Goal: Task Accomplishment & Management: Complete application form

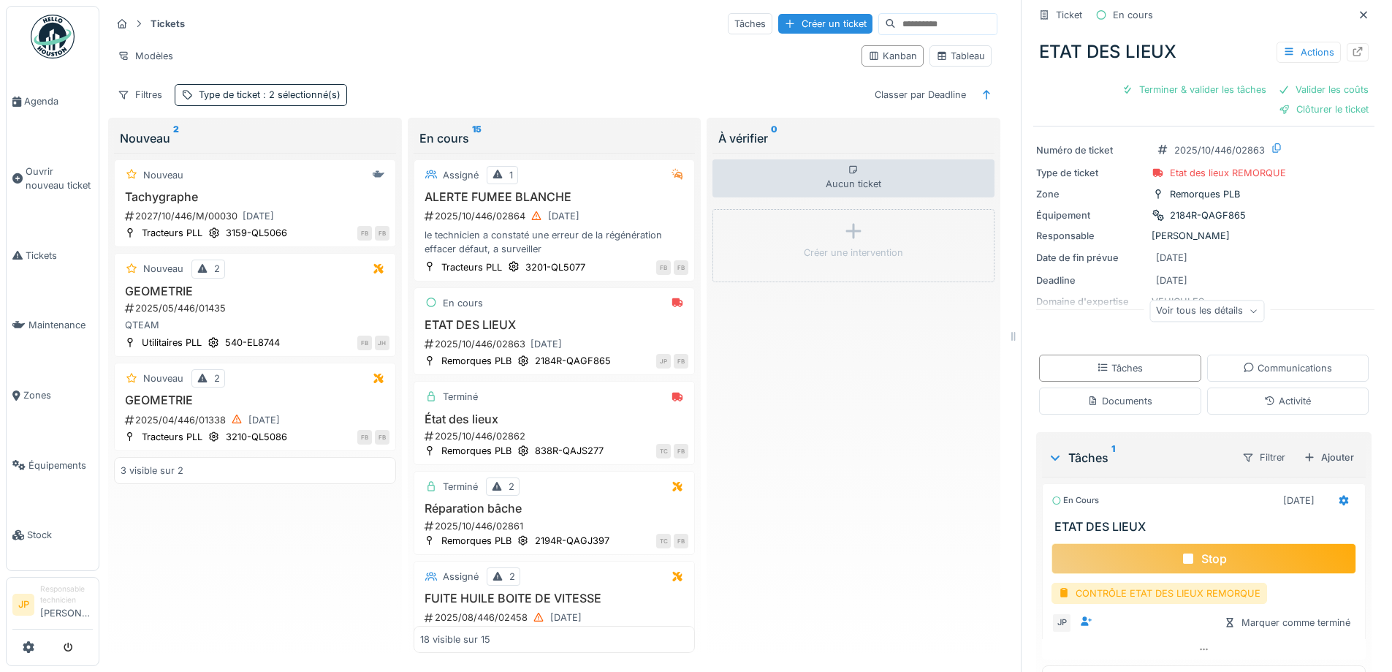
scroll to position [64, 0]
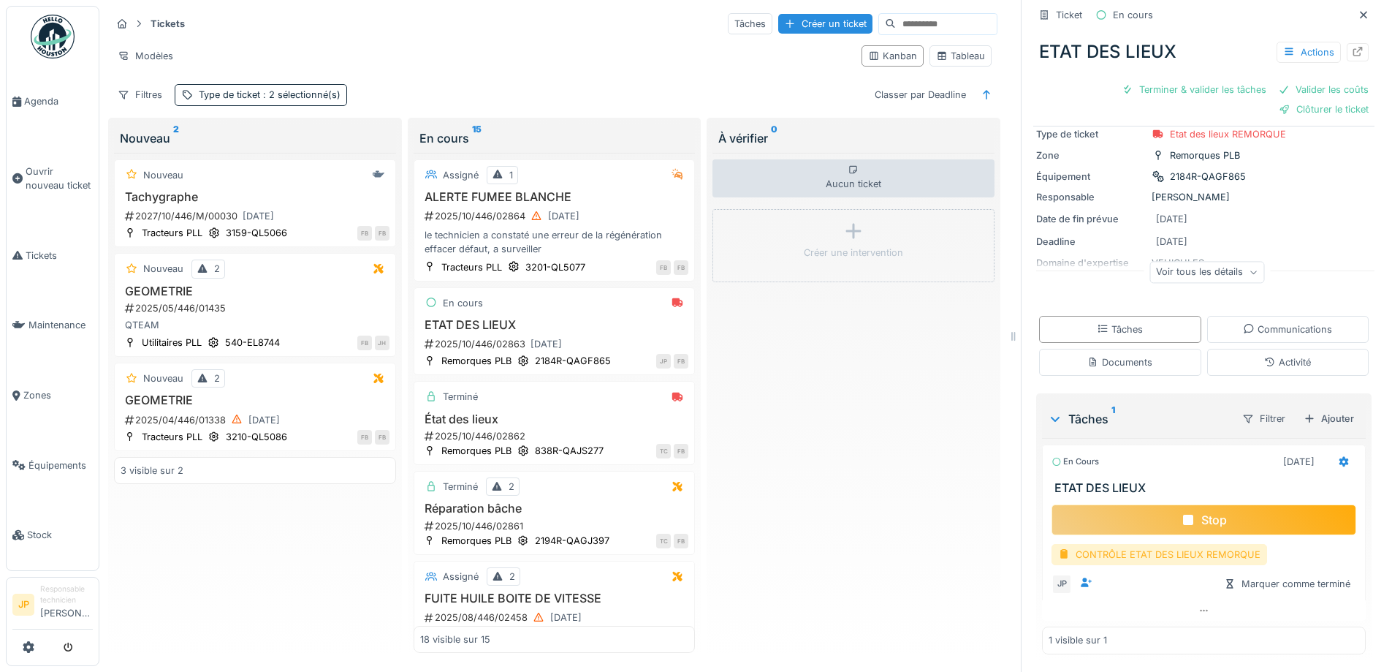
click at [1169, 545] on div "CONTRÔLE ETAT DES LIEUX REMORQUE" at bounding box center [1160, 554] width 216 height 21
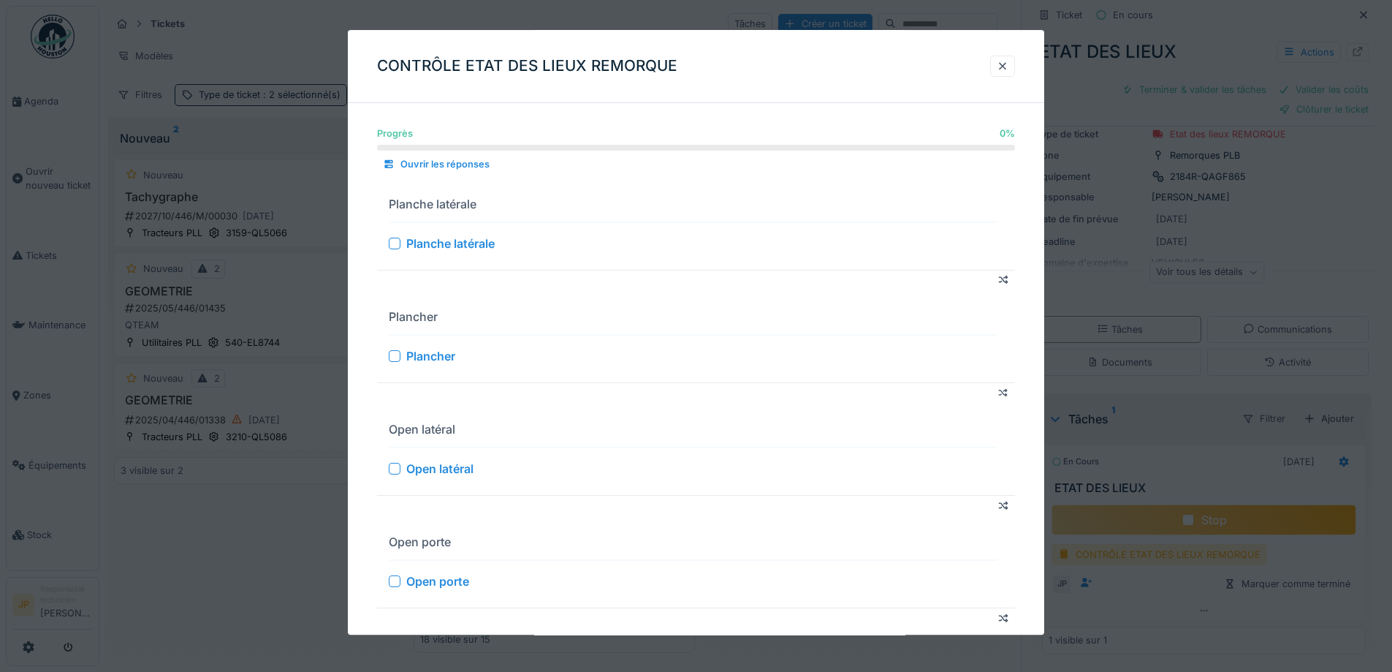
click at [395, 242] on div at bounding box center [395, 244] width 12 height 12
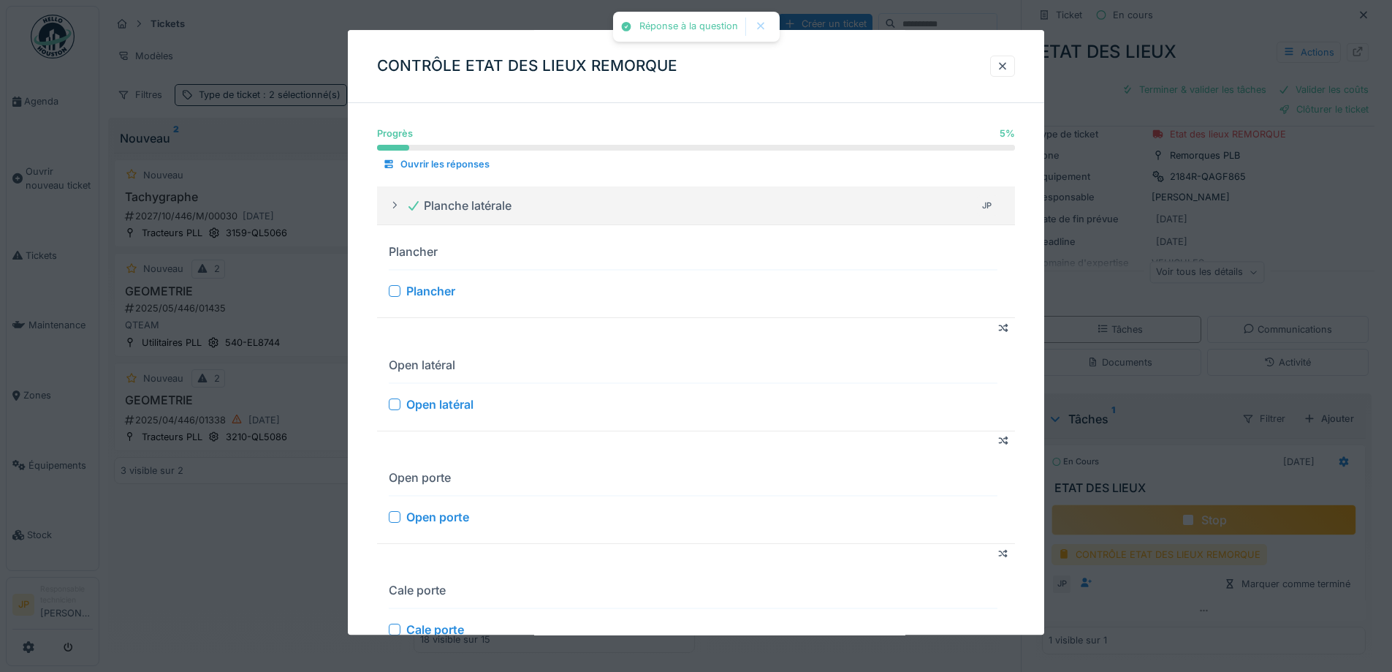
click at [397, 295] on div at bounding box center [395, 292] width 12 height 12
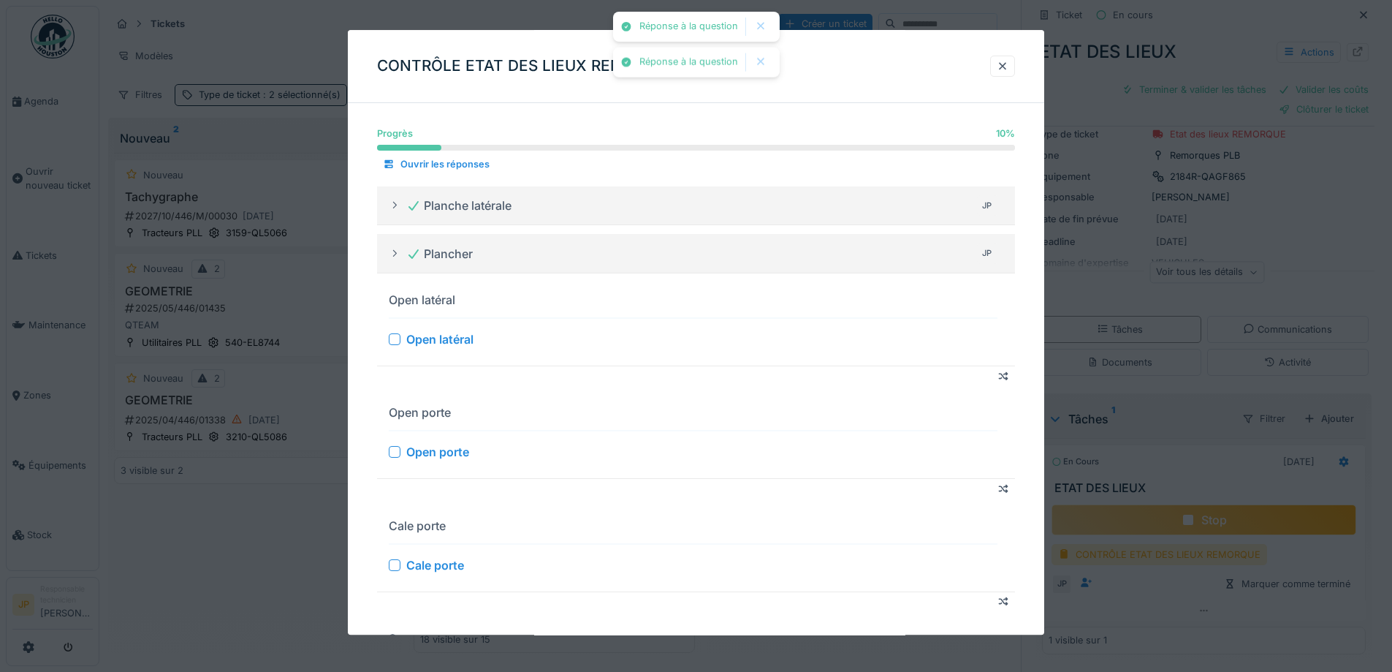
click at [400, 338] on div at bounding box center [395, 340] width 12 height 12
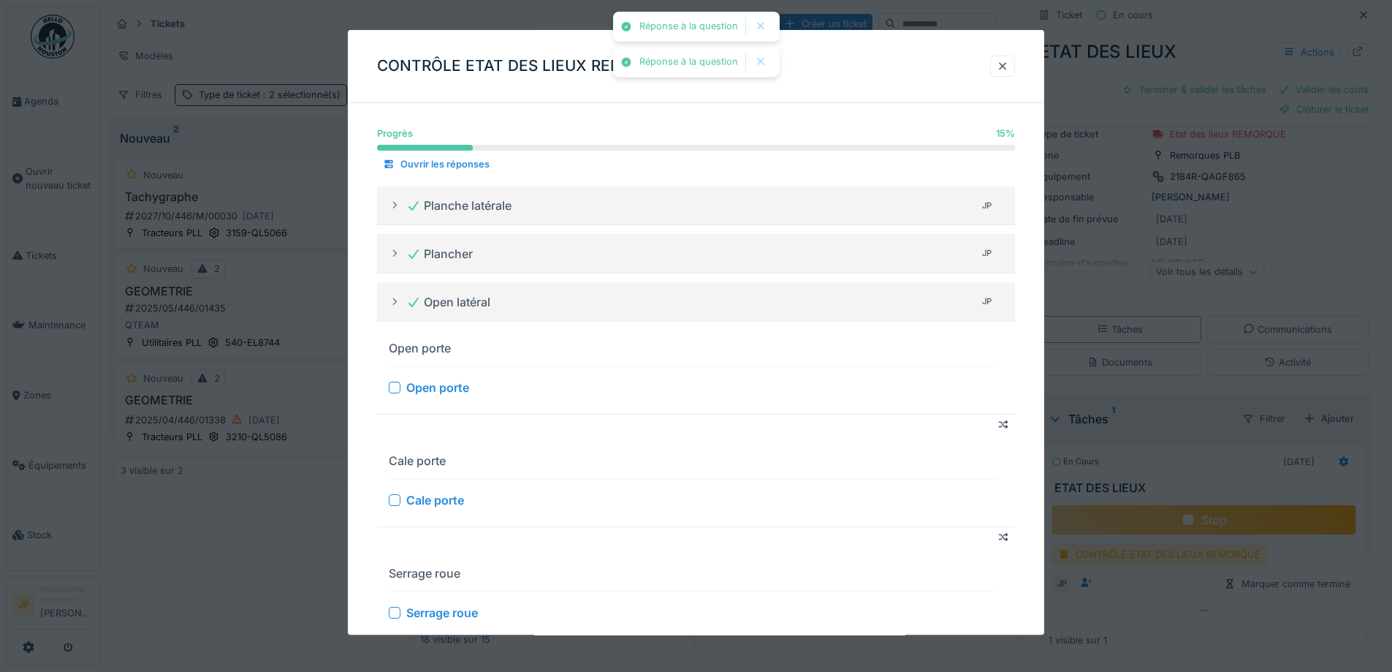
click at [395, 393] on div at bounding box center [395, 388] width 12 height 12
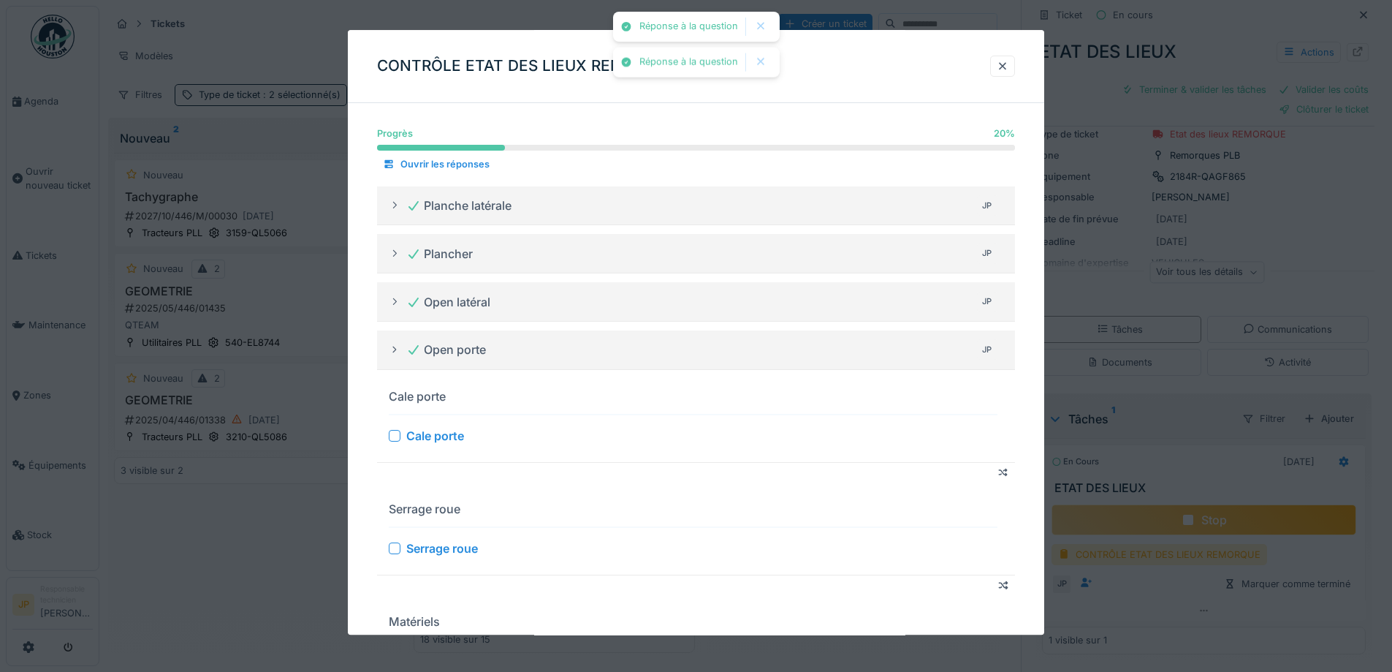
click at [395, 441] on div at bounding box center [395, 436] width 12 height 12
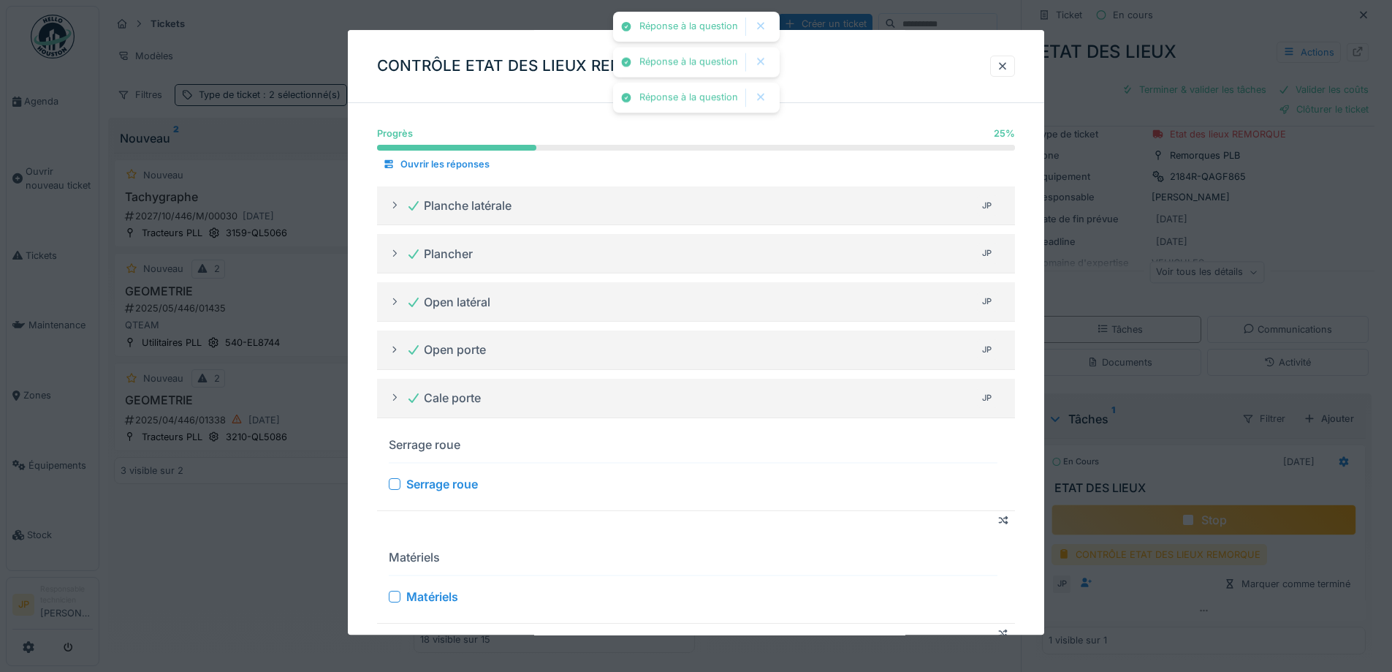
click at [392, 490] on div at bounding box center [395, 484] width 12 height 12
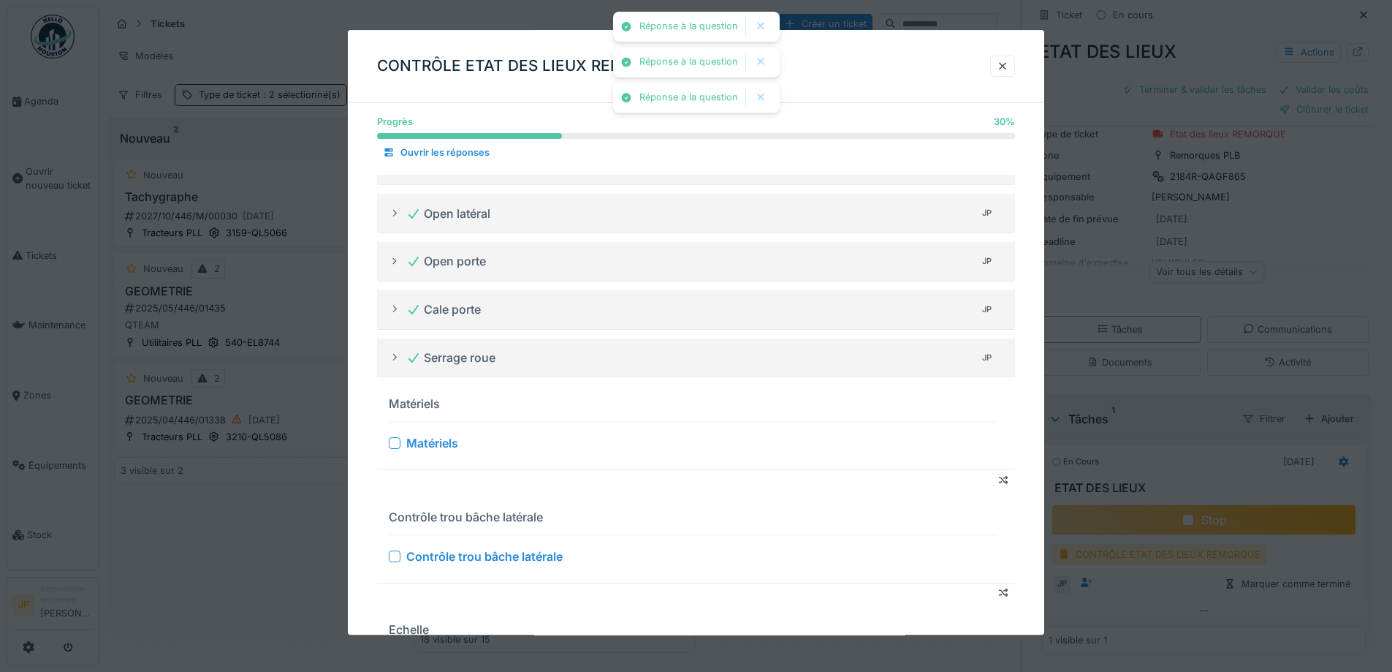
scroll to position [219, 0]
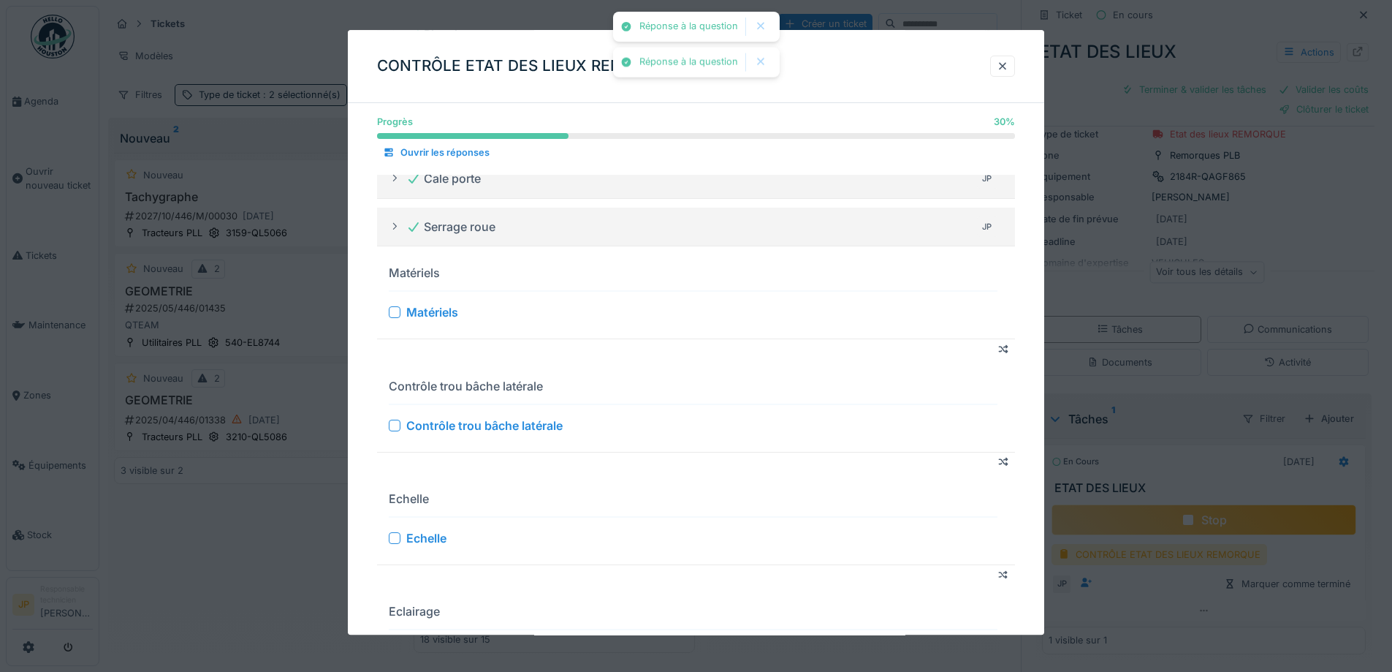
click at [398, 314] on div at bounding box center [395, 313] width 12 height 12
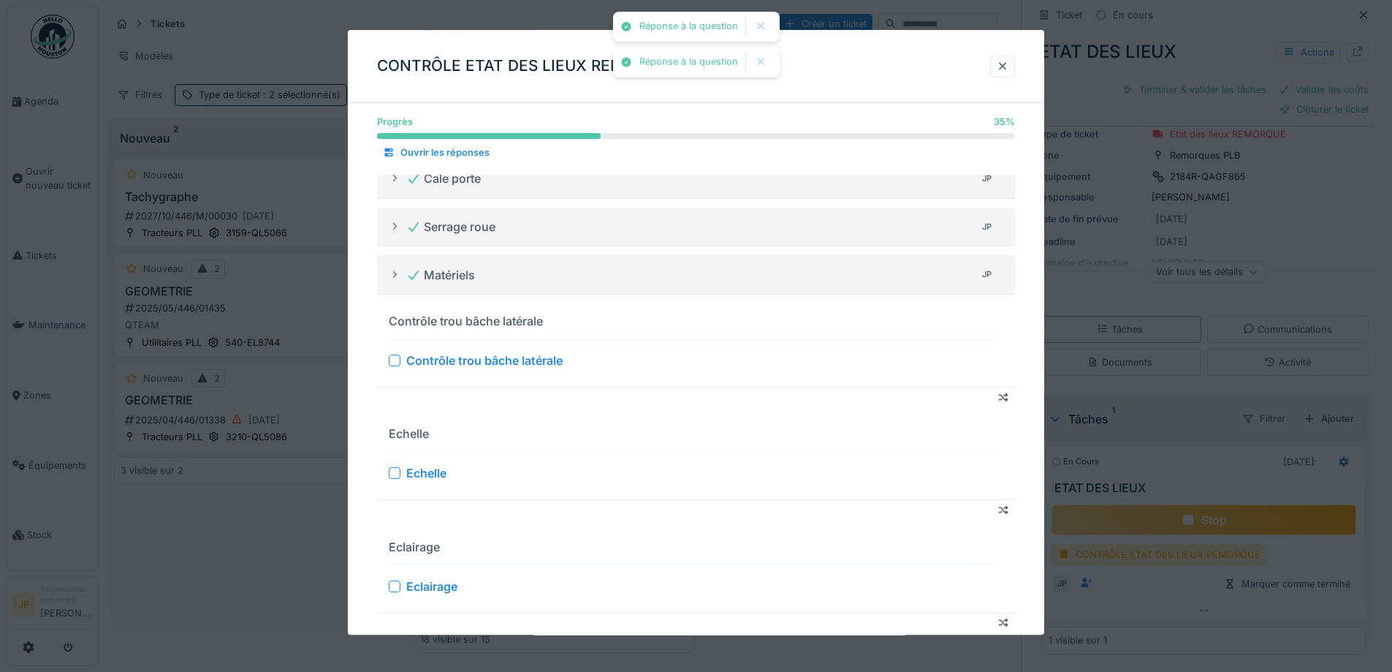
click at [397, 366] on div at bounding box center [395, 360] width 12 height 12
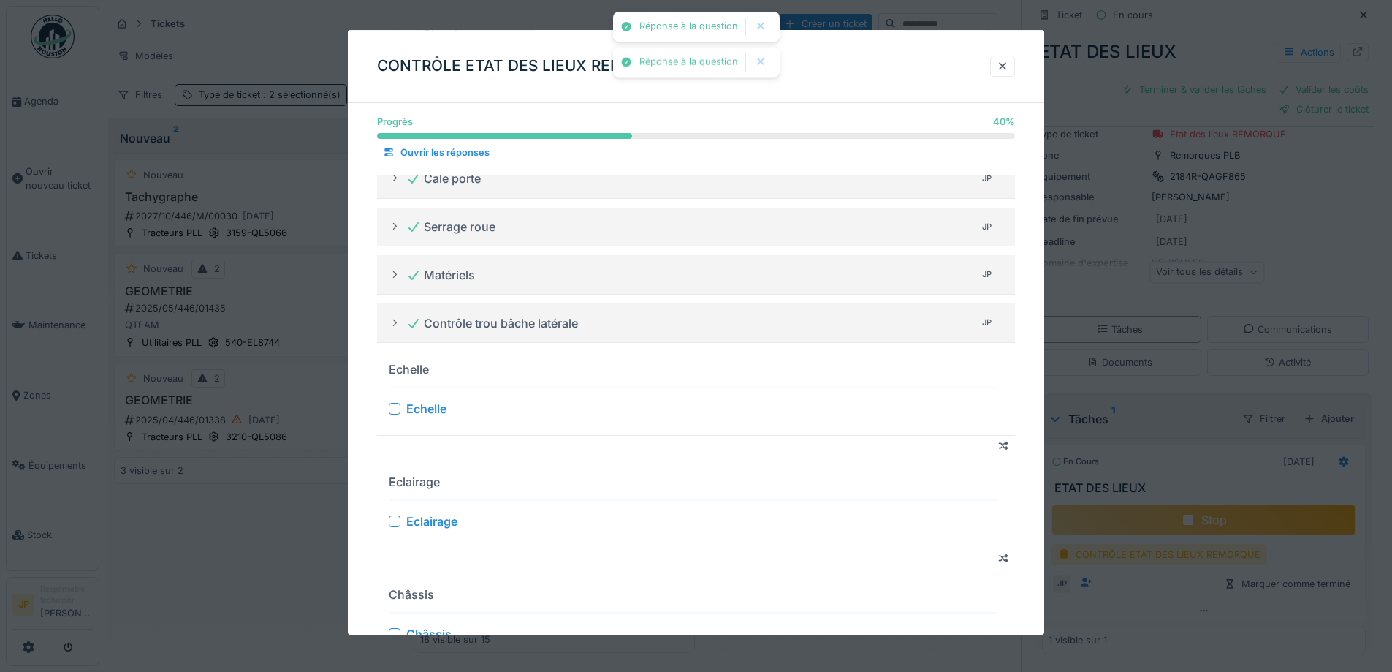
click at [396, 414] on div at bounding box center [395, 409] width 12 height 12
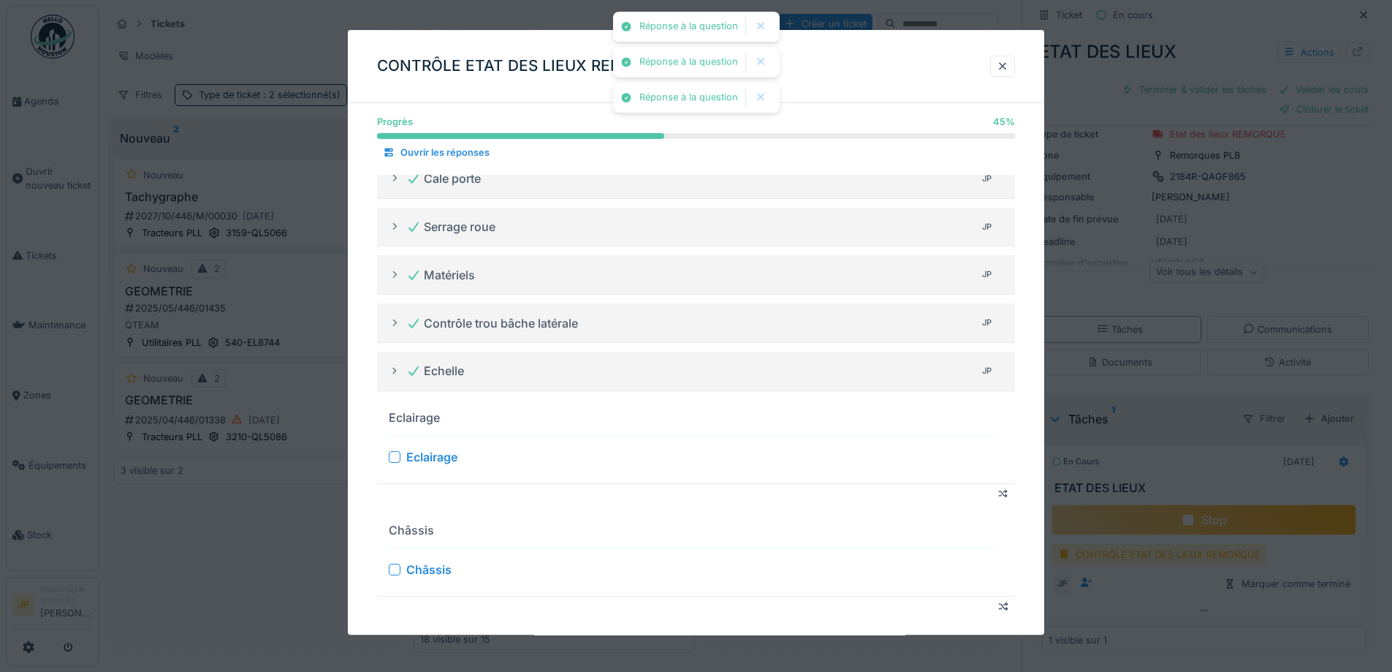
click at [397, 462] on div at bounding box center [395, 457] width 12 height 12
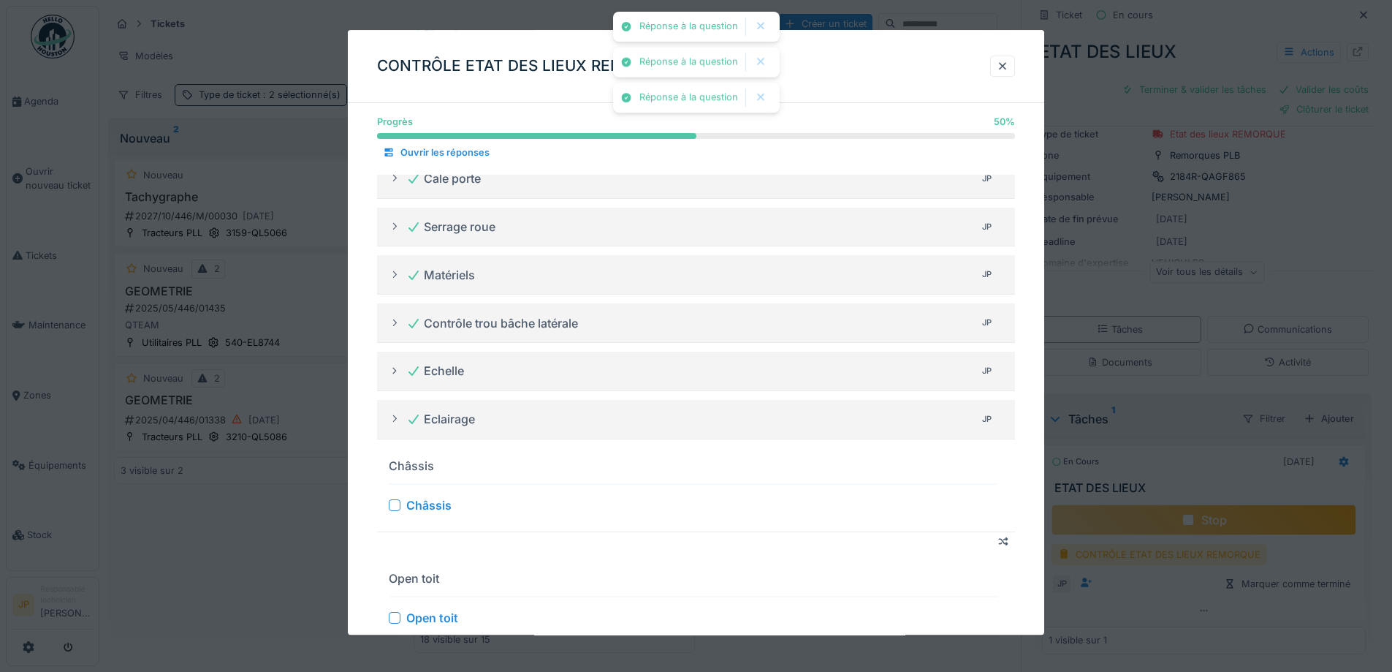
click at [390, 511] on div at bounding box center [395, 505] width 12 height 12
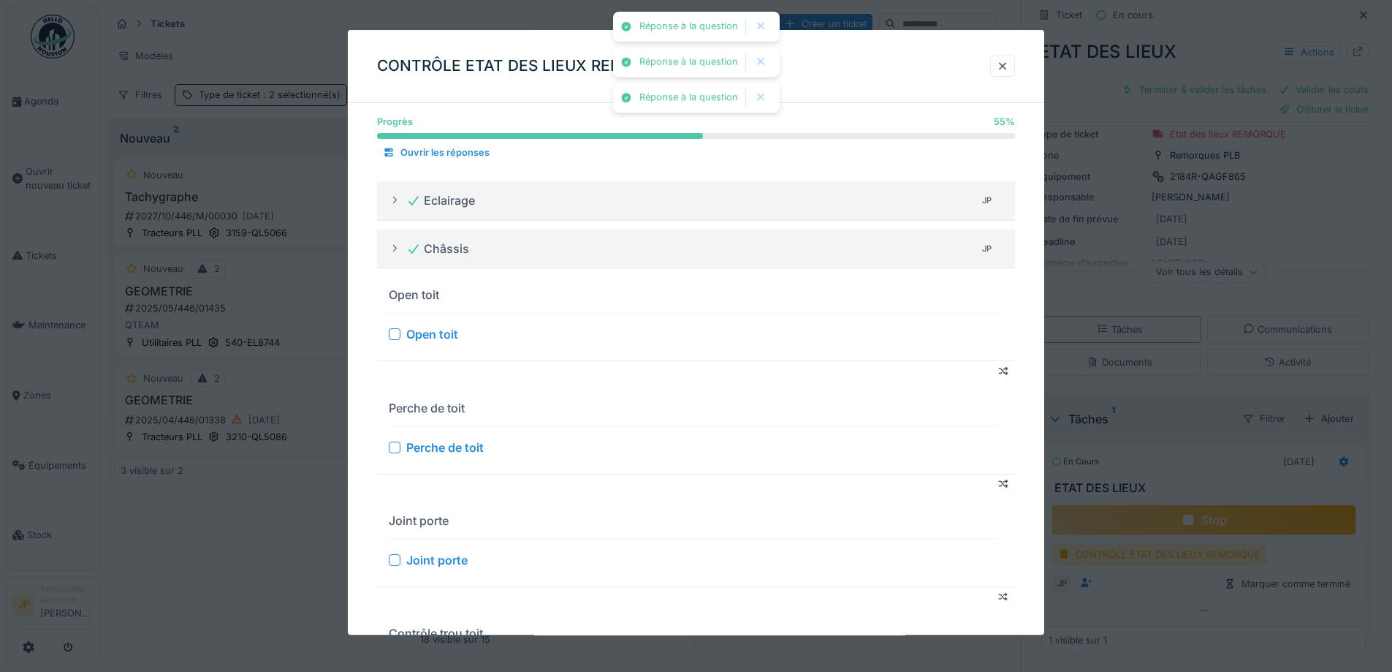
scroll to position [439, 0]
click at [392, 339] on div at bounding box center [395, 334] width 12 height 12
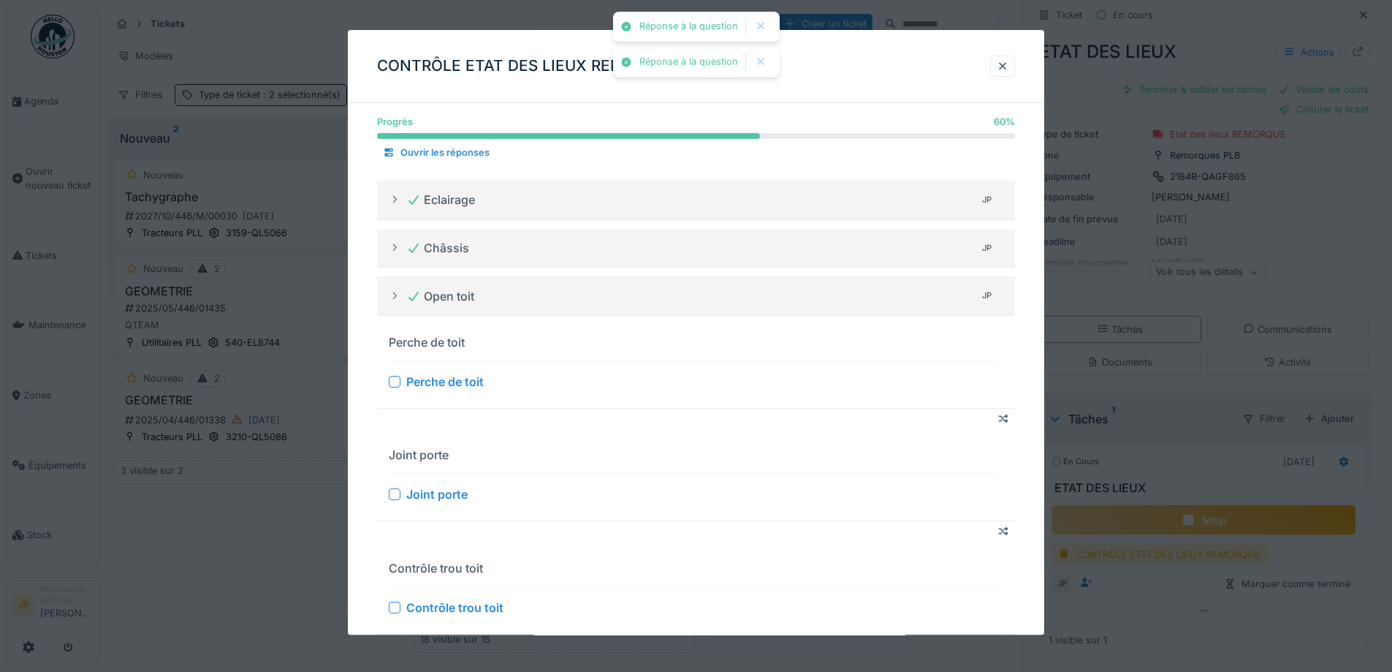
click at [394, 387] on div at bounding box center [395, 382] width 12 height 12
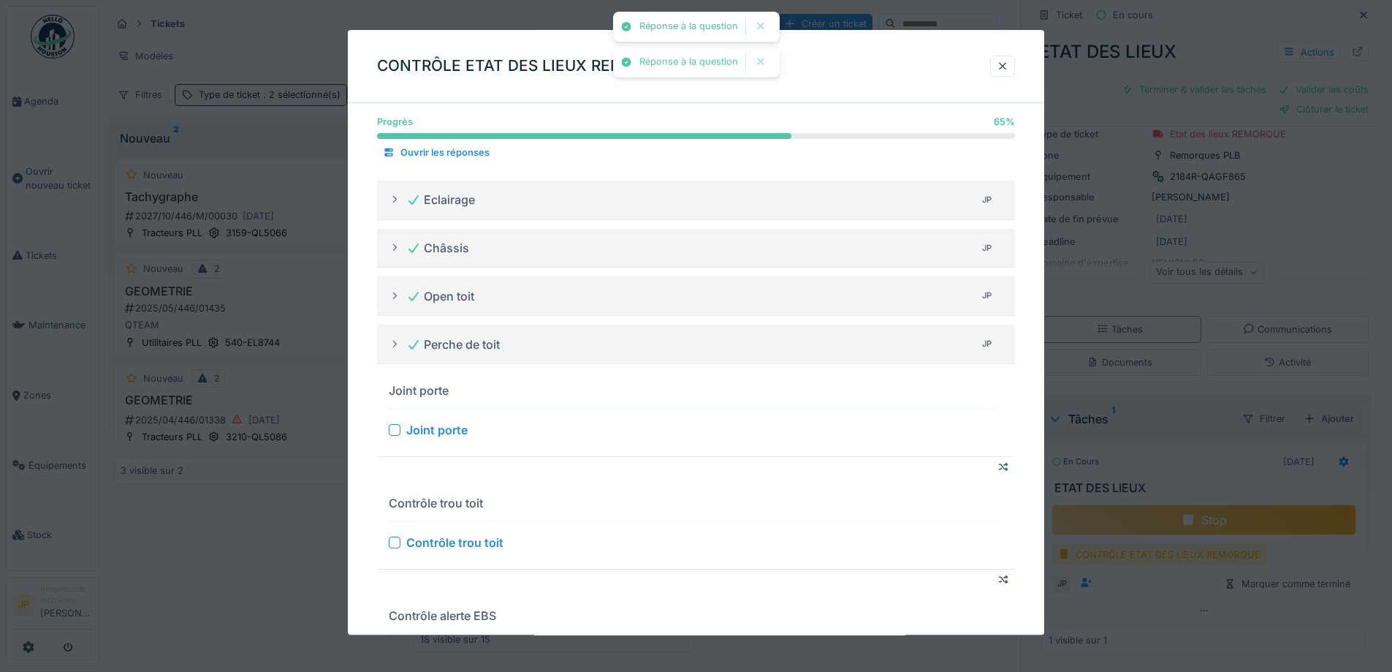
click at [394, 436] on div at bounding box center [395, 430] width 12 height 12
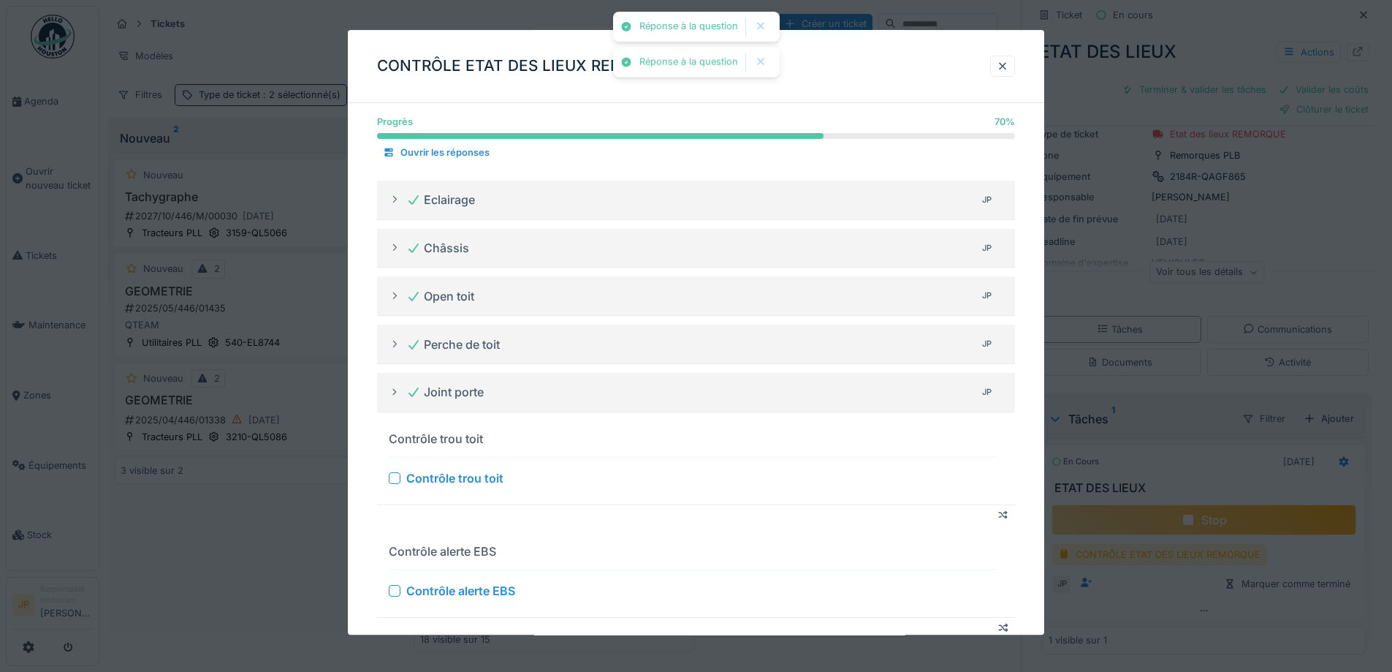
click at [398, 484] on div at bounding box center [395, 478] width 12 height 12
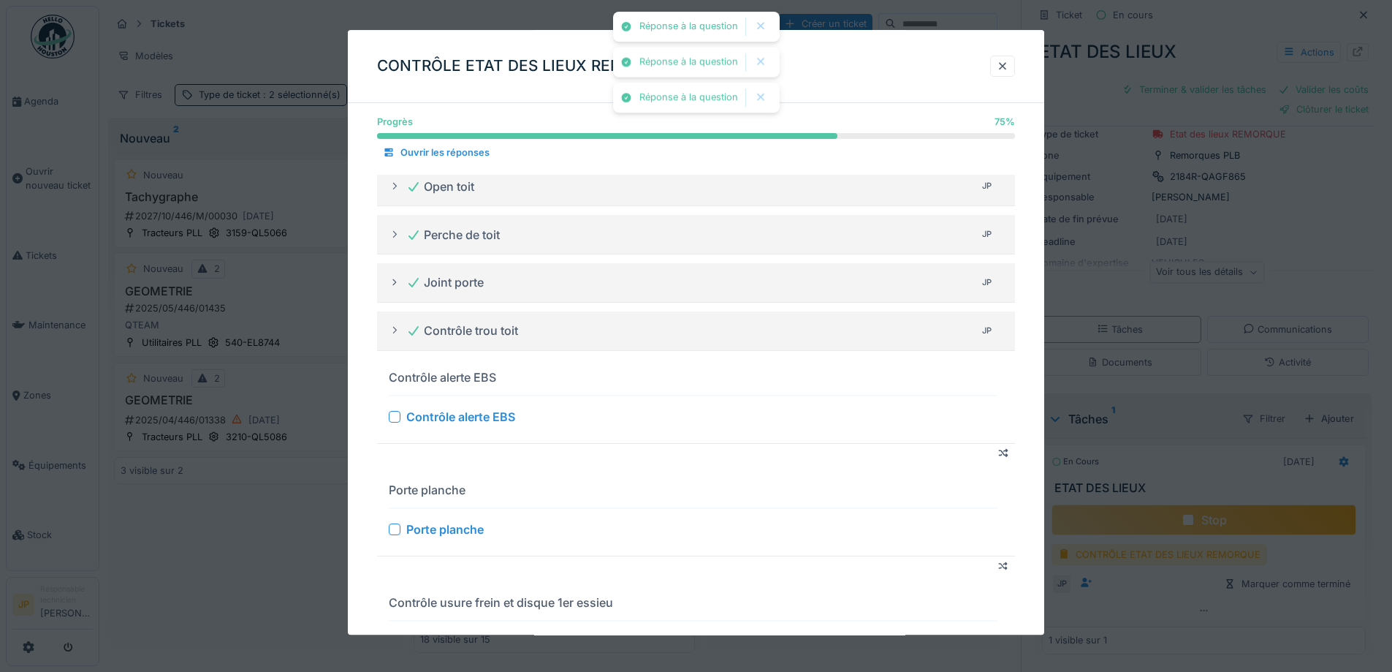
scroll to position [658, 0]
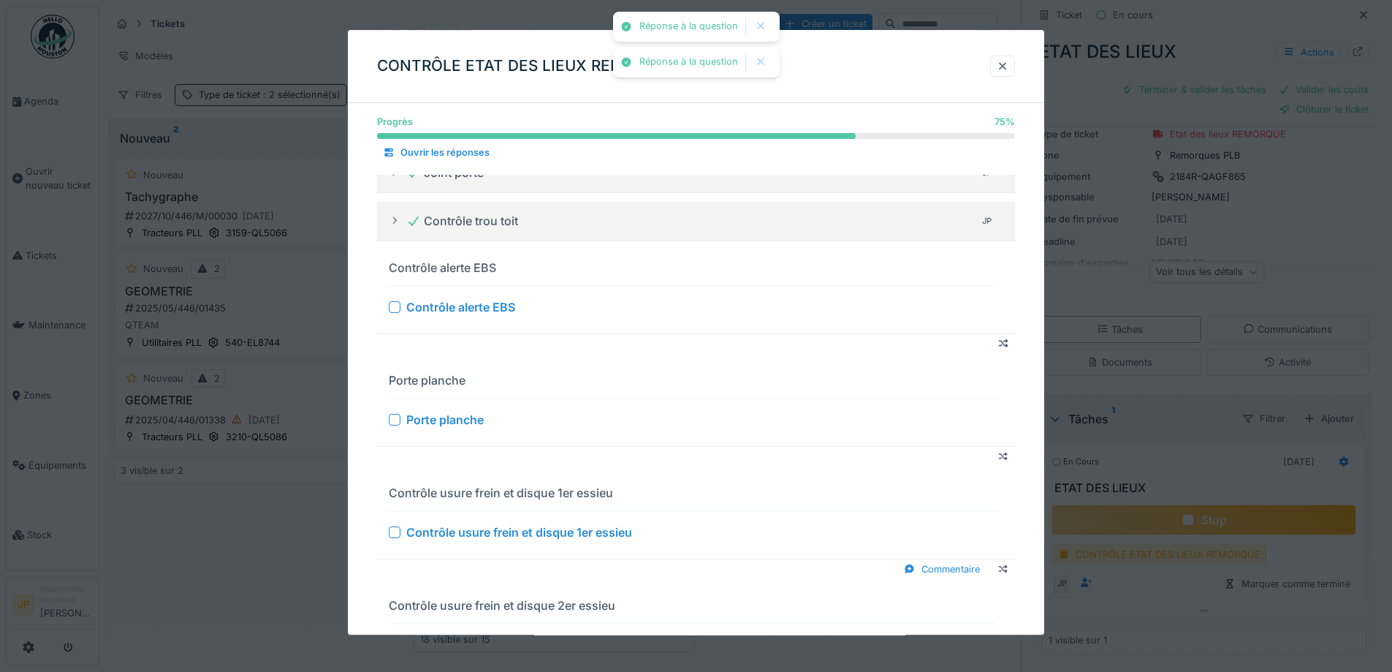
click at [394, 313] on div at bounding box center [395, 307] width 12 height 12
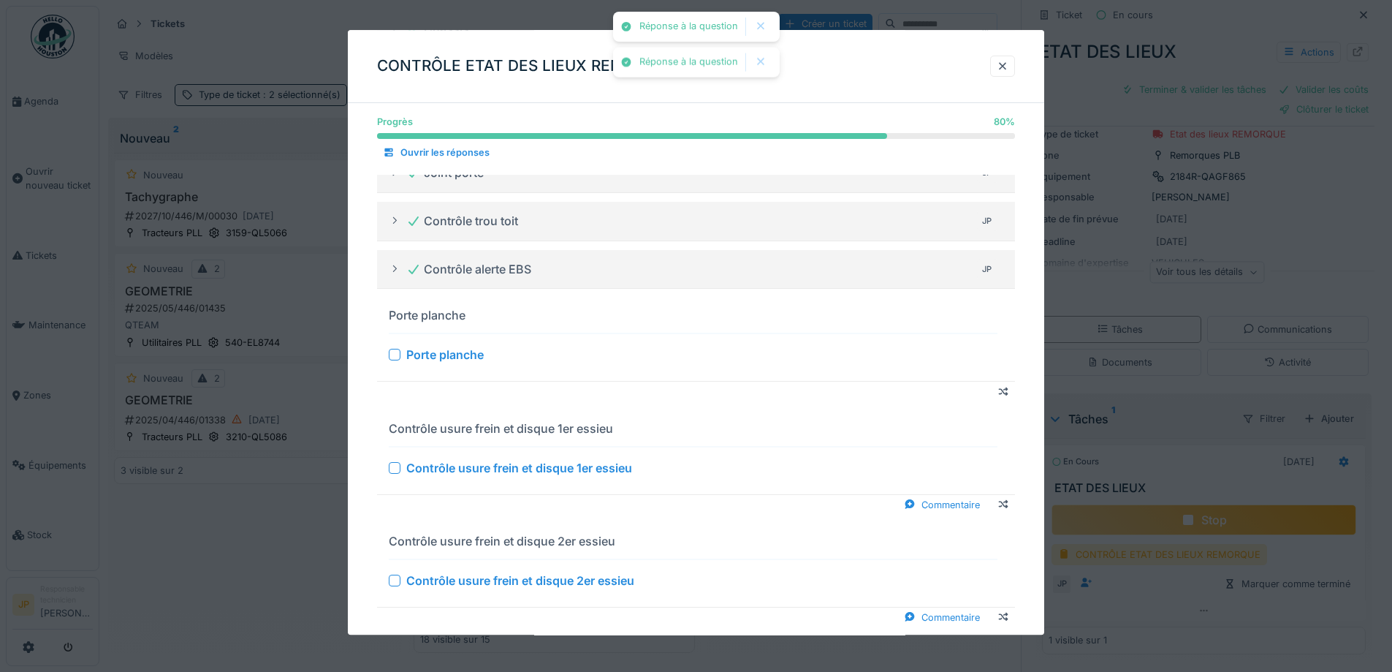
click at [392, 361] on div at bounding box center [395, 355] width 12 height 12
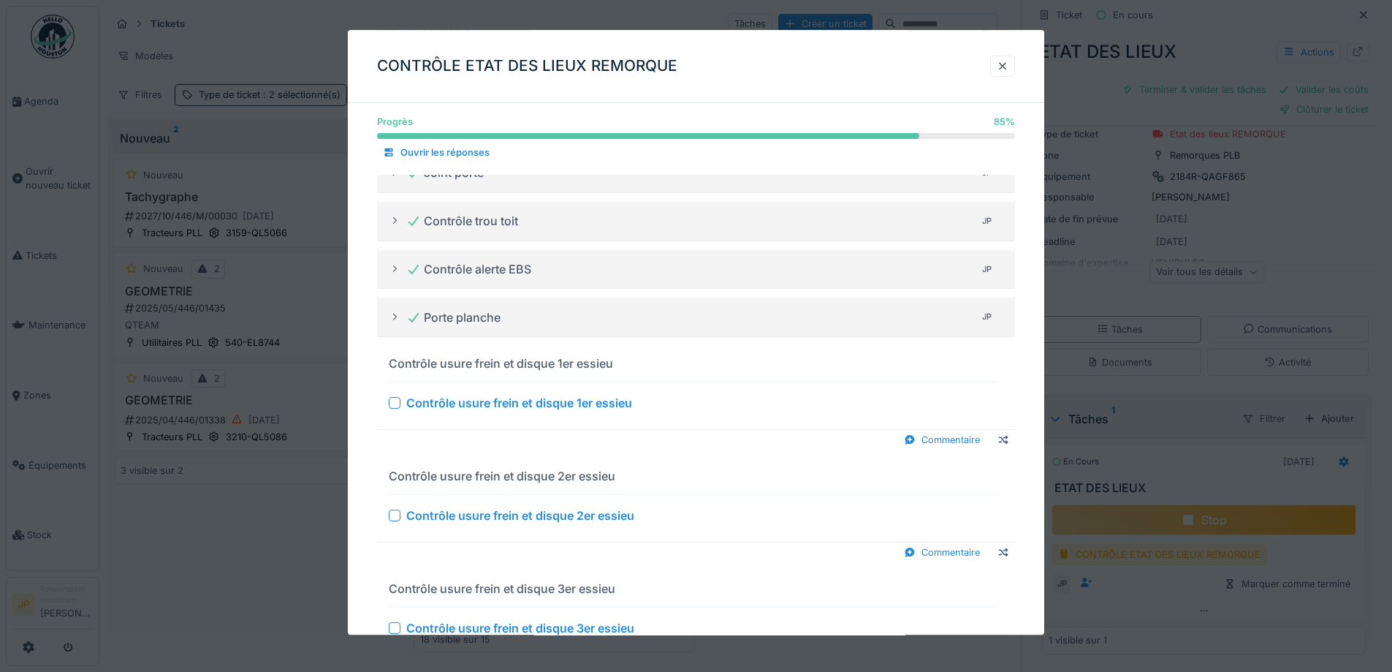
click at [401, 409] on div at bounding box center [395, 403] width 12 height 12
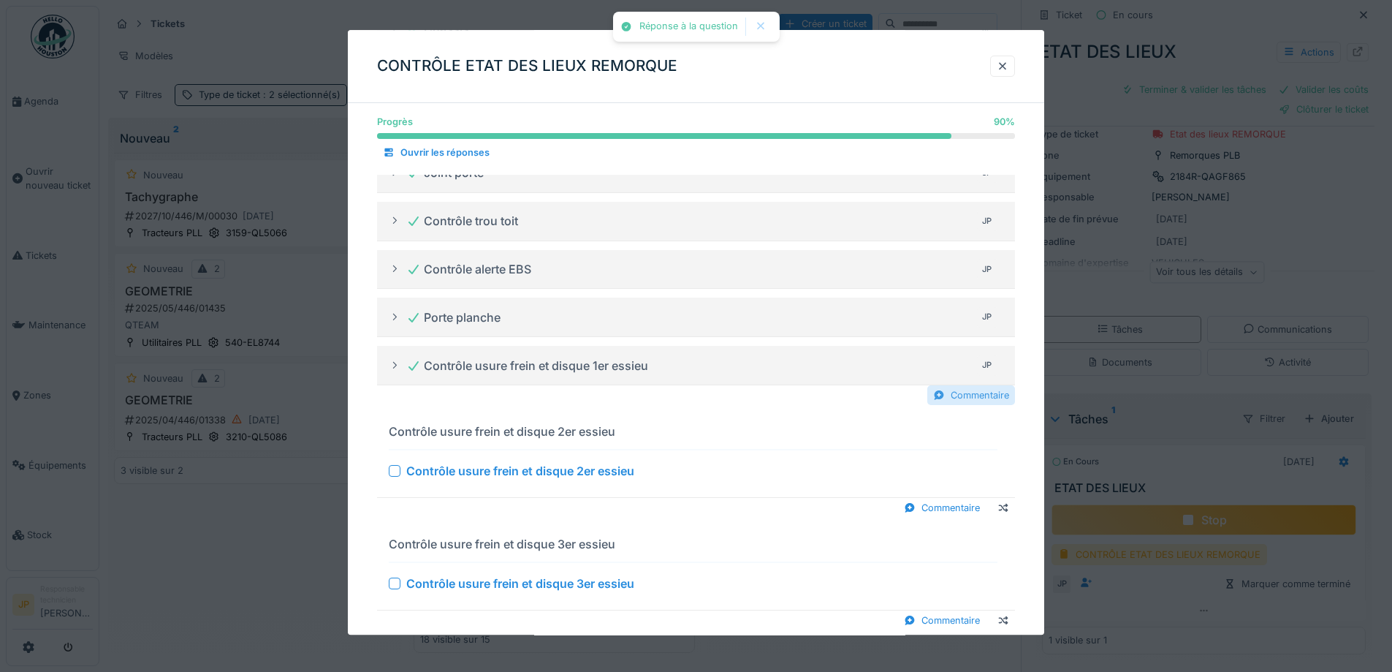
click at [961, 405] on div "Commentaire" at bounding box center [971, 395] width 88 height 20
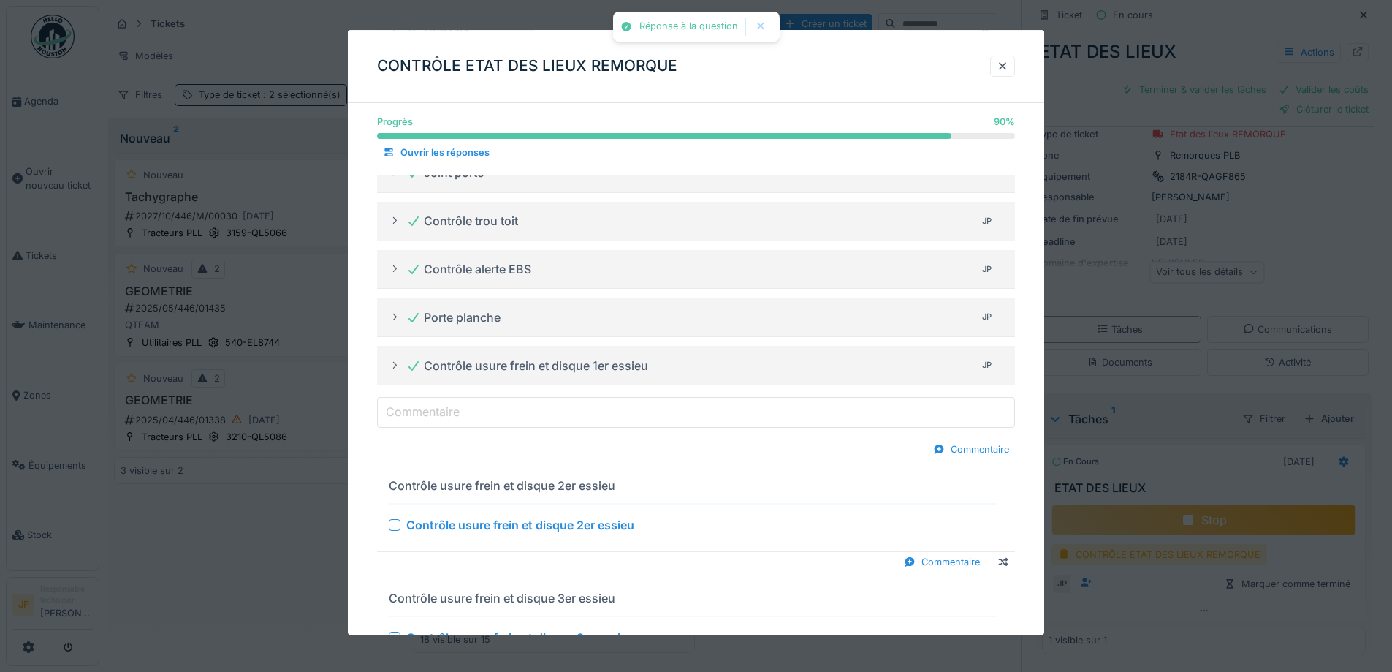
click at [561, 428] on input "Commentaire" at bounding box center [696, 412] width 638 height 31
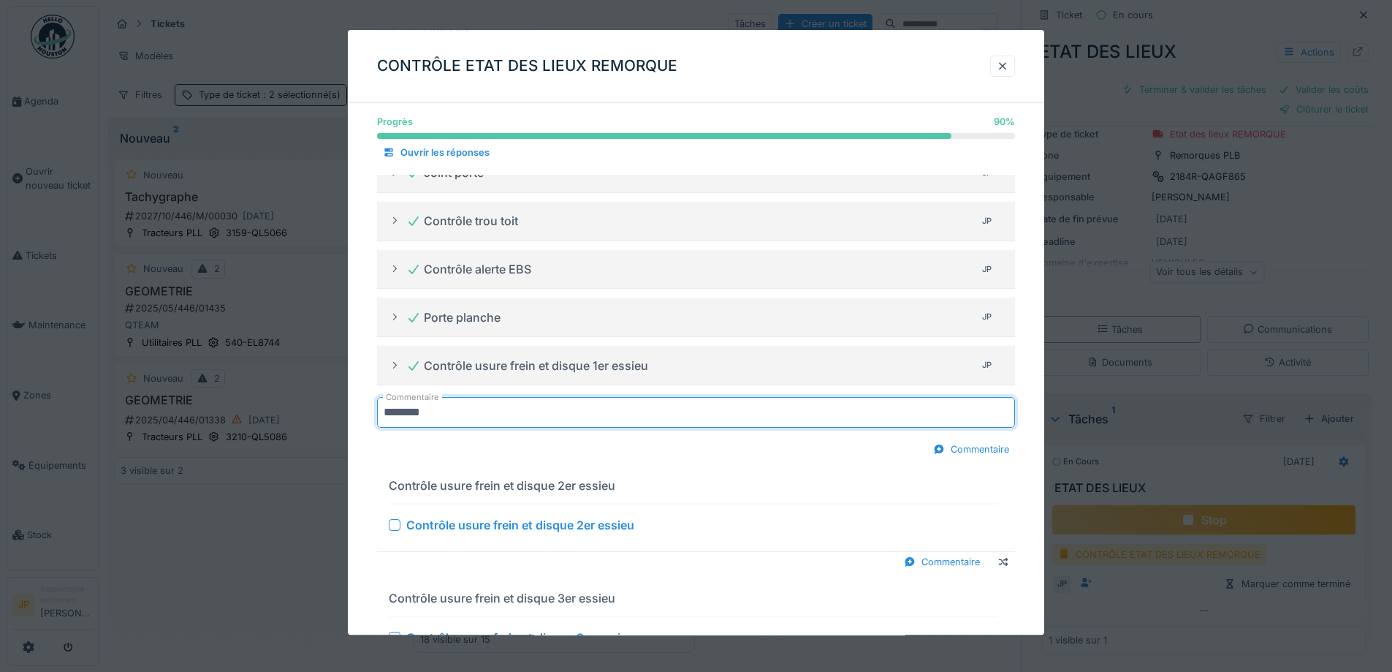
drag, startPoint x: 511, startPoint y: 428, endPoint x: 367, endPoint y: 423, distance: 144.0
click at [367, 423] on div "Progrès 90 % 90 % Ouvrir les réponses Planche latérale JP Plancher JP Open laté…" at bounding box center [696, 89] width 697 height 1265
type input "********"
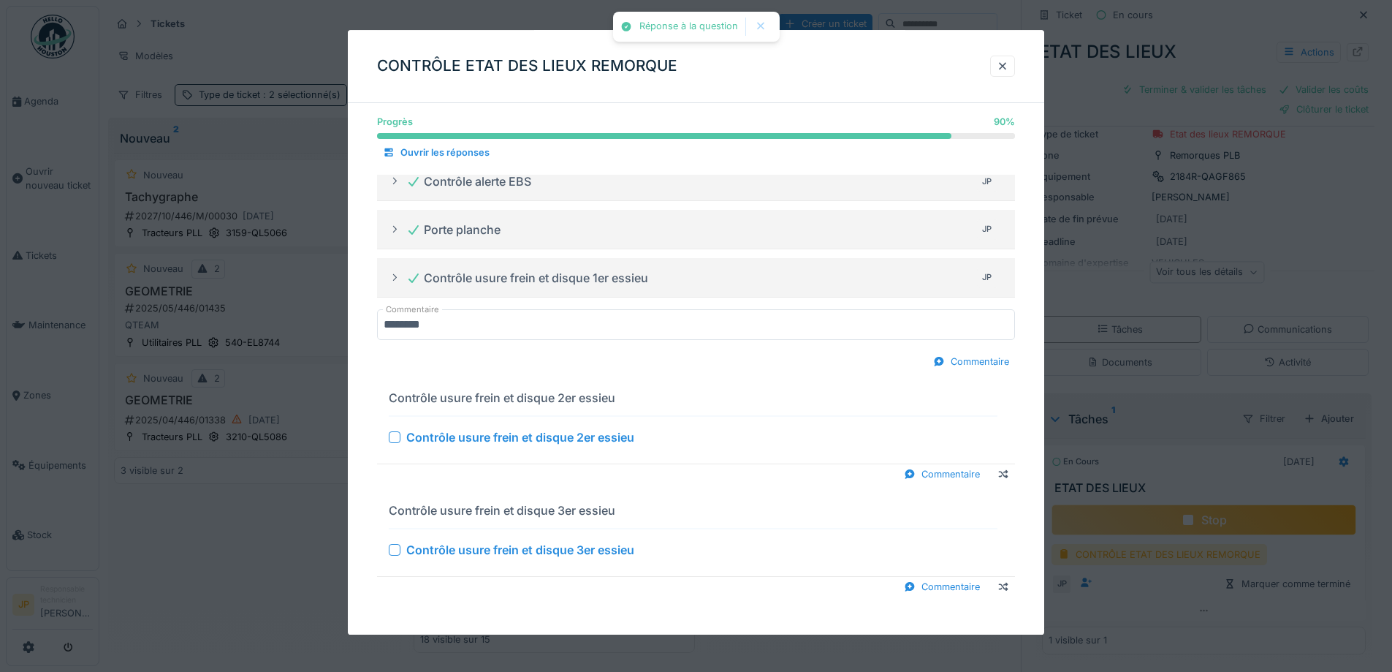
scroll to position [760, 0]
click at [398, 428] on div "Contrôle usure frein et disque 2er essieu" at bounding box center [693, 437] width 609 height 18
click at [398, 443] on div "Contrôle usure frein et disque 2er essieu" at bounding box center [693, 437] width 609 height 18
click at [395, 441] on div at bounding box center [395, 437] width 12 height 12
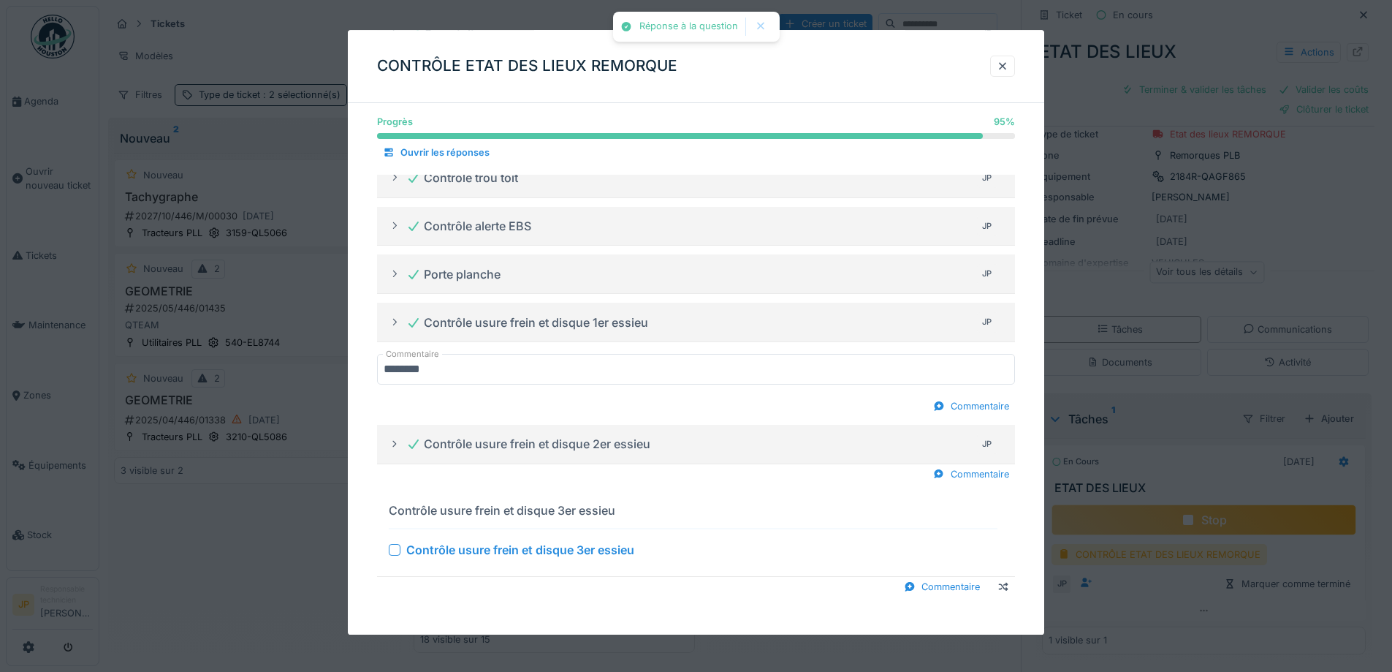
scroll to position [716, 0]
click at [992, 471] on div "Commentaire" at bounding box center [971, 474] width 88 height 20
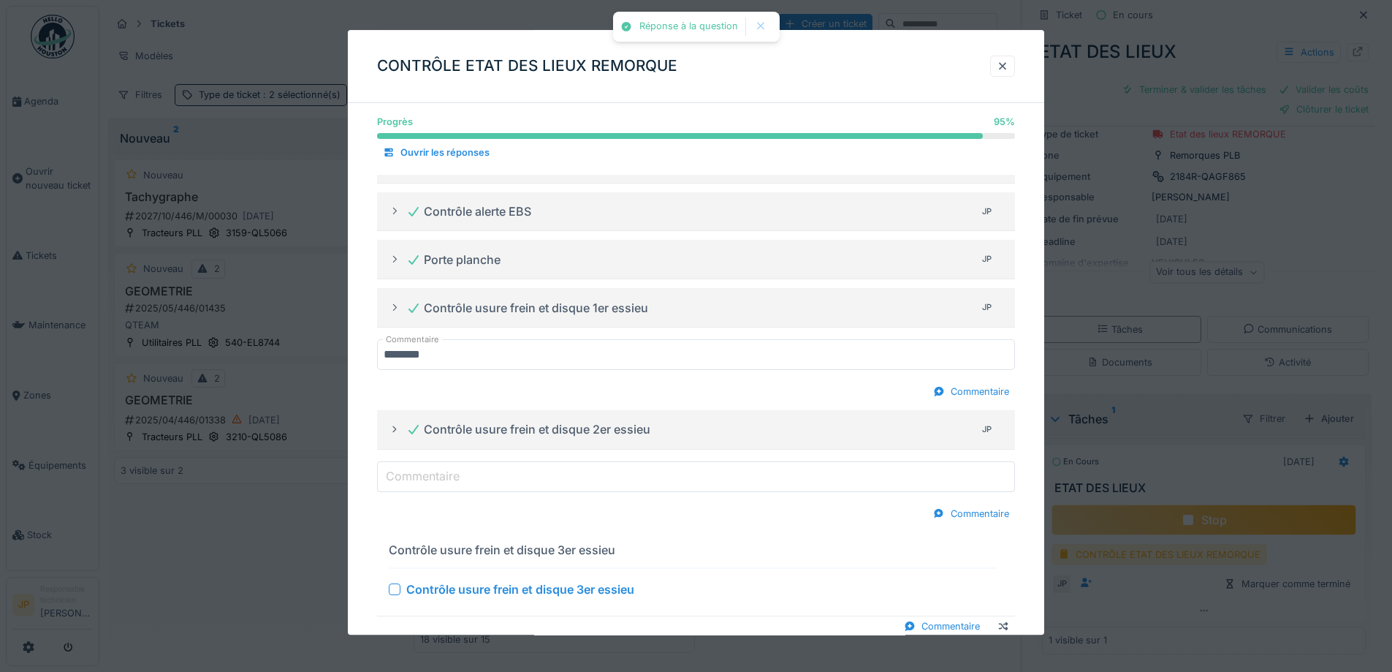
click at [527, 506] on div "Contrôle usure frein et disque 2er essieu JP Commentaire Commentaire" at bounding box center [696, 466] width 638 height 113
click at [516, 492] on input "Commentaire" at bounding box center [696, 476] width 638 height 31
paste input "********"
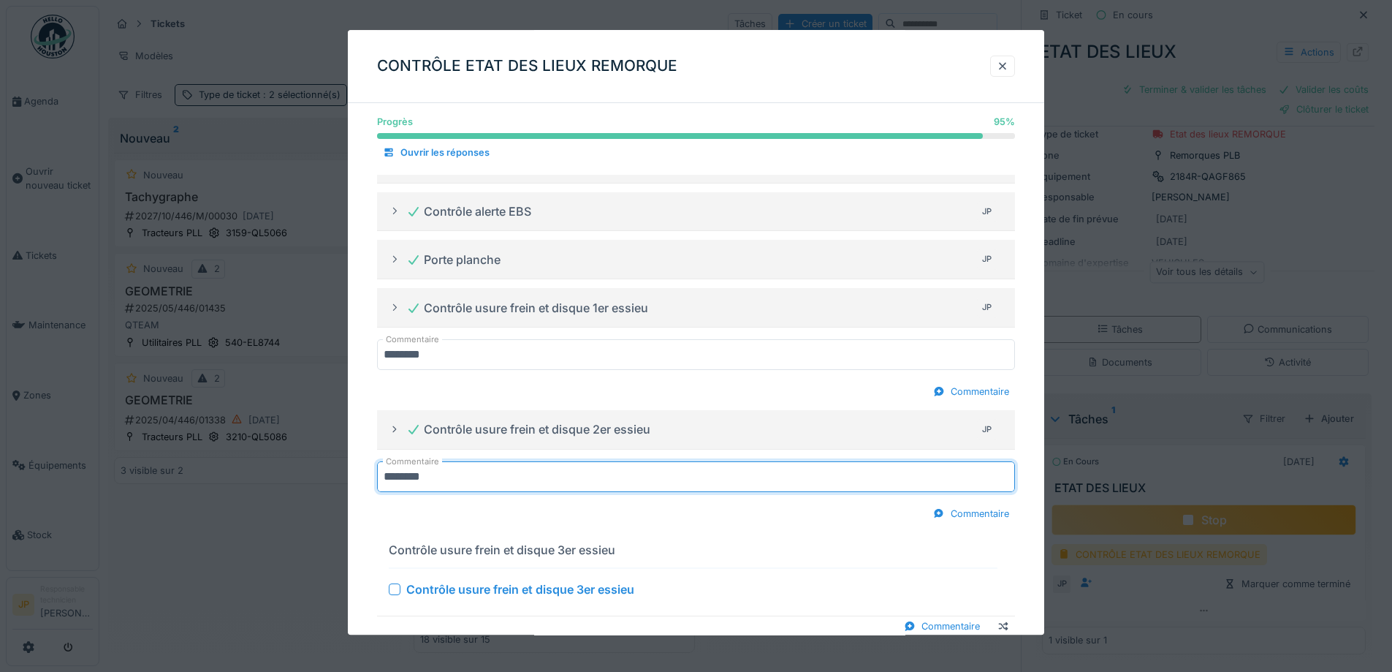
type input "********"
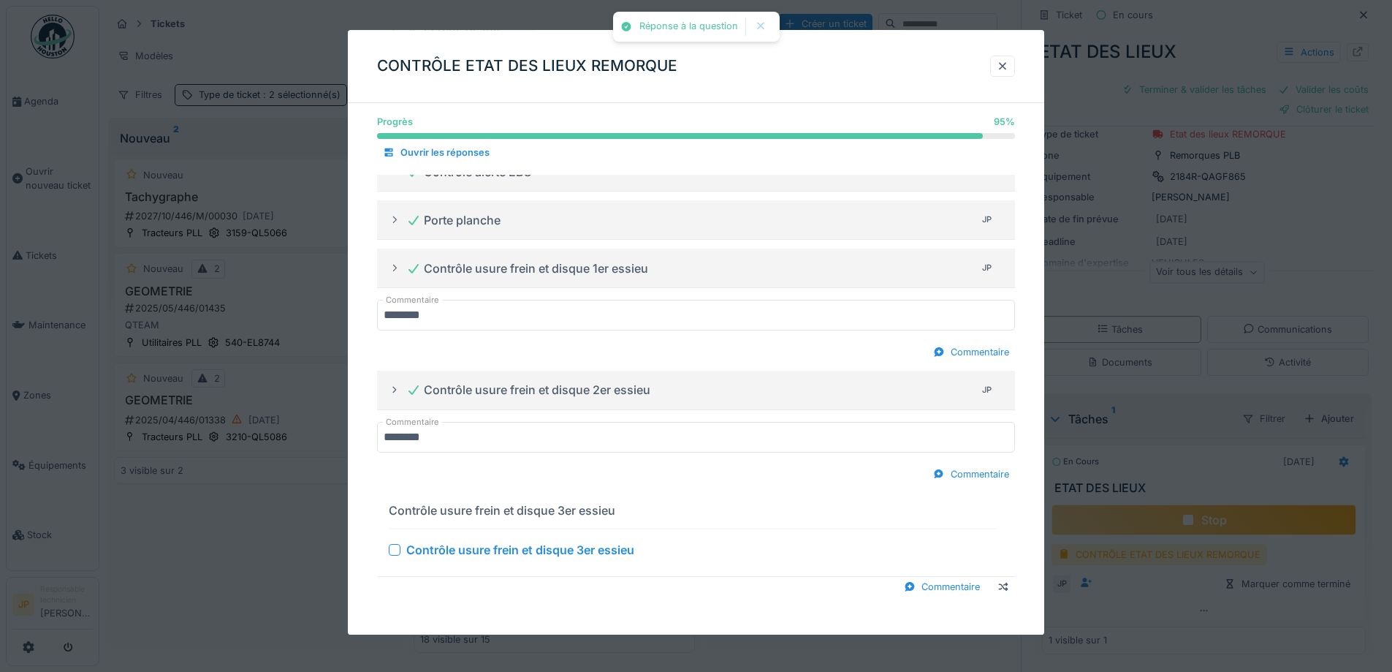
drag, startPoint x: 397, startPoint y: 555, endPoint x: 550, endPoint y: 523, distance: 156.7
click at [398, 555] on div at bounding box center [395, 550] width 12 height 12
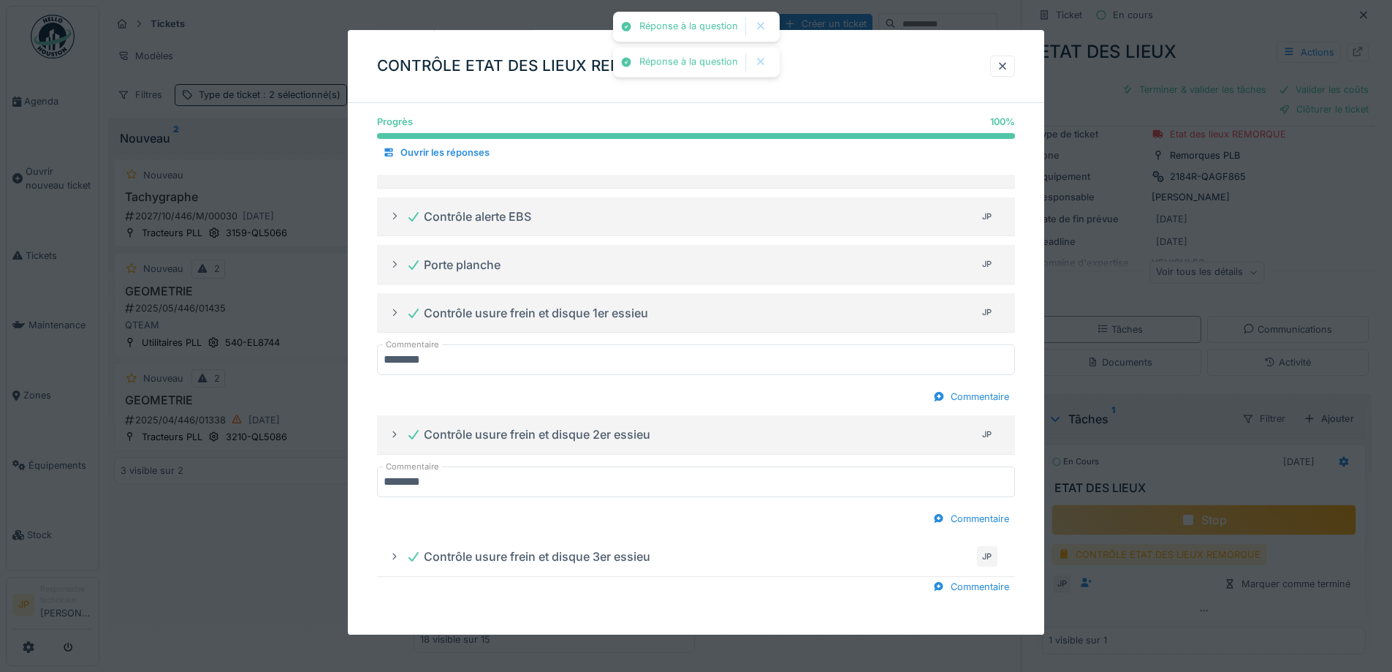
scroll to position [725, 0]
click at [986, 583] on div "Commentaire" at bounding box center [971, 587] width 88 height 20
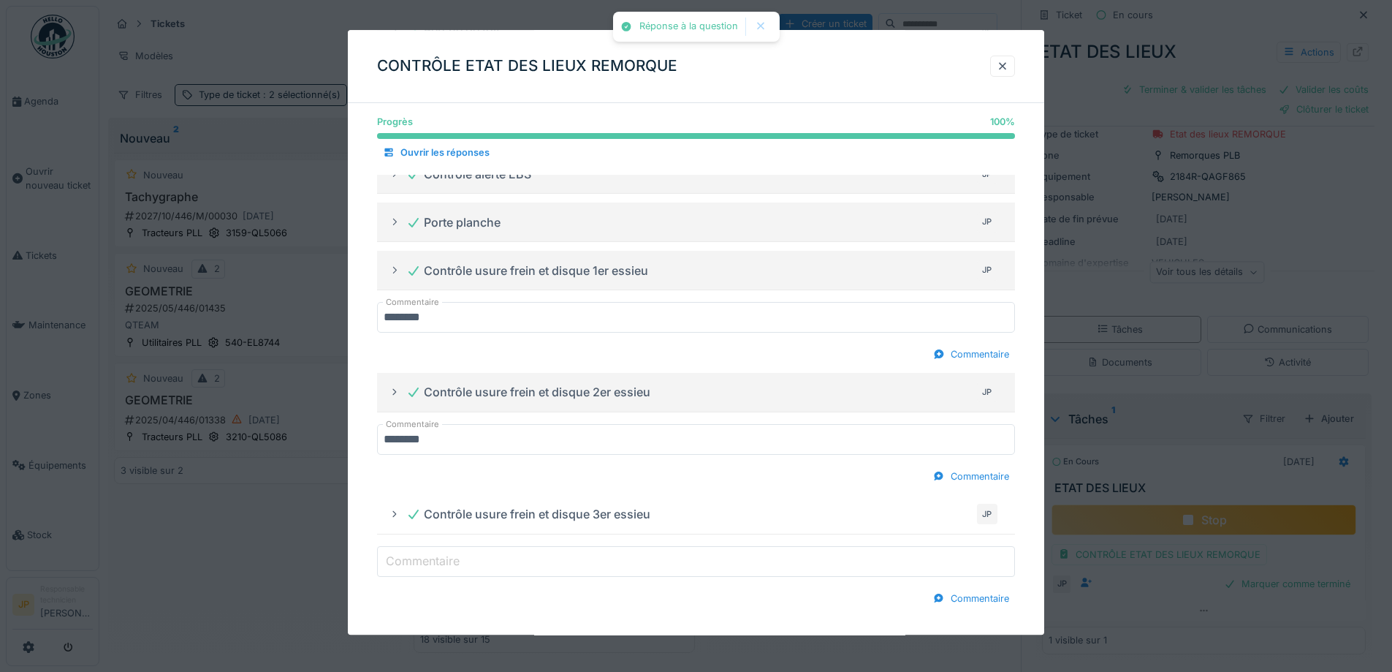
scroll to position [779, 0]
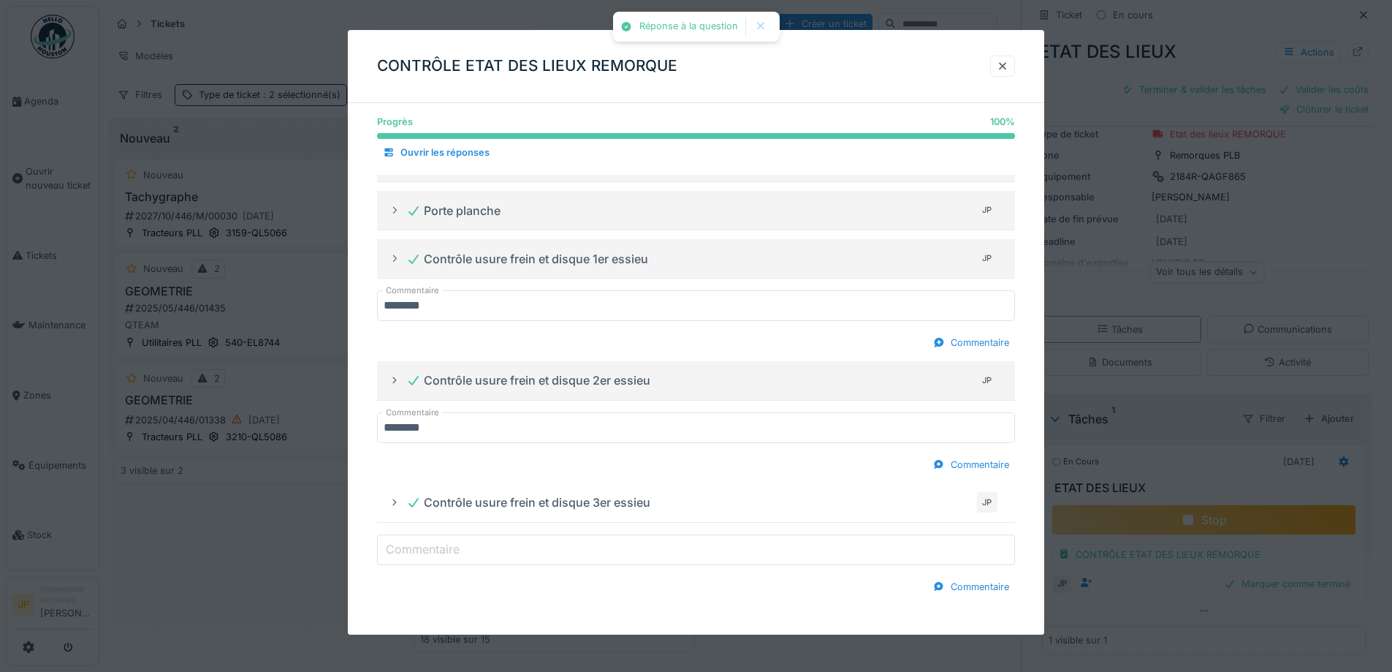
click at [478, 547] on input "Commentaire" at bounding box center [696, 549] width 638 height 31
paste input "********"
type input "********"
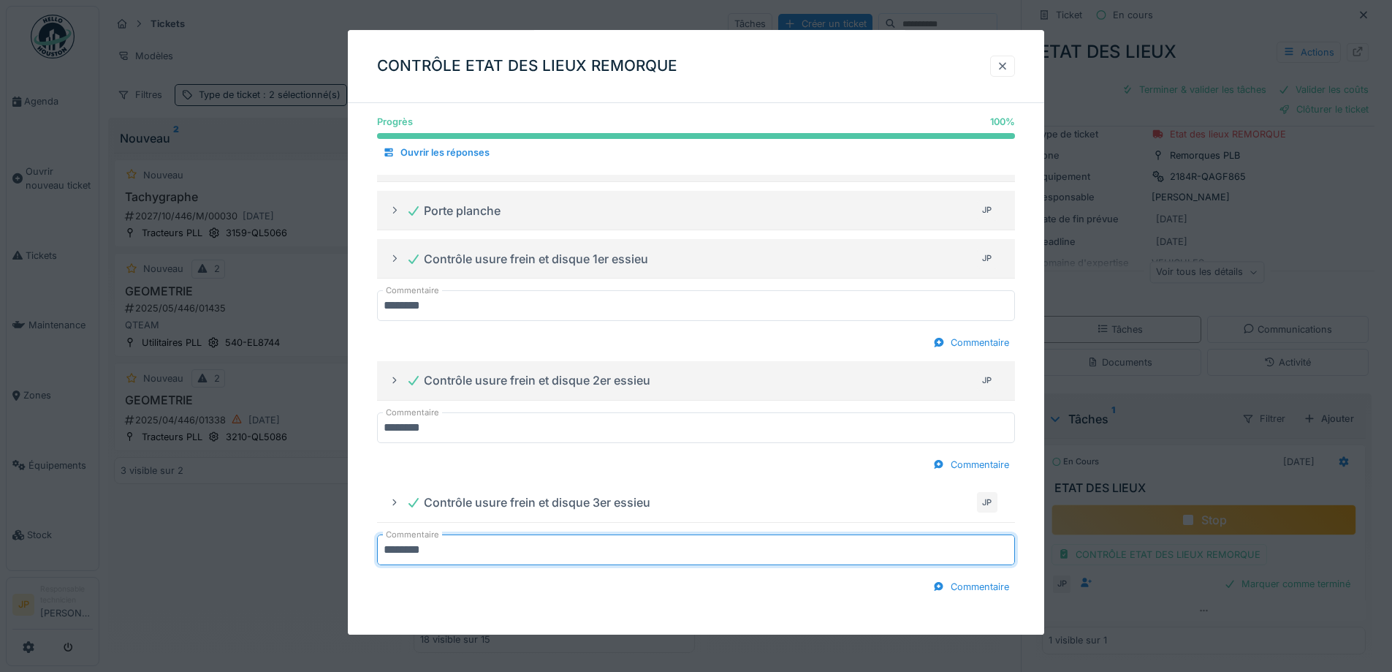
click at [1008, 65] on div at bounding box center [1003, 66] width 12 height 14
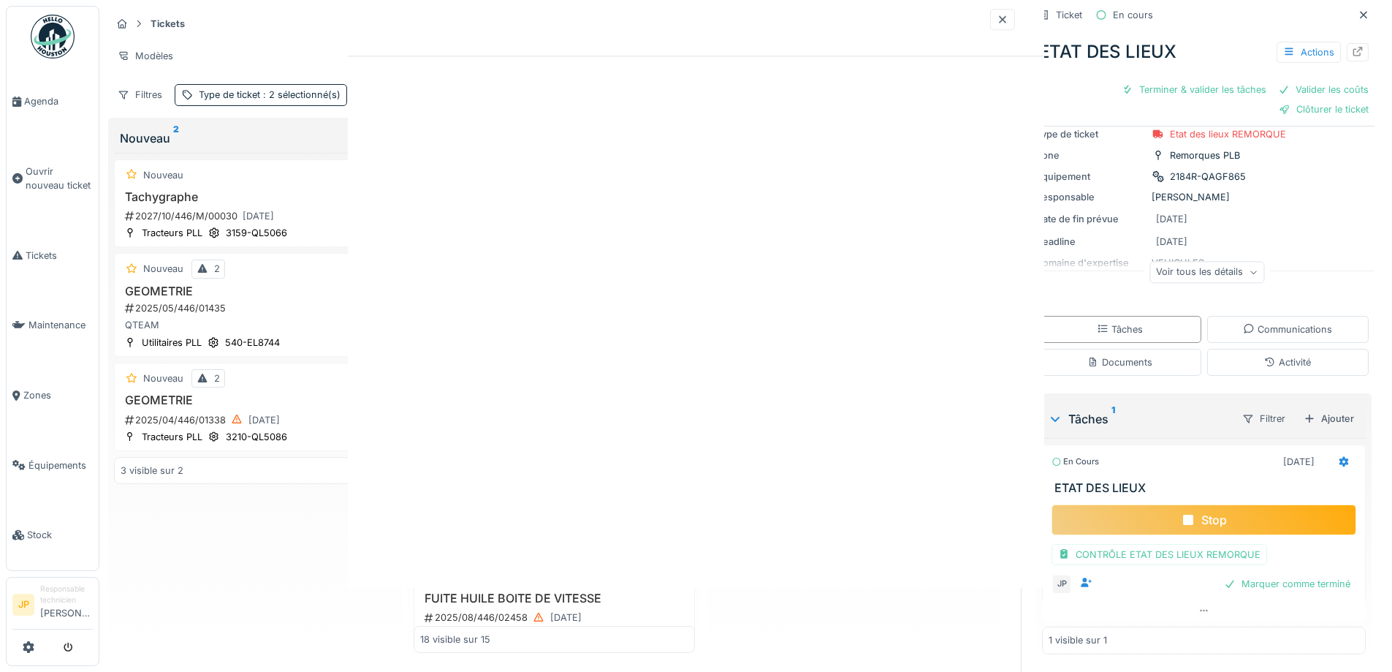
scroll to position [0, 0]
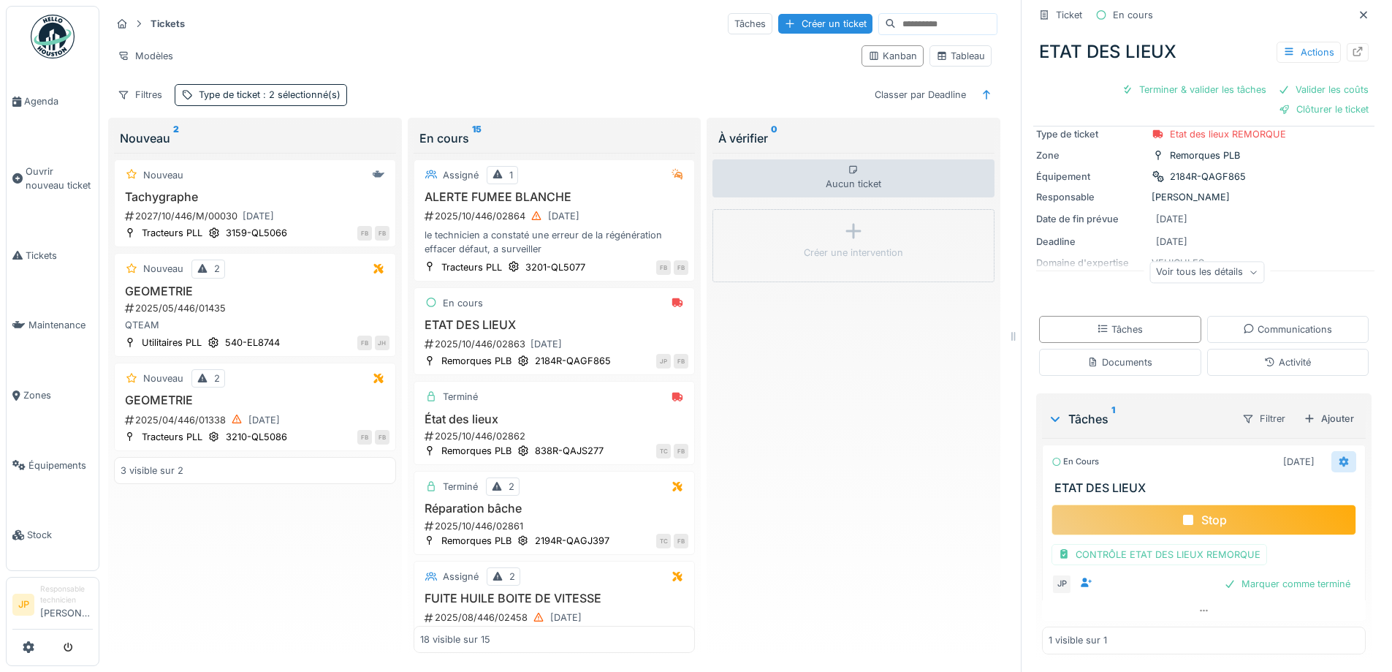
click at [1332, 460] on div at bounding box center [1344, 461] width 25 height 21
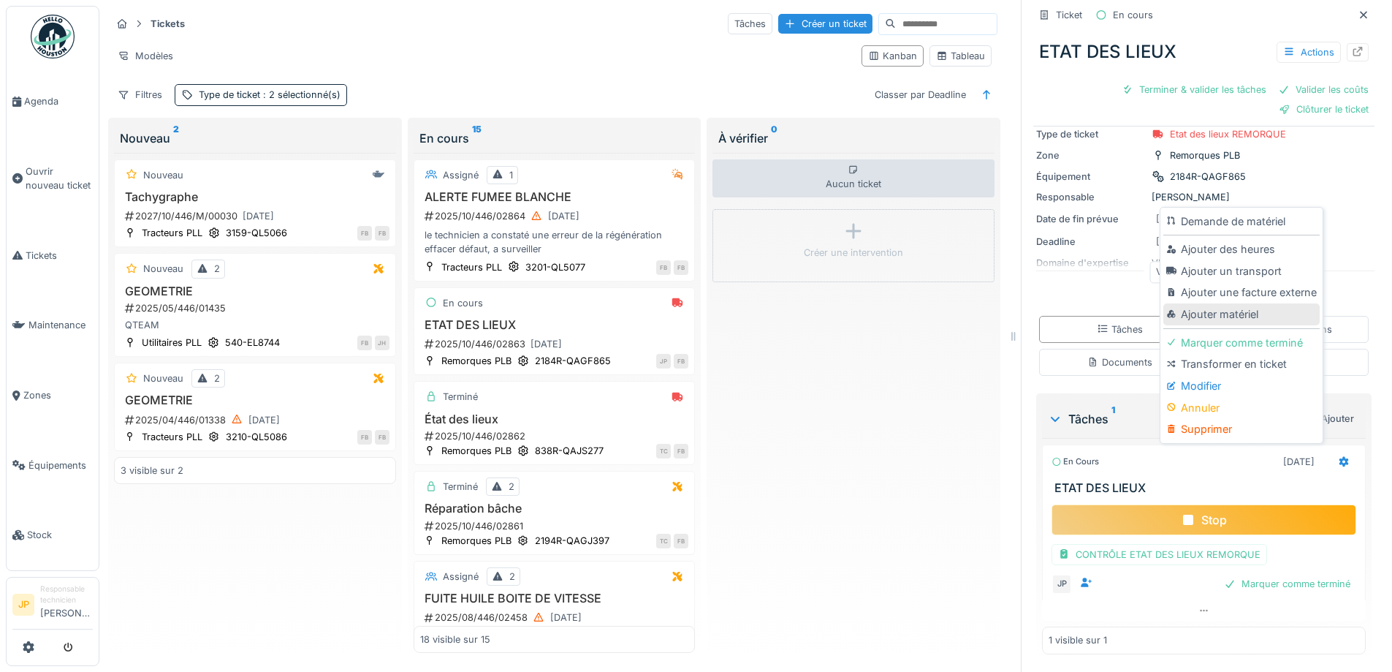
click at [1226, 312] on div "Ajouter matériel" at bounding box center [1242, 314] width 156 height 22
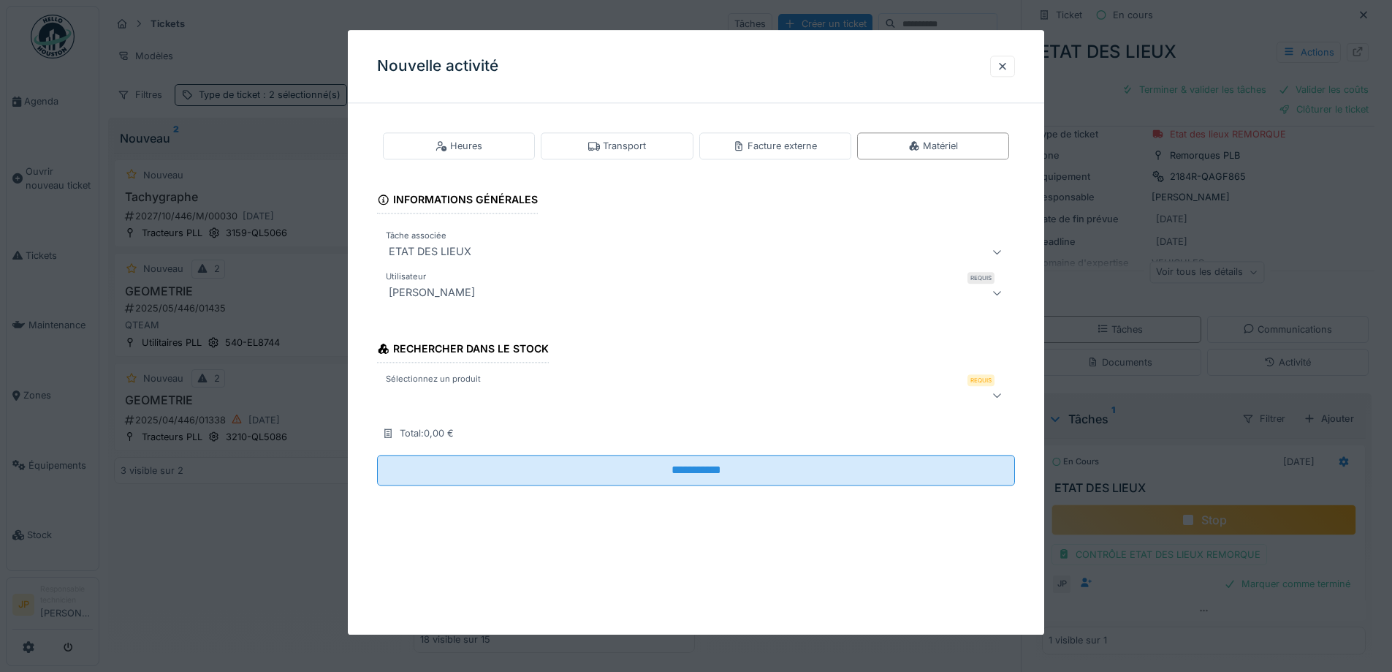
click at [438, 403] on div at bounding box center [659, 396] width 552 height 18
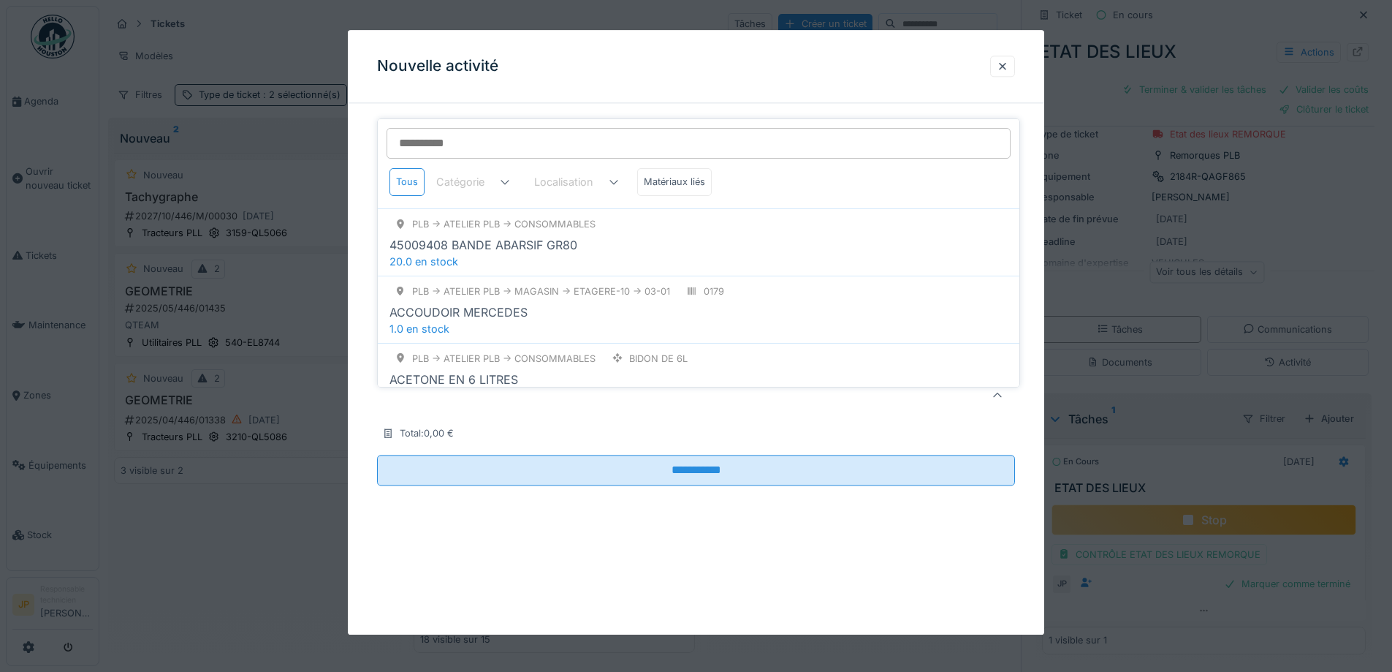
click at [461, 142] on input "Sélectionnez un produit" at bounding box center [699, 143] width 624 height 31
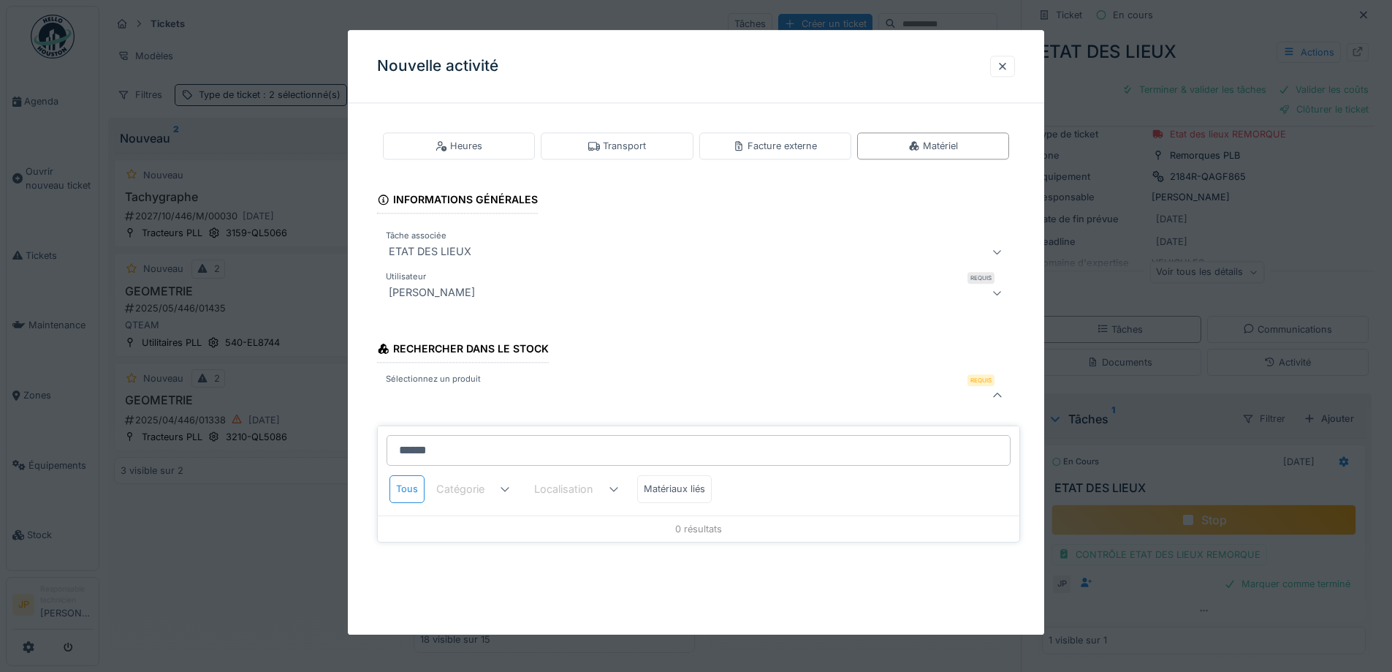
drag, startPoint x: 530, startPoint y: 433, endPoint x: 519, endPoint y: 433, distance: 11.0
click at [527, 435] on input "******" at bounding box center [699, 450] width 624 height 31
click at [520, 435] on input "******" at bounding box center [699, 450] width 624 height 31
drag, startPoint x: 517, startPoint y: 433, endPoint x: 197, endPoint y: 444, distance: 320.3
click at [197, 444] on body "Agenda Ouvrir nouveau ticket Tickets Maintenance Zones Équipements Stock JP Res…" at bounding box center [696, 336] width 1392 height 672
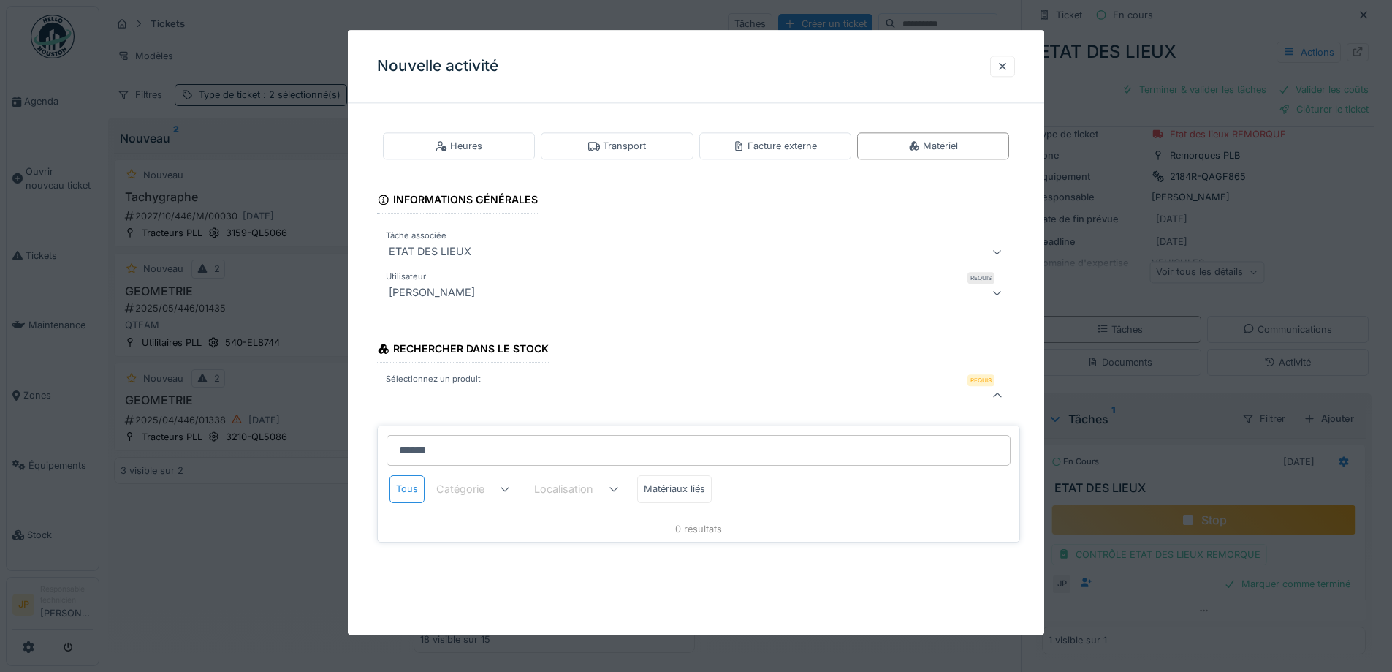
drag, startPoint x: 454, startPoint y: 447, endPoint x: 397, endPoint y: 445, distance: 57.0
click at [397, 445] on input "******" at bounding box center [699, 450] width 624 height 31
type input "*"
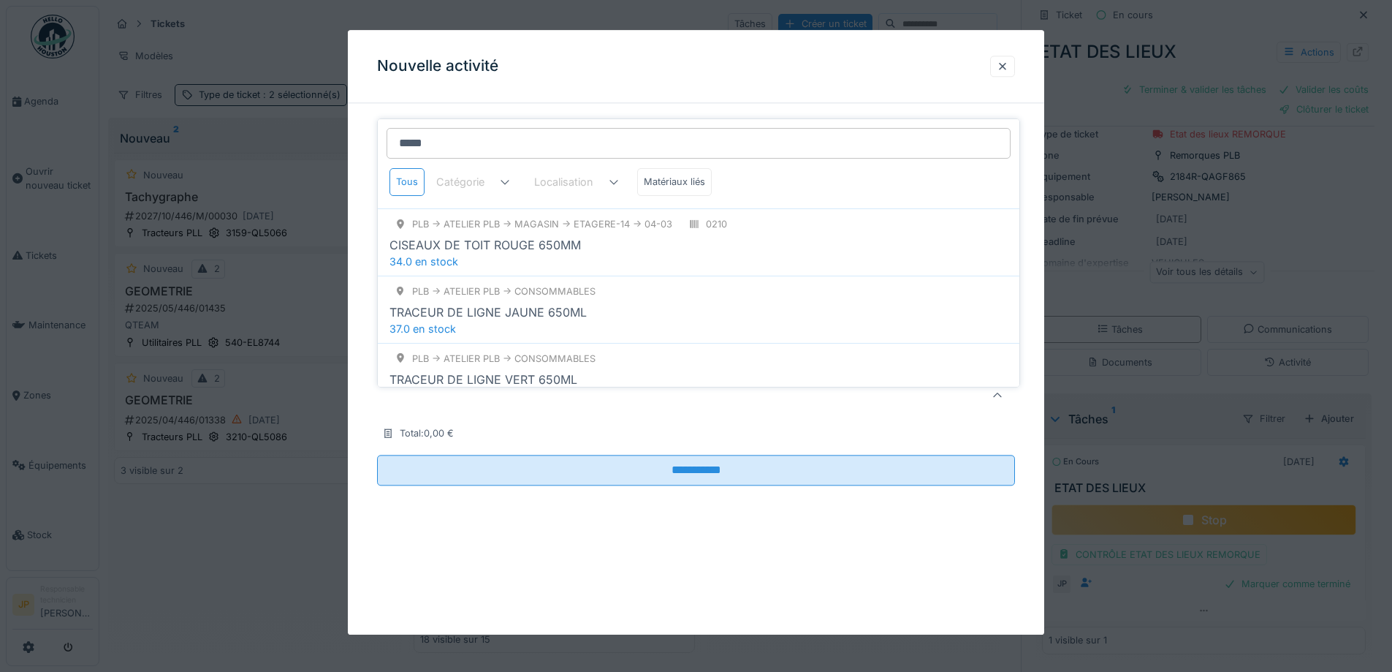
drag, startPoint x: 465, startPoint y: 140, endPoint x: 403, endPoint y: 141, distance: 62.1
click at [403, 141] on input "*****" at bounding box center [699, 143] width 624 height 31
type input "*"
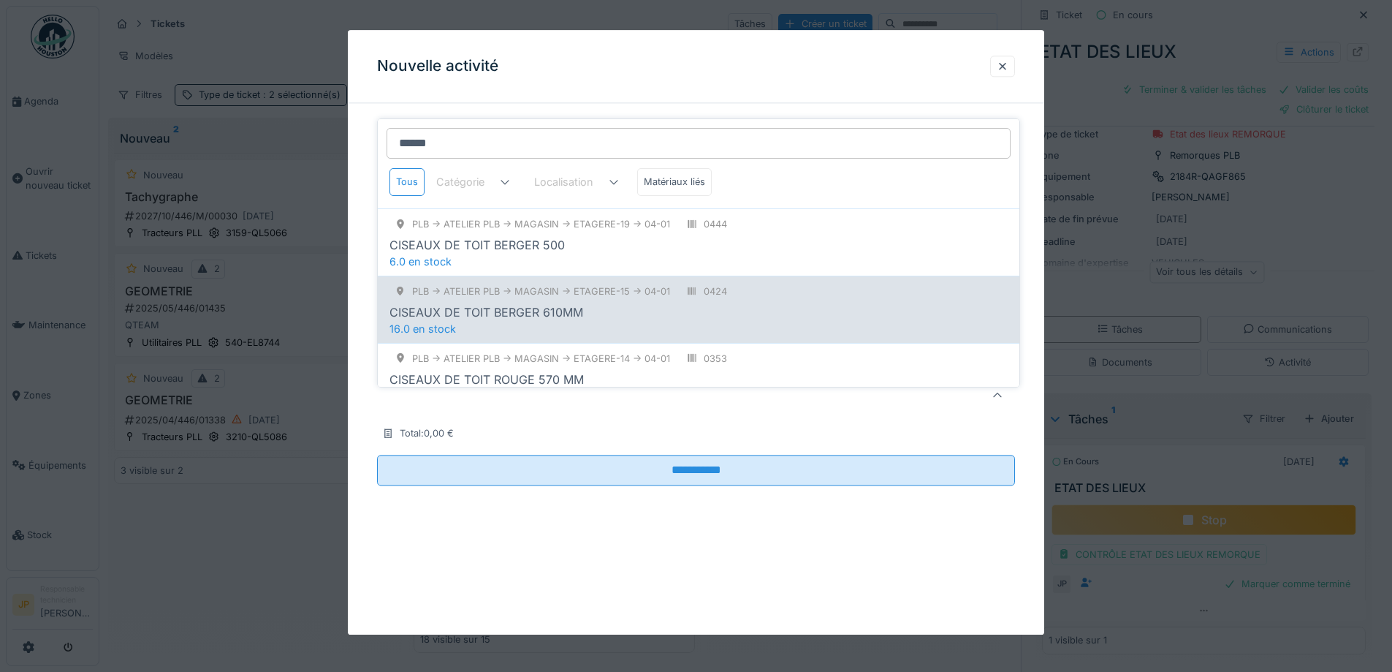
type input "******"
click at [602, 303] on div "CISEAUX DE TOIT BERGER 610MM" at bounding box center [699, 312] width 618 height 18
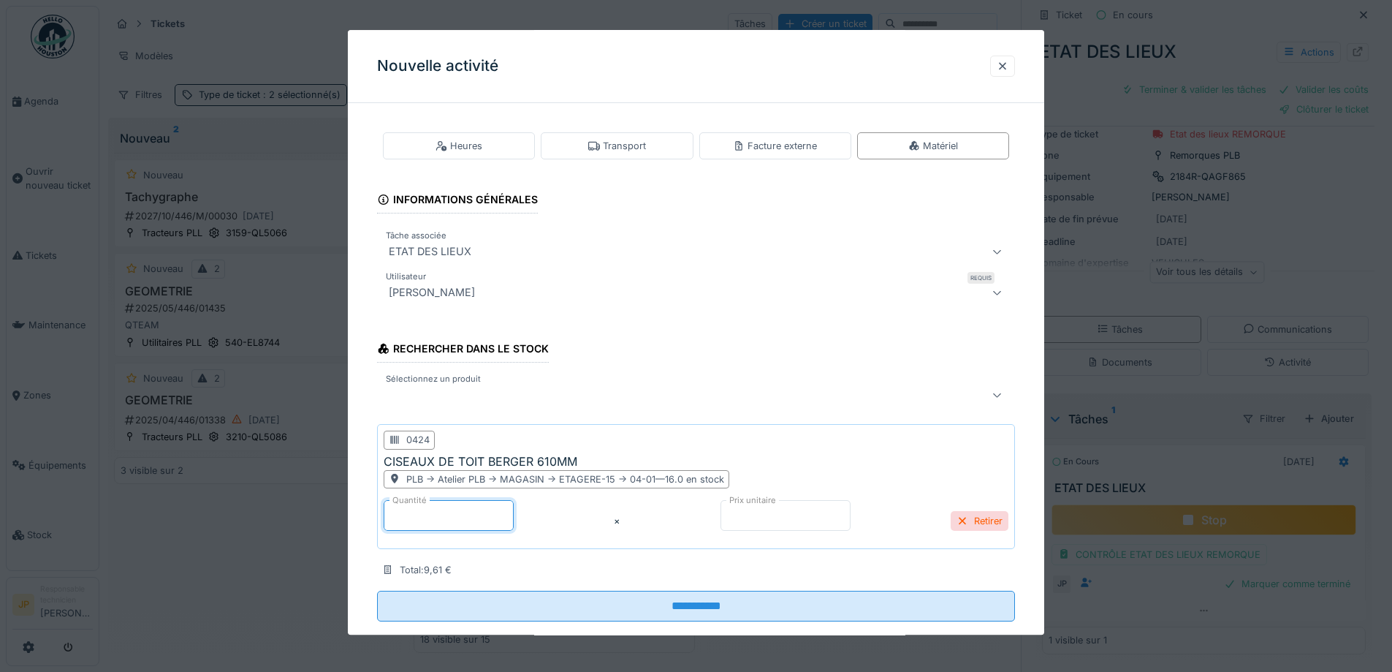
drag, startPoint x: 442, startPoint y: 515, endPoint x: 357, endPoint y: 516, distance: 85.5
click at [358, 516] on div "**********" at bounding box center [696, 388] width 697 height 547
type input "*"
click at [460, 400] on div at bounding box center [659, 396] width 552 height 18
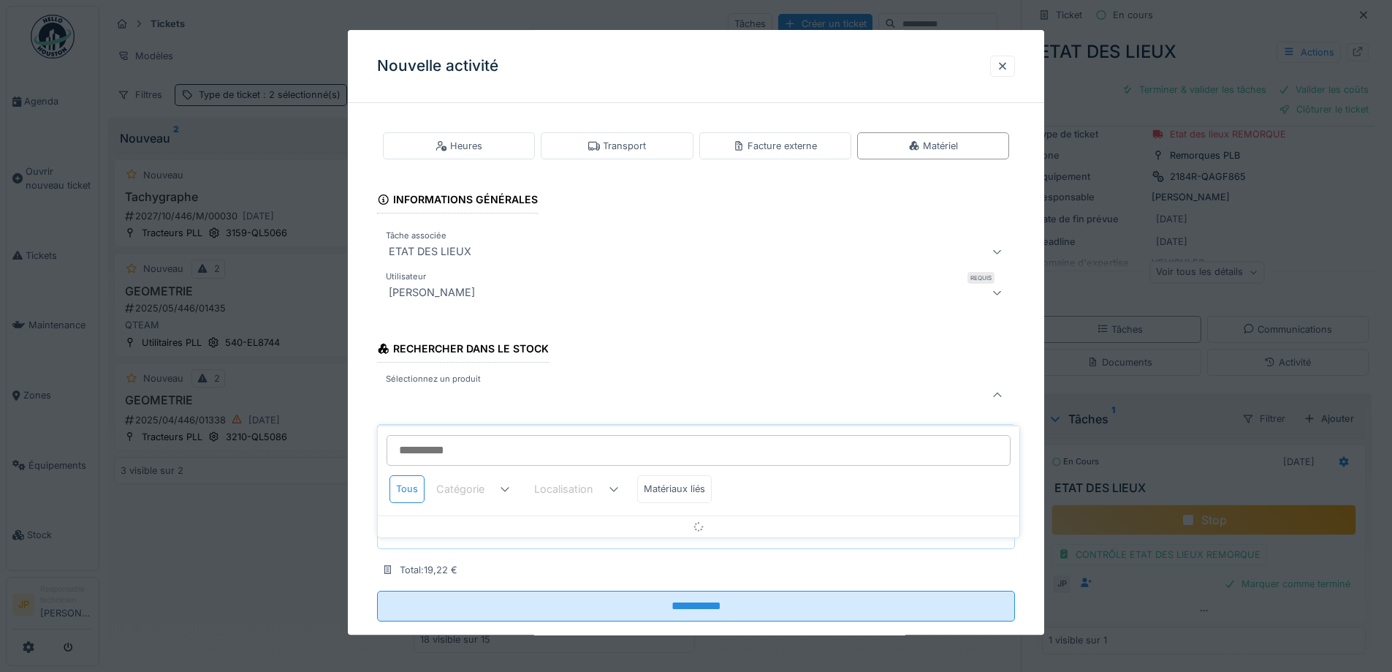
scroll to position [28, 0]
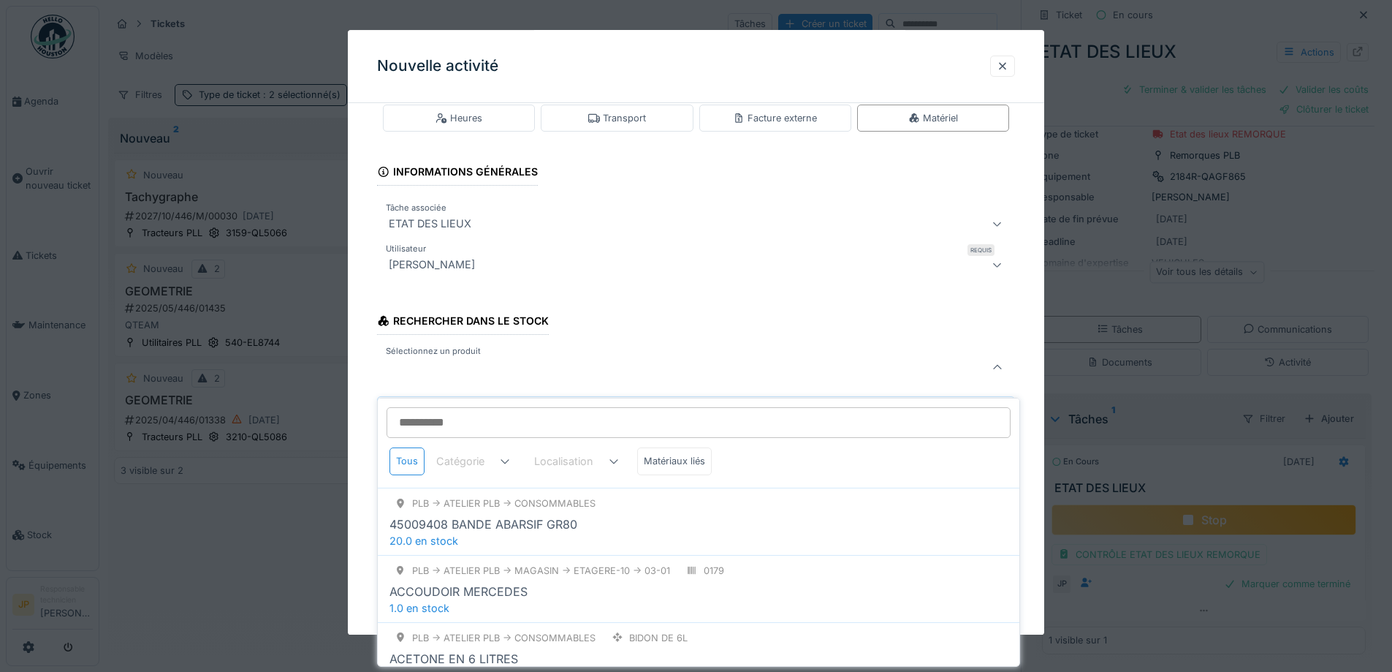
click at [449, 407] on input "Sélectionnez un produit" at bounding box center [699, 422] width 624 height 31
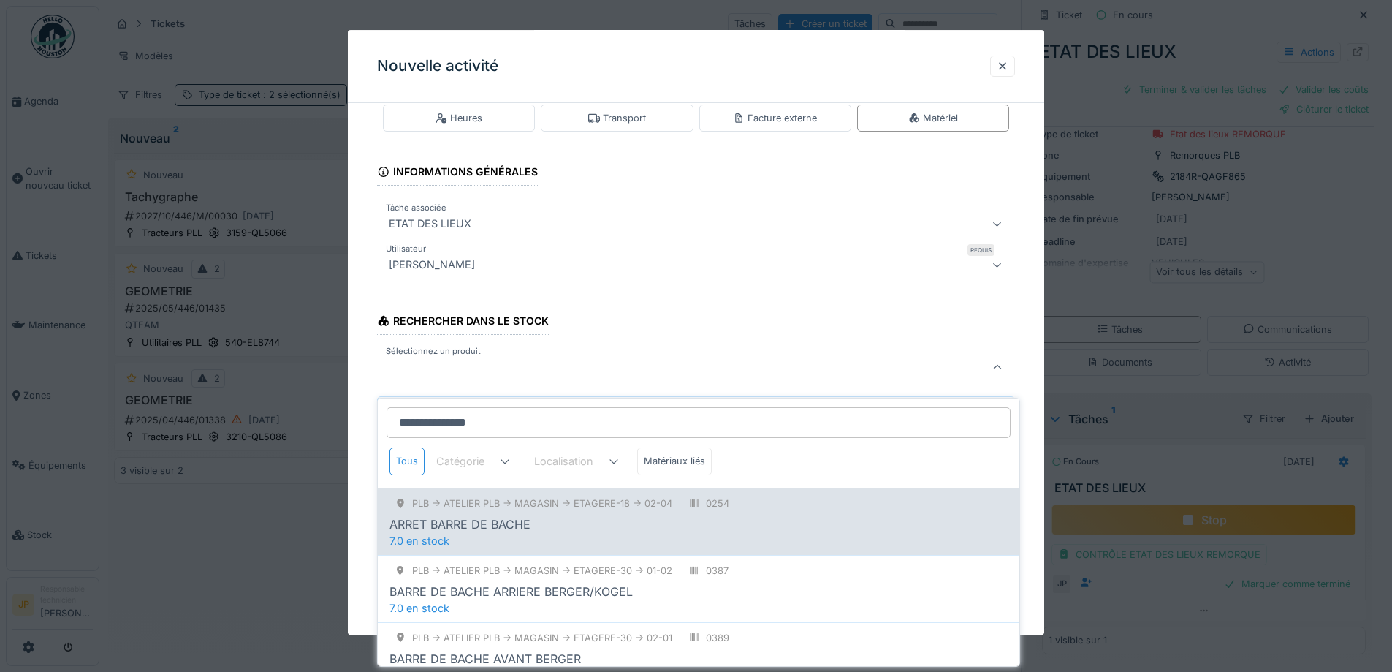
scroll to position [183, 0]
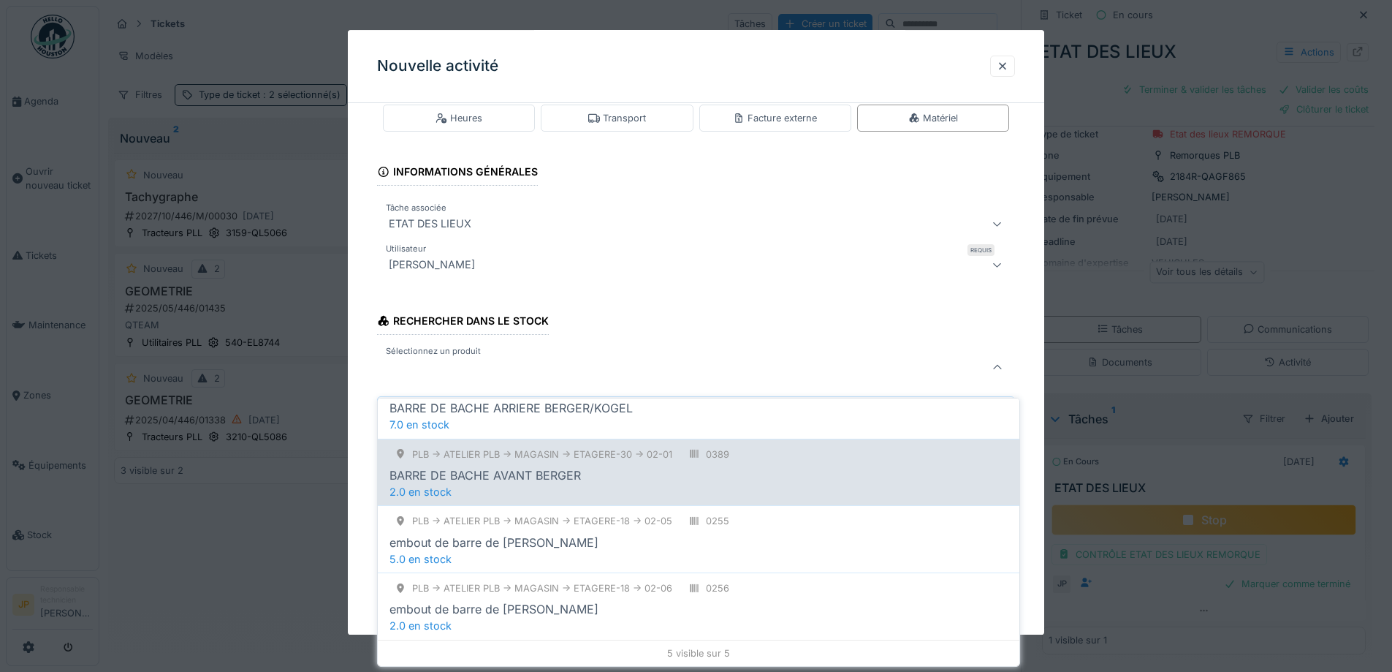
type input "**********"
click at [568, 472] on div "PLB -> Atelier PLB -> MAGASIN -> ETAGERE-30 -> 02-01 0389 BARRE DE BACHE AVANT …" at bounding box center [699, 472] width 642 height 67
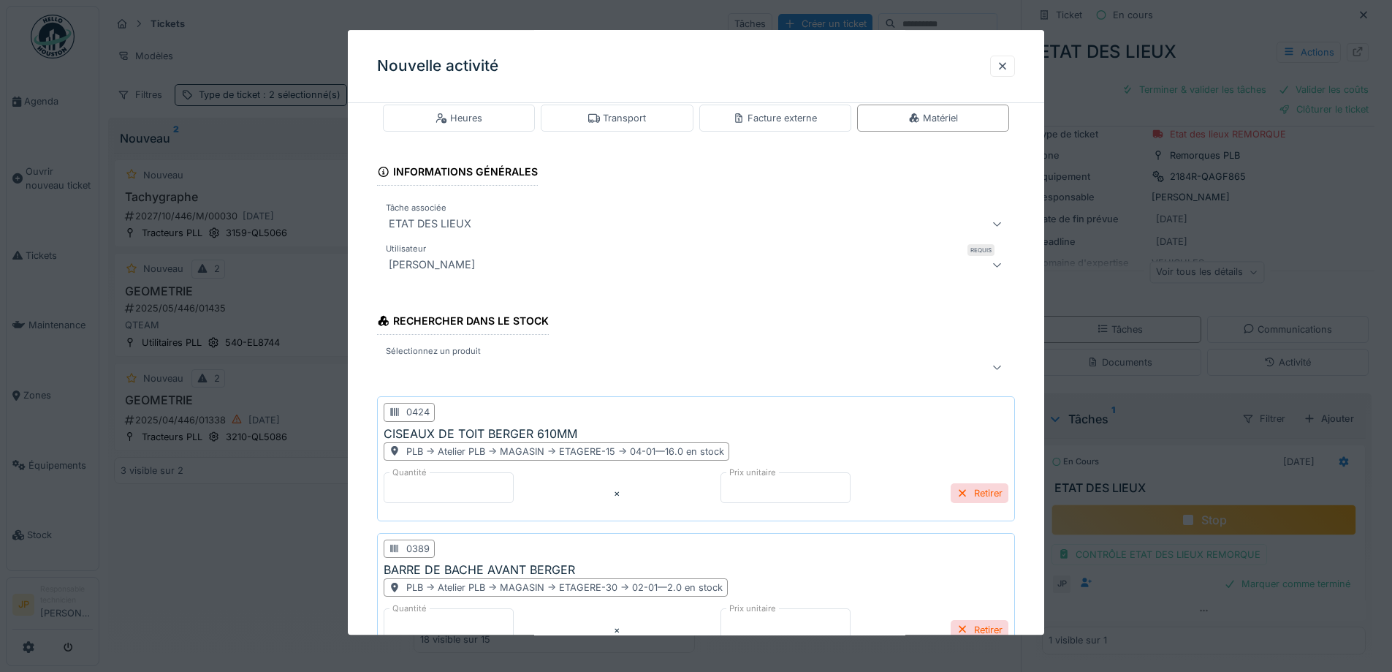
click at [465, 357] on label "Sélectionnez un produit" at bounding box center [433, 352] width 101 height 12
click at [448, 363] on div at bounding box center [659, 368] width 552 height 18
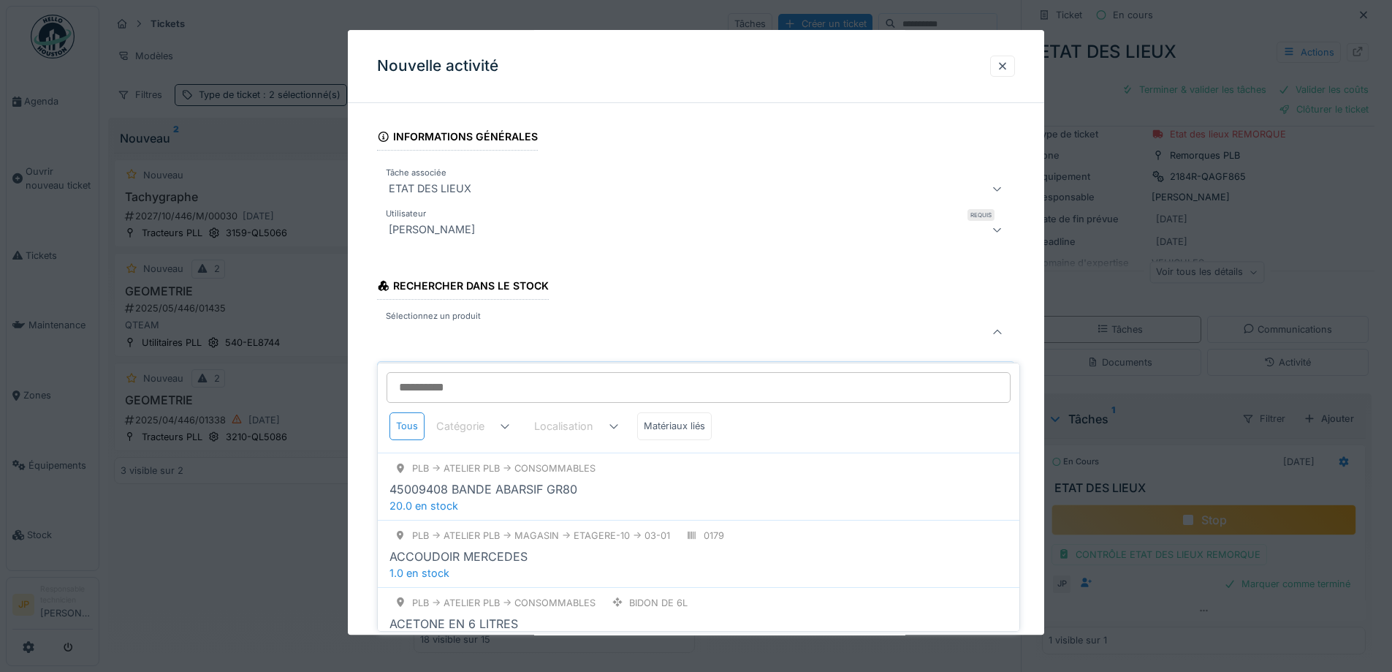
click at [439, 340] on div at bounding box center [659, 333] width 552 height 18
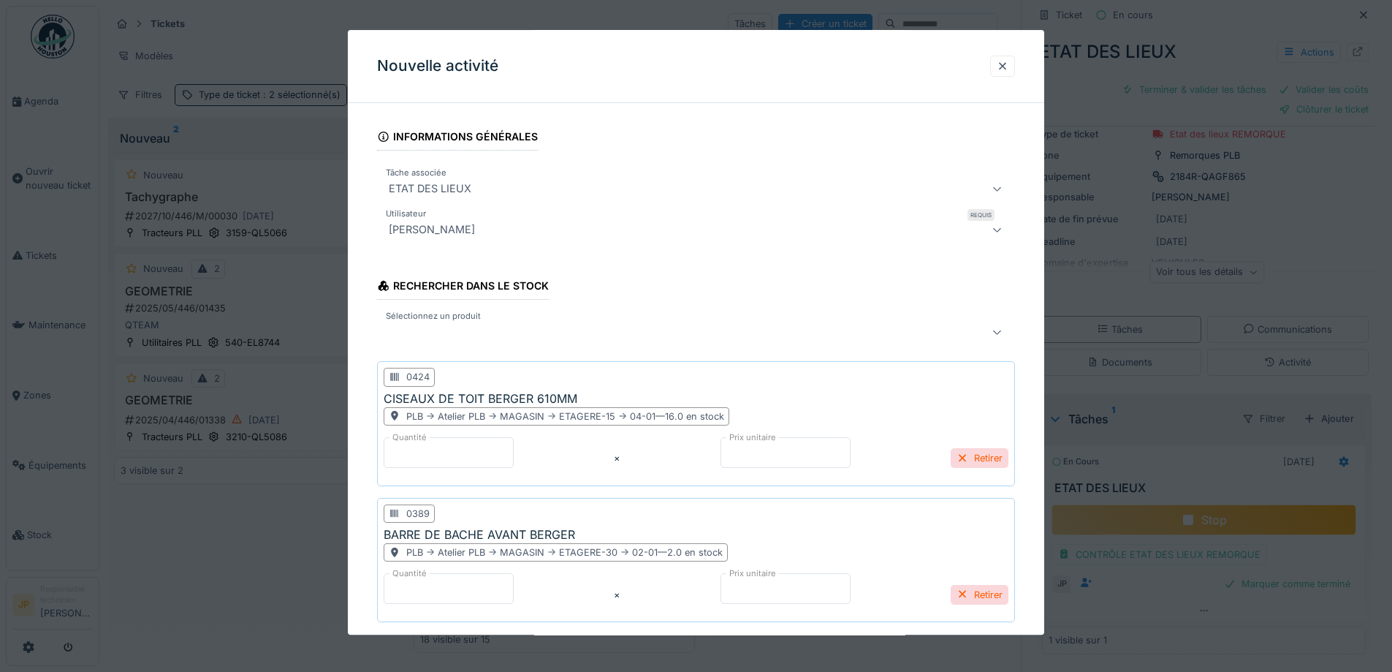
click at [454, 343] on div at bounding box center [696, 332] width 638 height 29
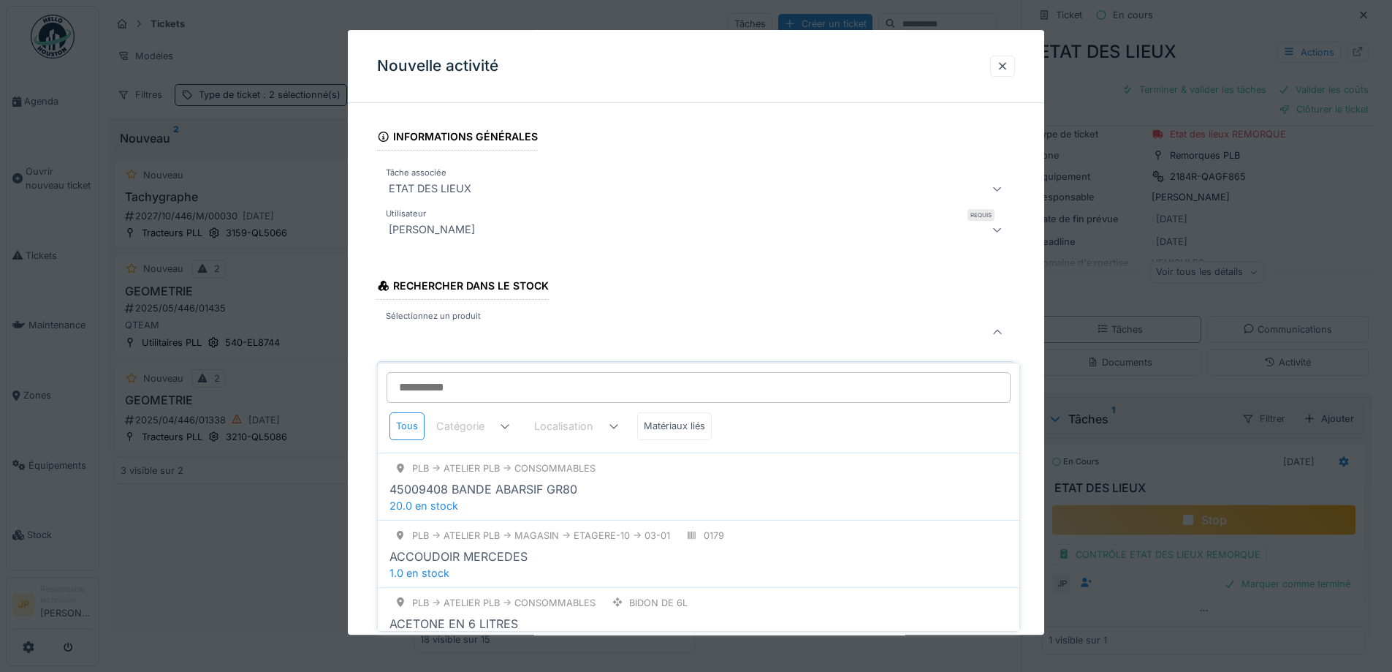
click at [444, 372] on input "Sélectionnez un produit" at bounding box center [699, 387] width 624 height 31
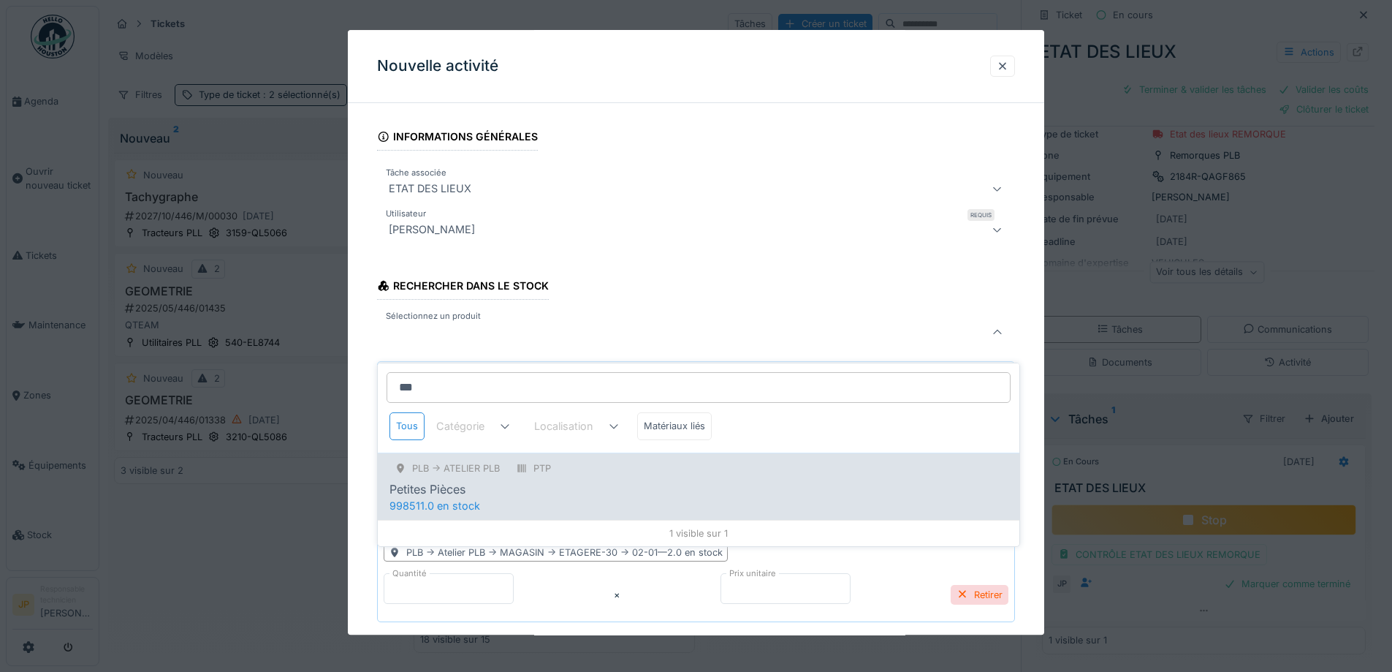
type input "***"
click at [452, 480] on div "Petites Pièces" at bounding box center [428, 489] width 76 height 18
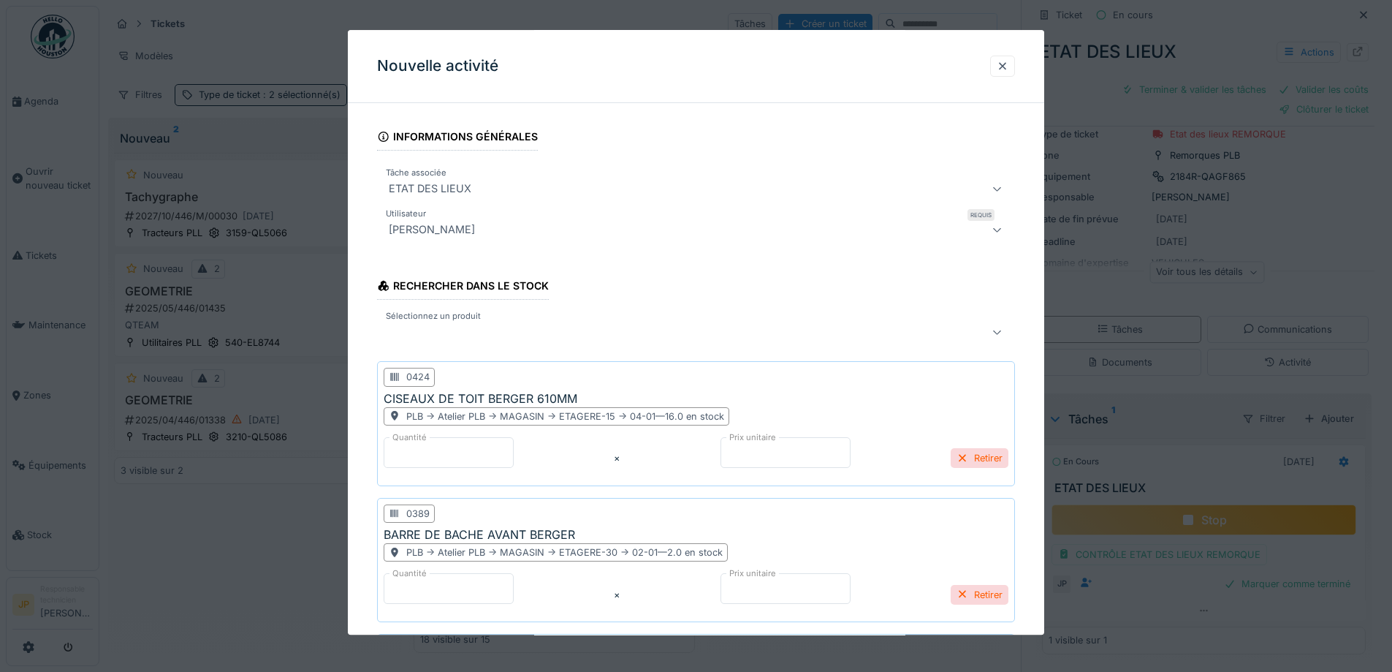
click at [409, 324] on div at bounding box center [659, 333] width 552 height 18
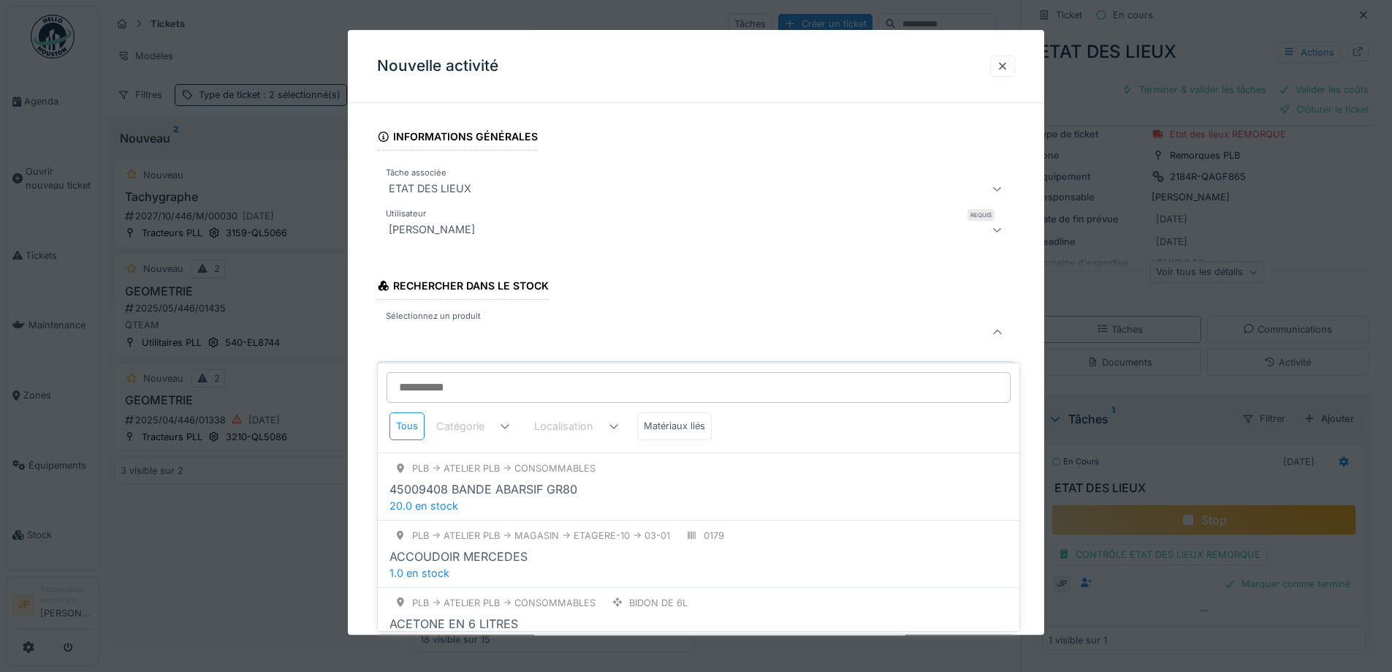
click at [417, 376] on input "Sélectionnez un produit" at bounding box center [699, 387] width 624 height 31
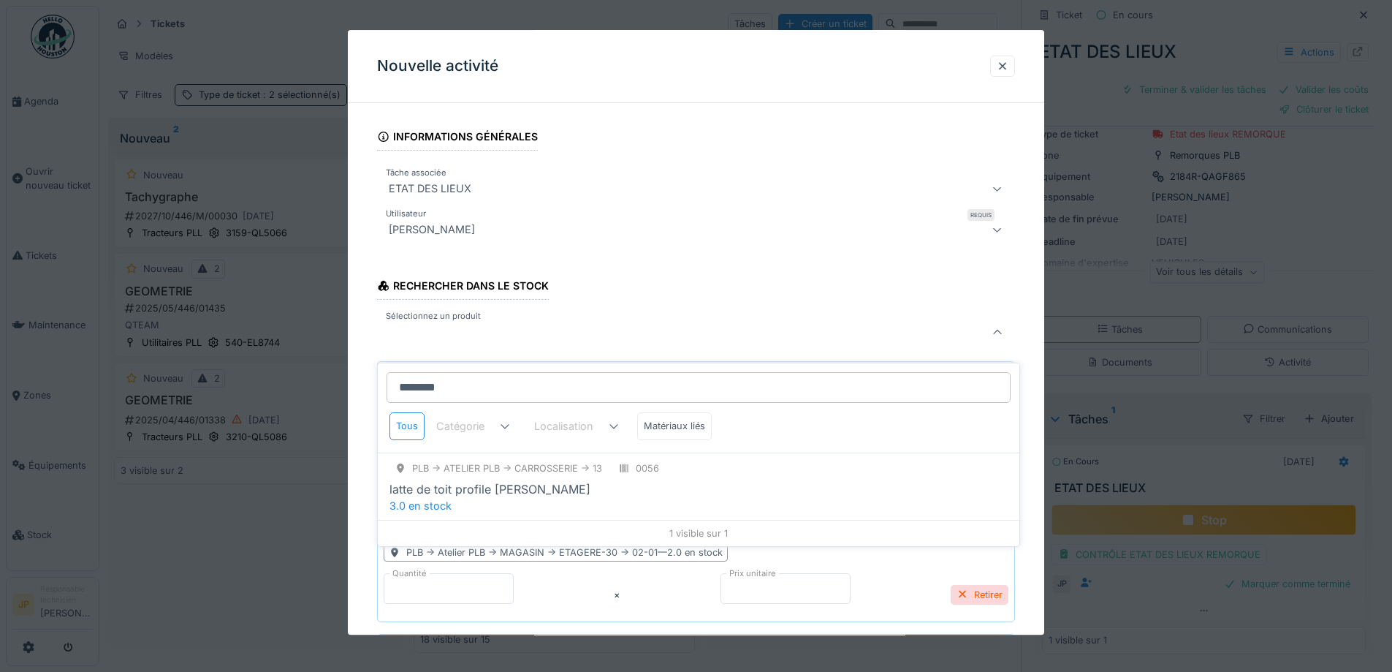
type input "*********"
drag, startPoint x: 470, startPoint y: 381, endPoint x: 390, endPoint y: 381, distance: 80.4
click at [390, 381] on input "*********" at bounding box center [699, 387] width 624 height 31
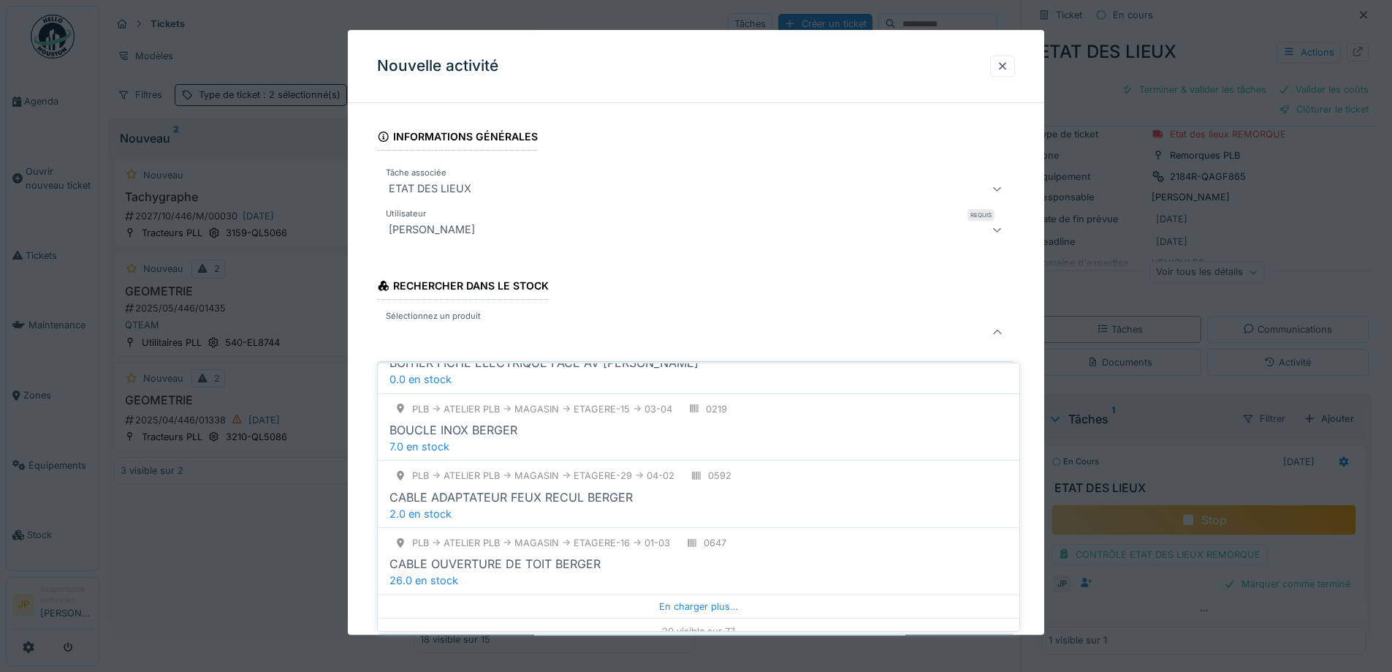
scroll to position [1213, 0]
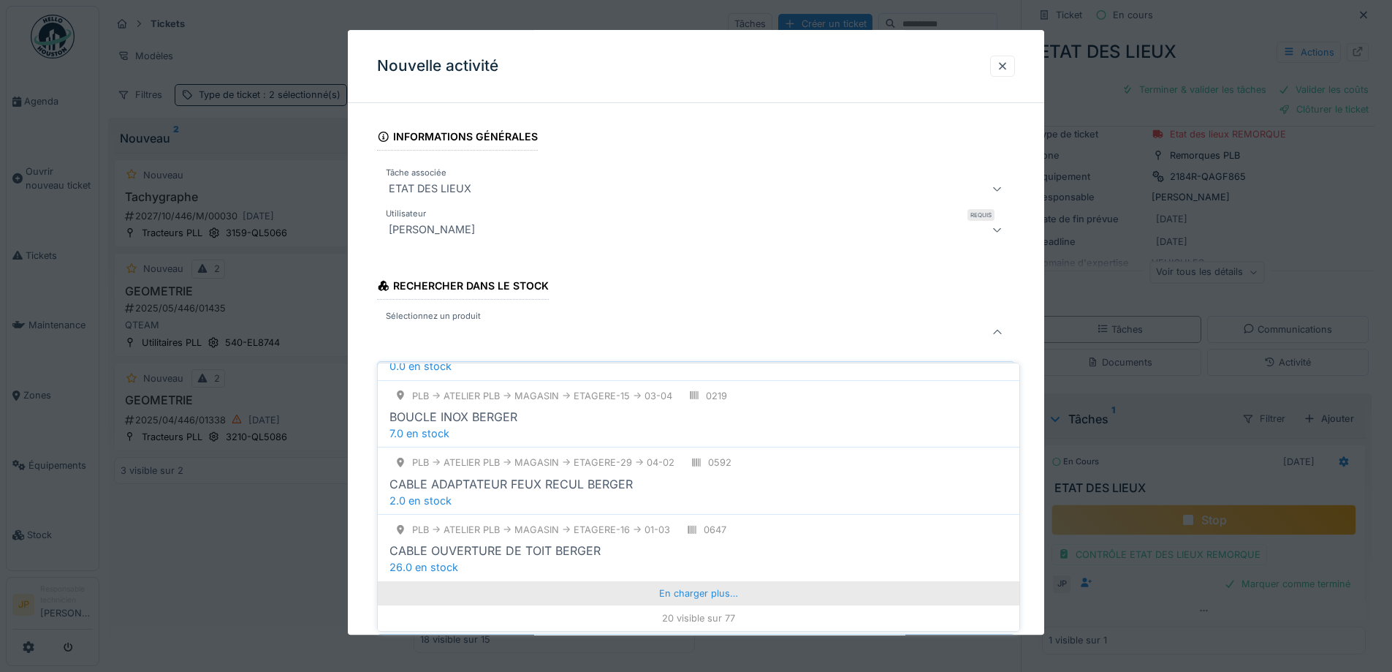
type input "******"
click at [694, 581] on div "En charger plus…" at bounding box center [699, 592] width 642 height 23
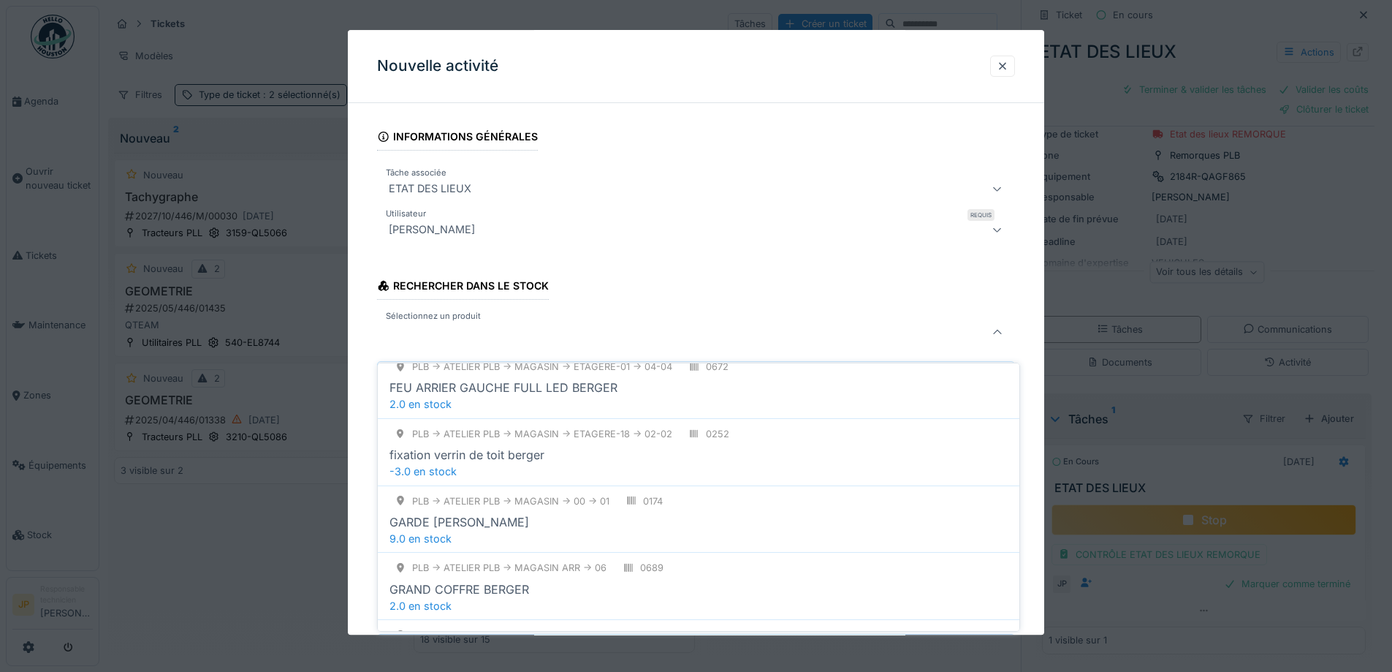
scroll to position [2456, 0]
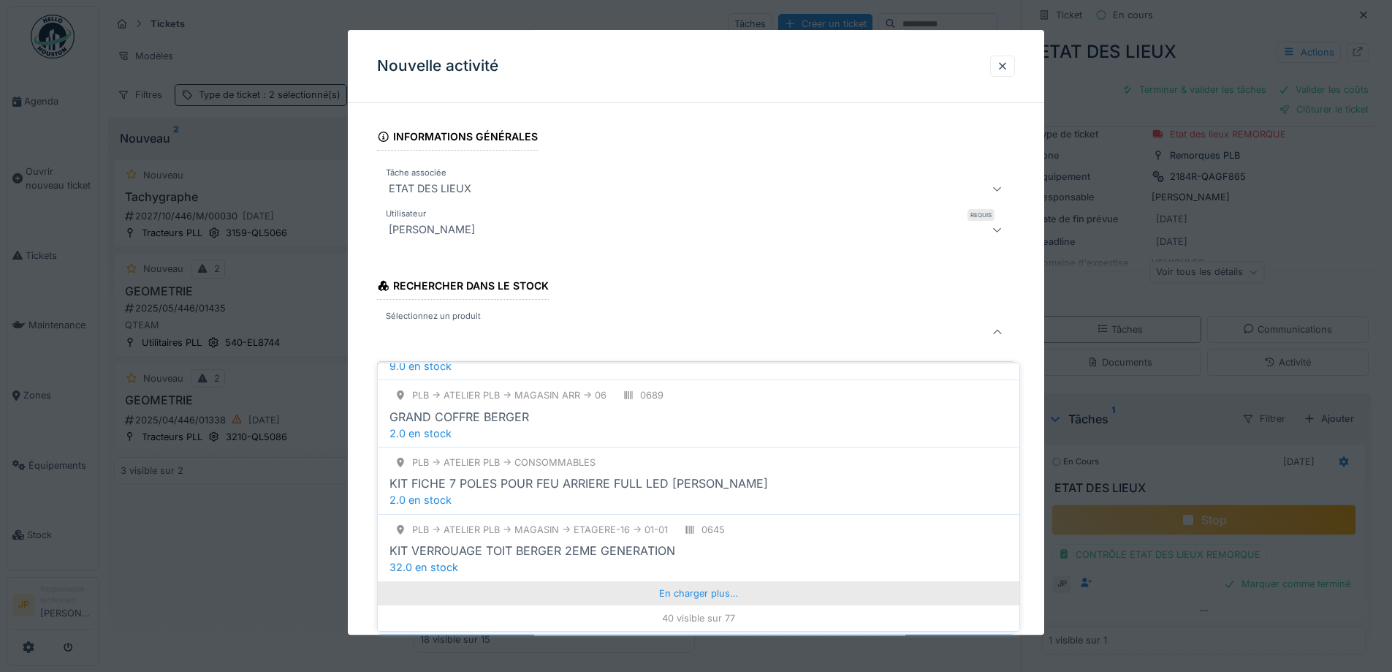
click at [694, 582] on div "En charger plus…" at bounding box center [699, 592] width 642 height 23
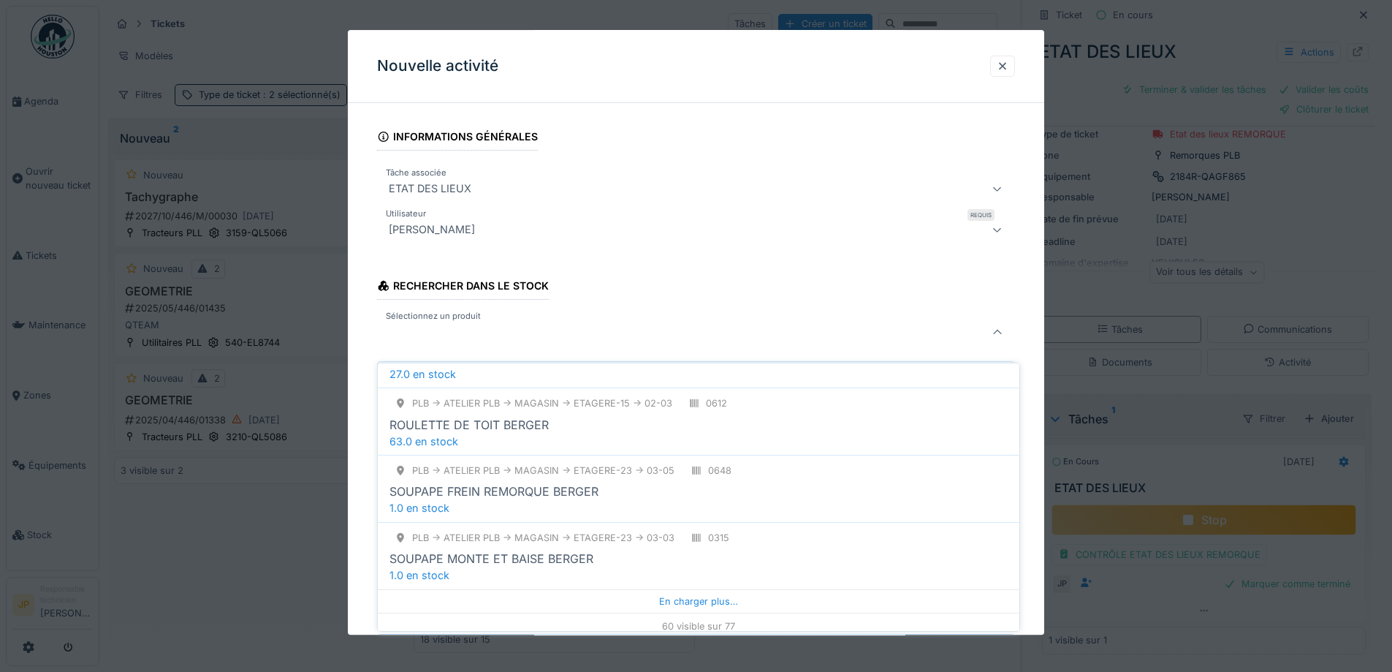
scroll to position [3897, 0]
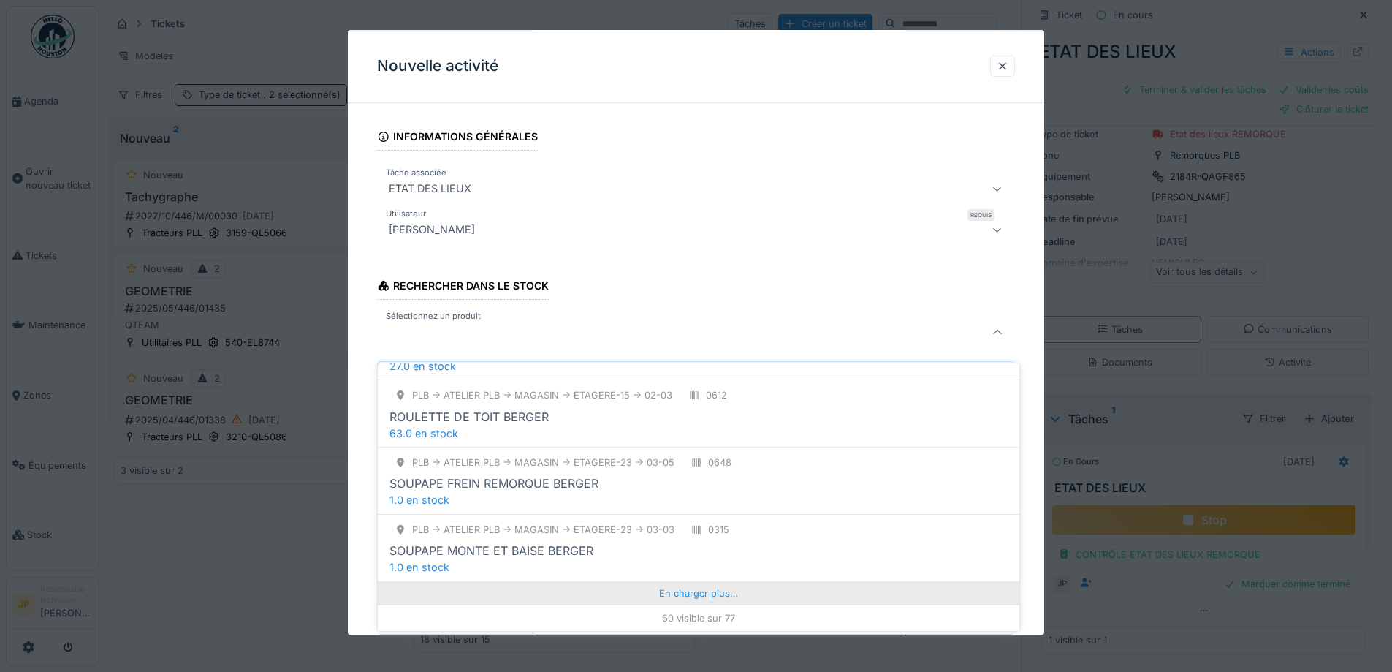
click at [694, 586] on div "En charger plus…" at bounding box center [699, 592] width 642 height 23
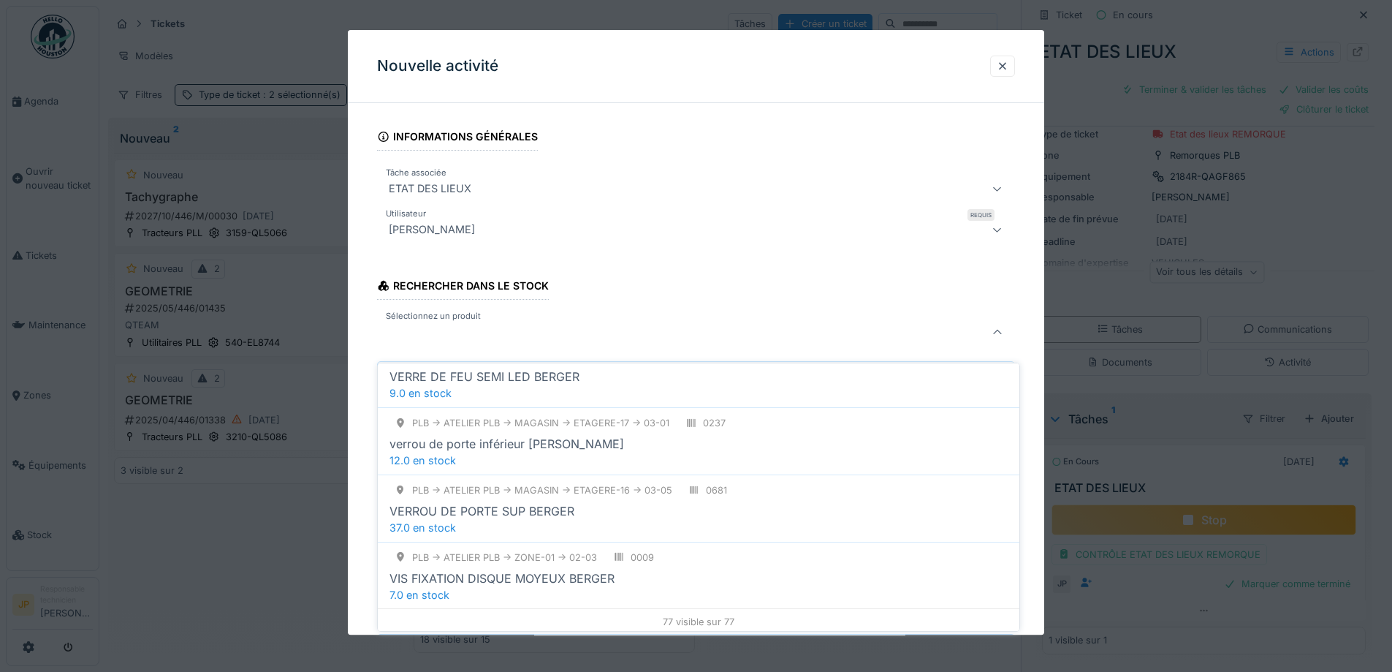
scroll to position [5014, 0]
click at [472, 335] on div at bounding box center [659, 333] width 552 height 18
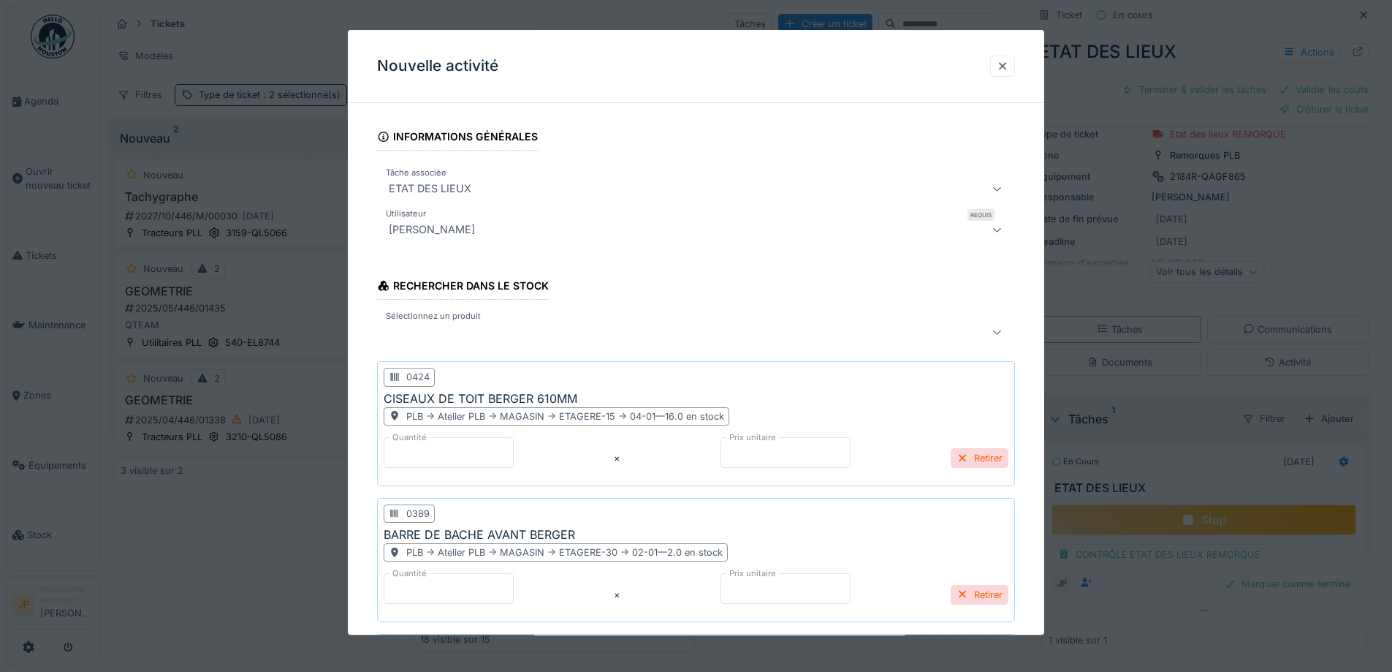
click at [443, 330] on div at bounding box center [659, 333] width 552 height 18
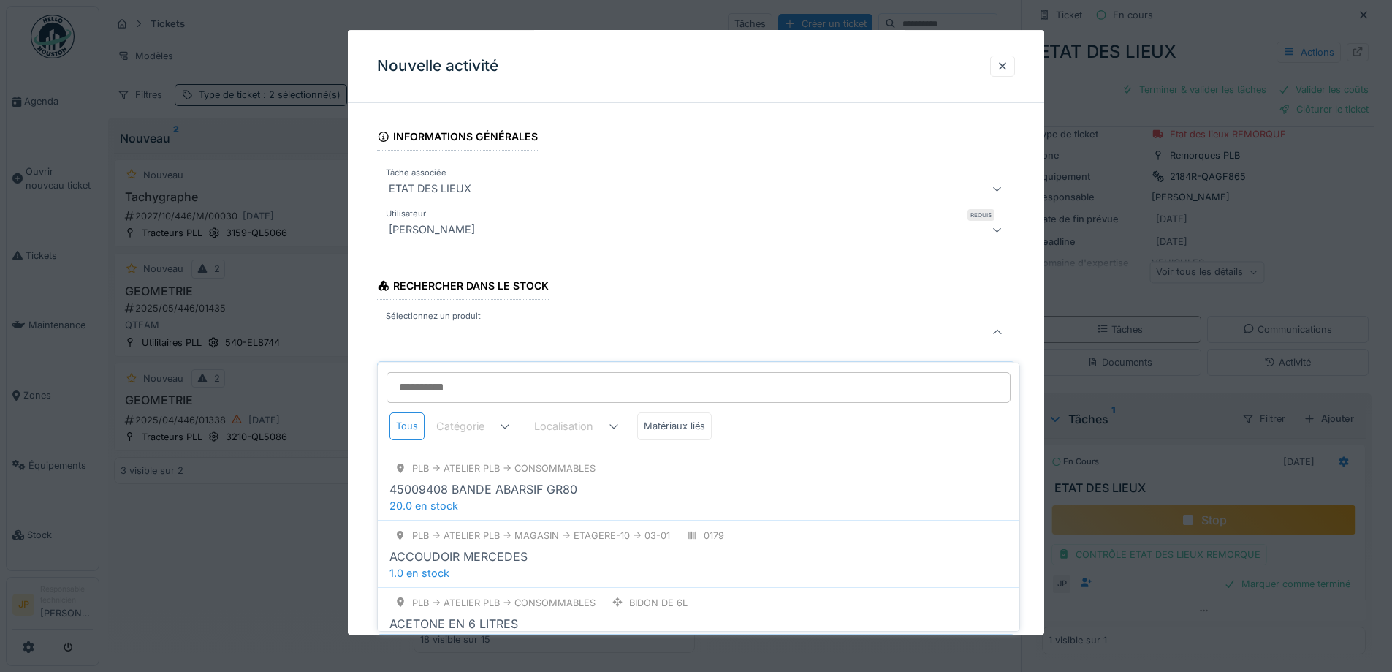
click at [447, 372] on input "Sélectionnez un produit" at bounding box center [699, 387] width 624 height 31
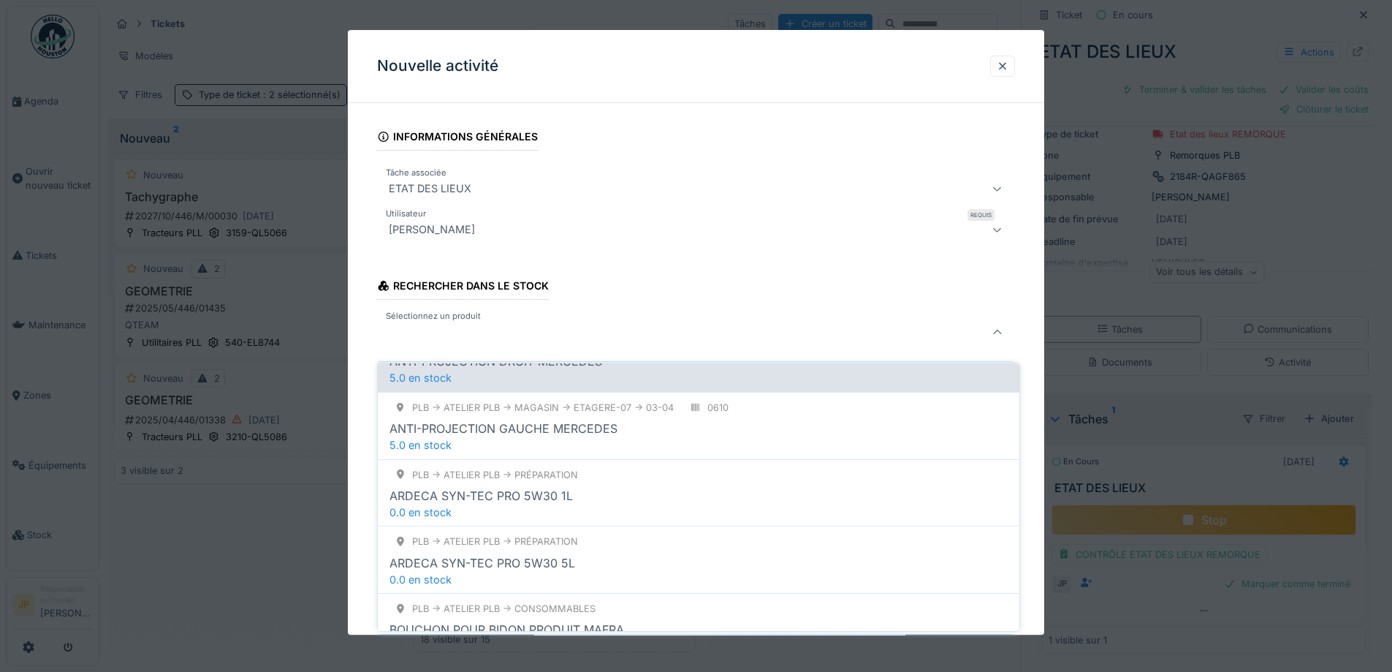
scroll to position [0, 0]
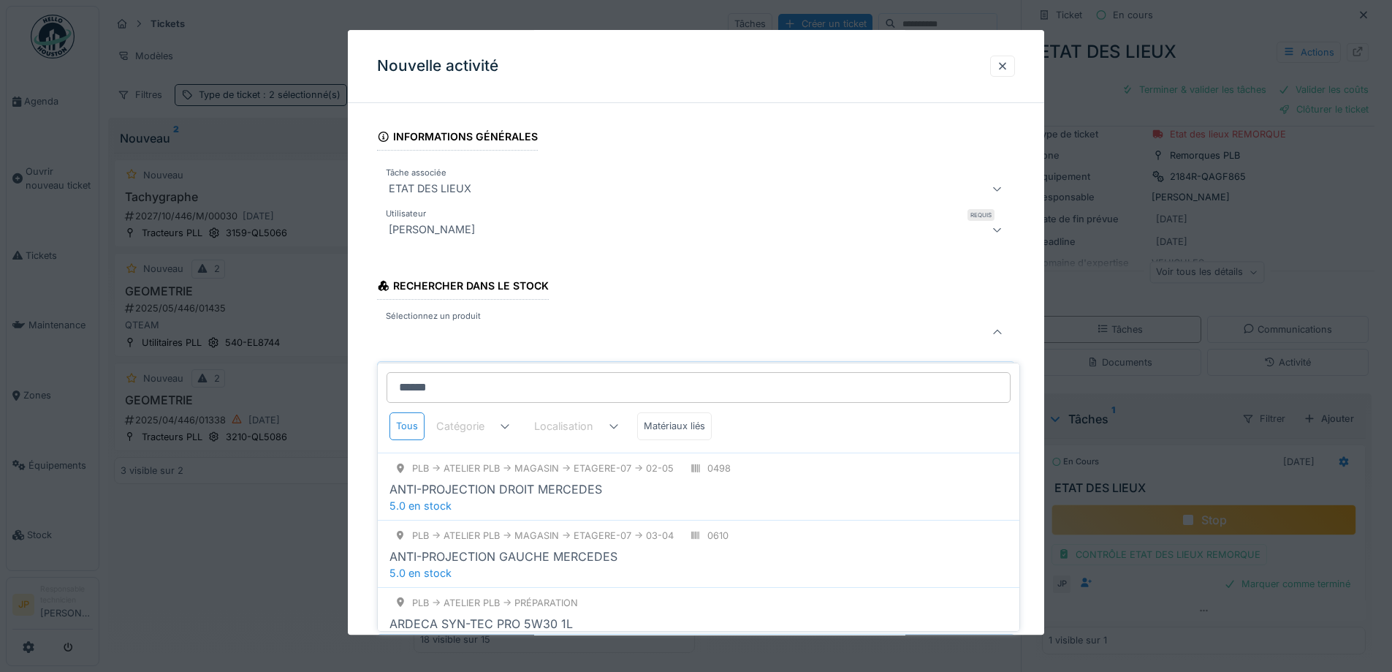
click at [454, 372] on input "******" at bounding box center [699, 387] width 624 height 31
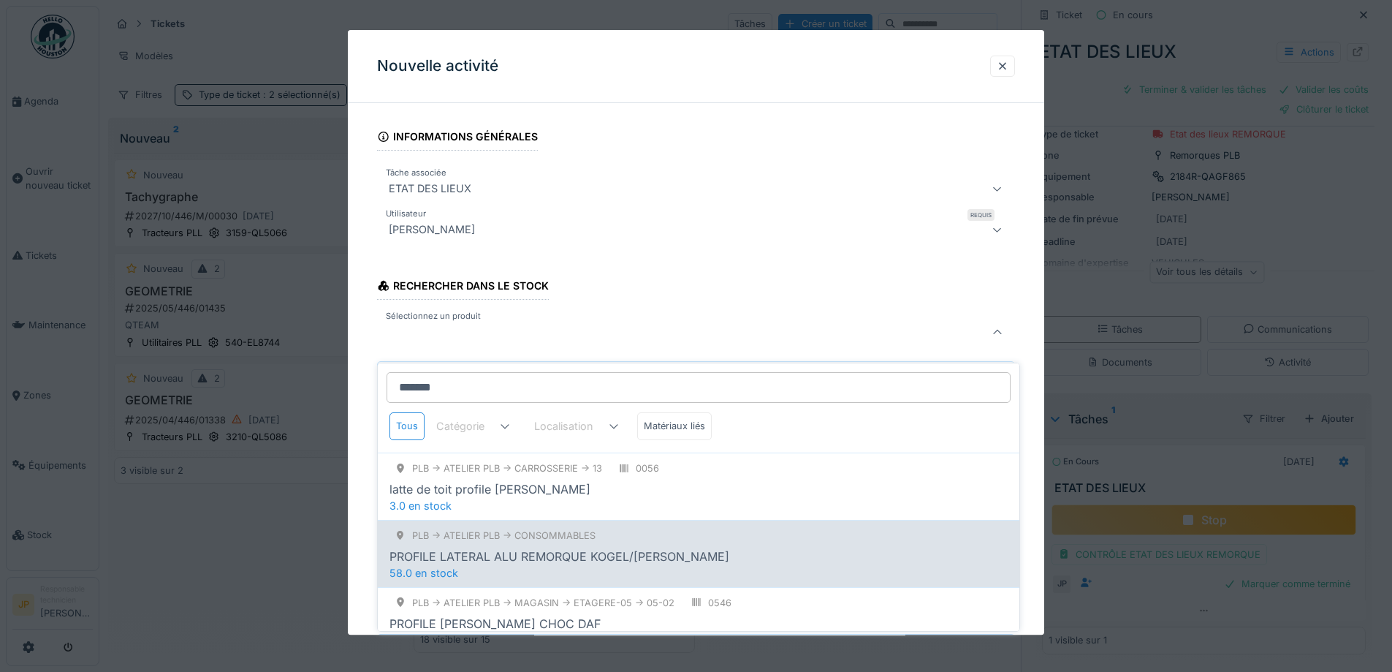
type input "*******"
click at [604, 547] on div "PROFILE LATERAL ALU REMORQUE KOGEL/[PERSON_NAME]" at bounding box center [560, 556] width 340 height 18
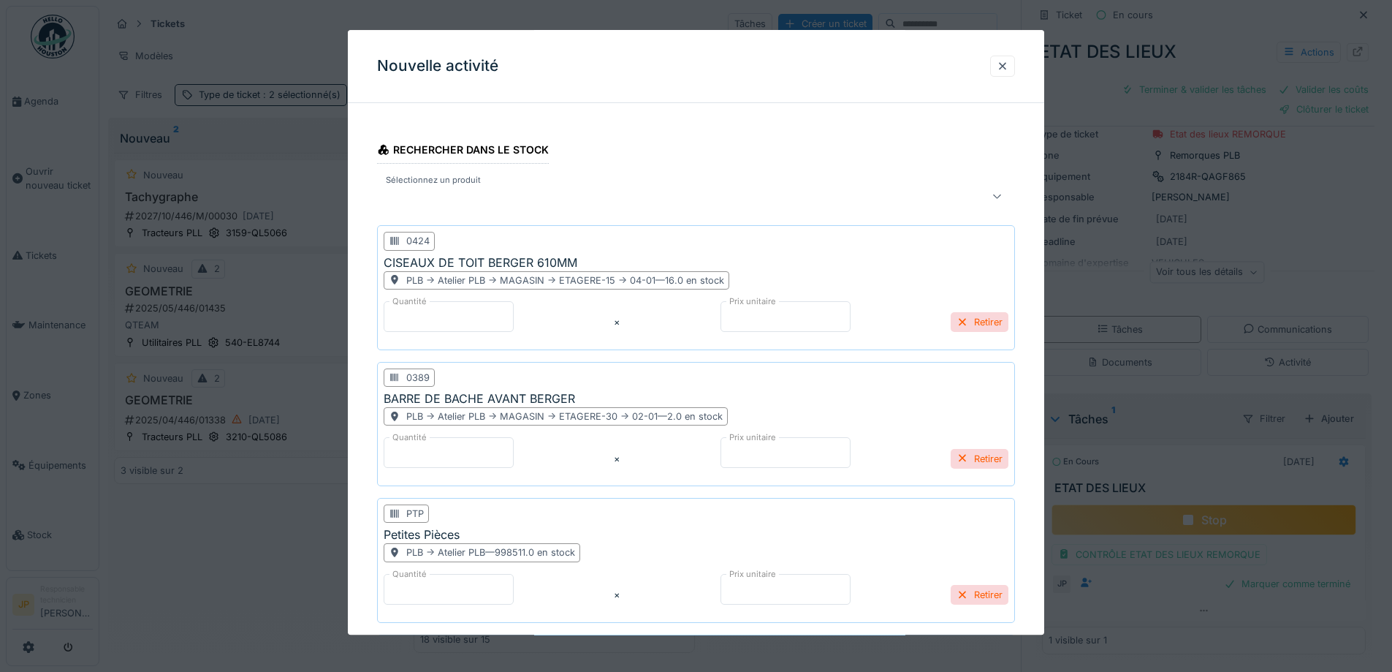
scroll to position [418, 0]
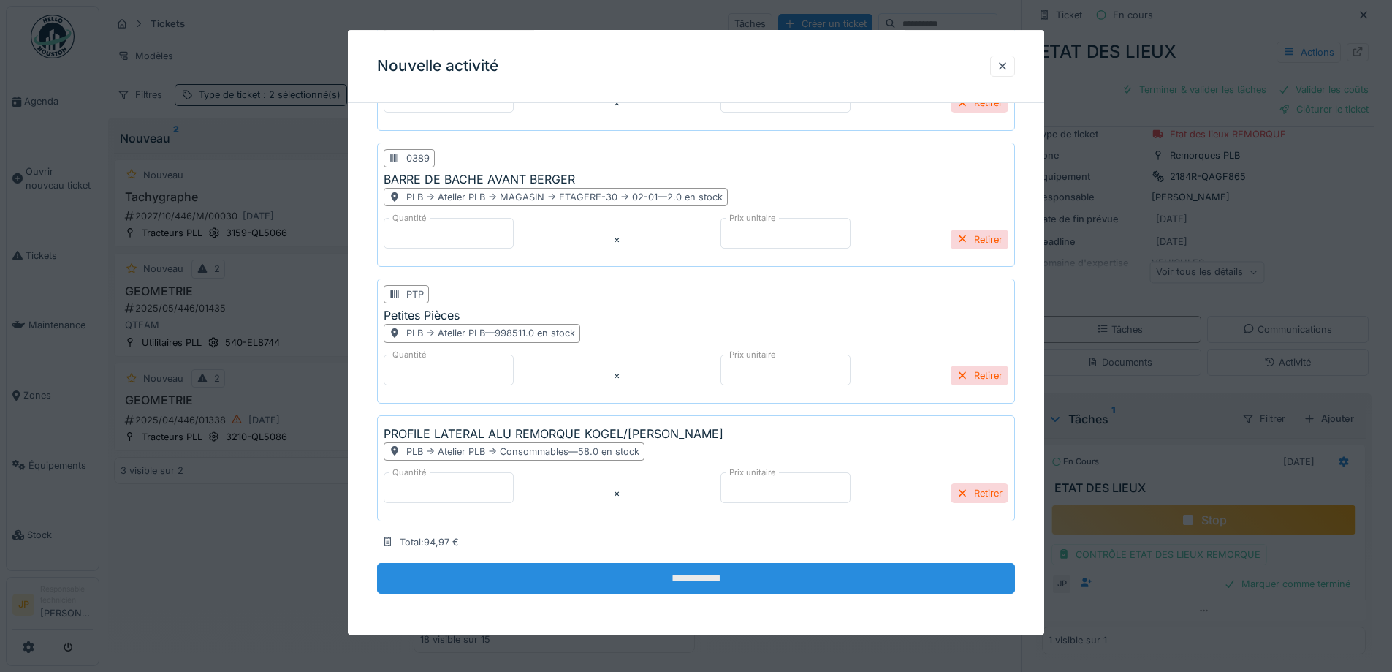
click at [686, 580] on input "**********" at bounding box center [696, 578] width 638 height 31
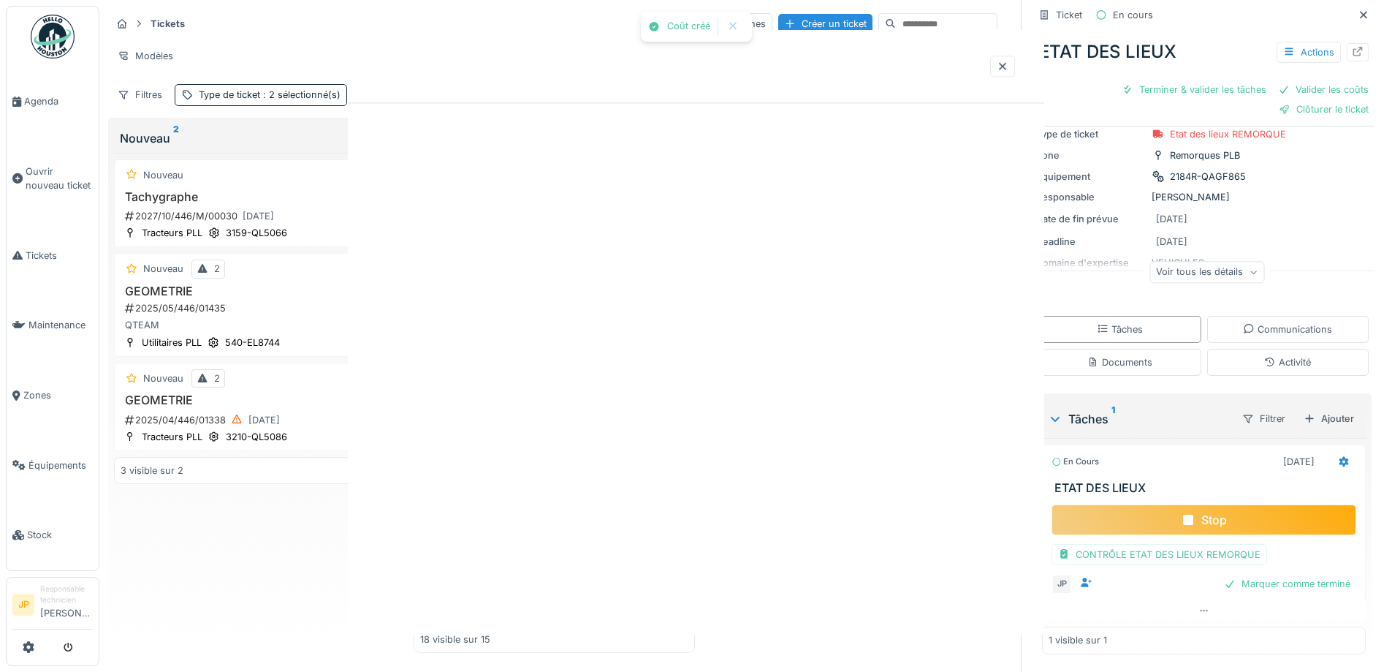
scroll to position [0, 0]
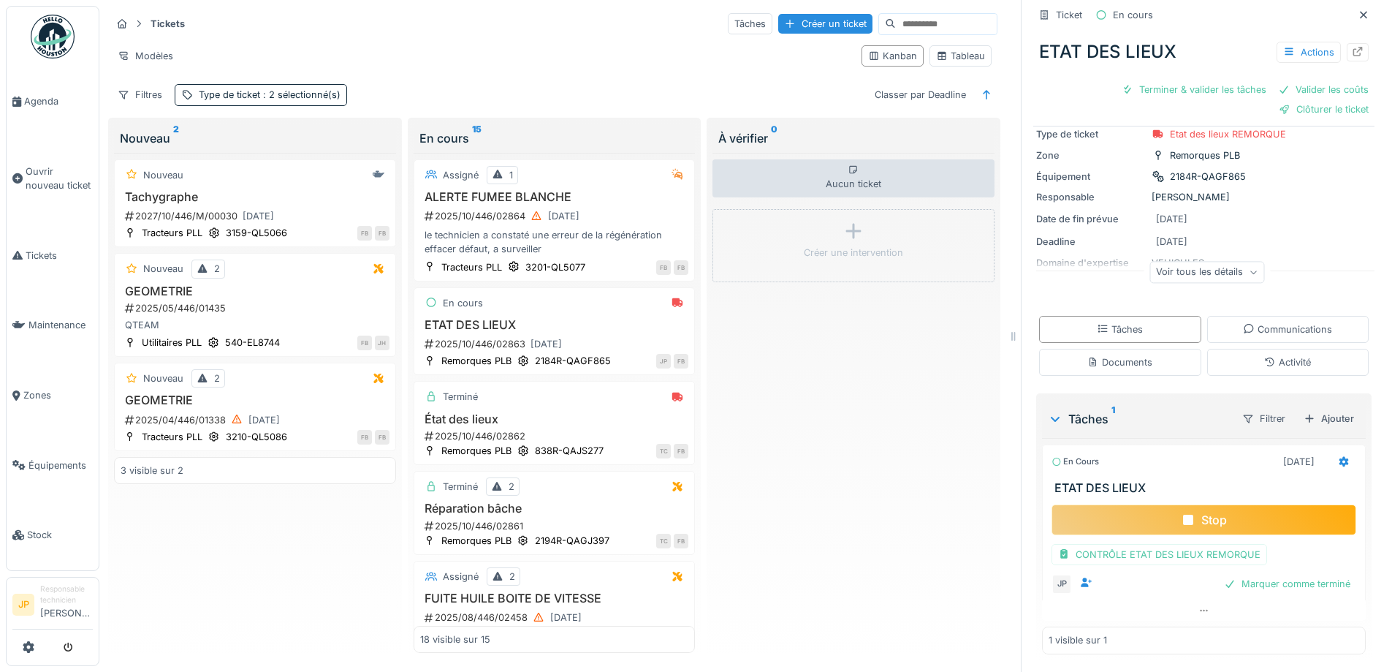
click at [1202, 515] on div "Stop" at bounding box center [1204, 519] width 305 height 31
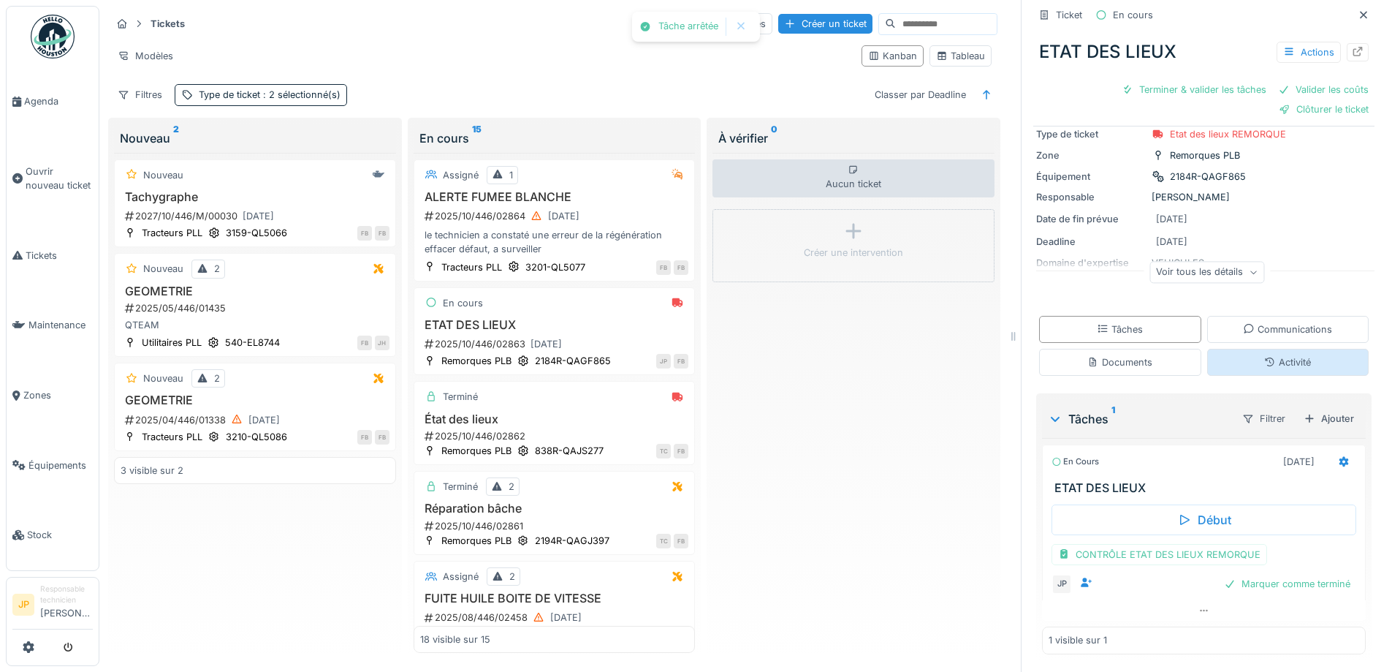
click at [1267, 355] on div "Activité" at bounding box center [1287, 362] width 47 height 14
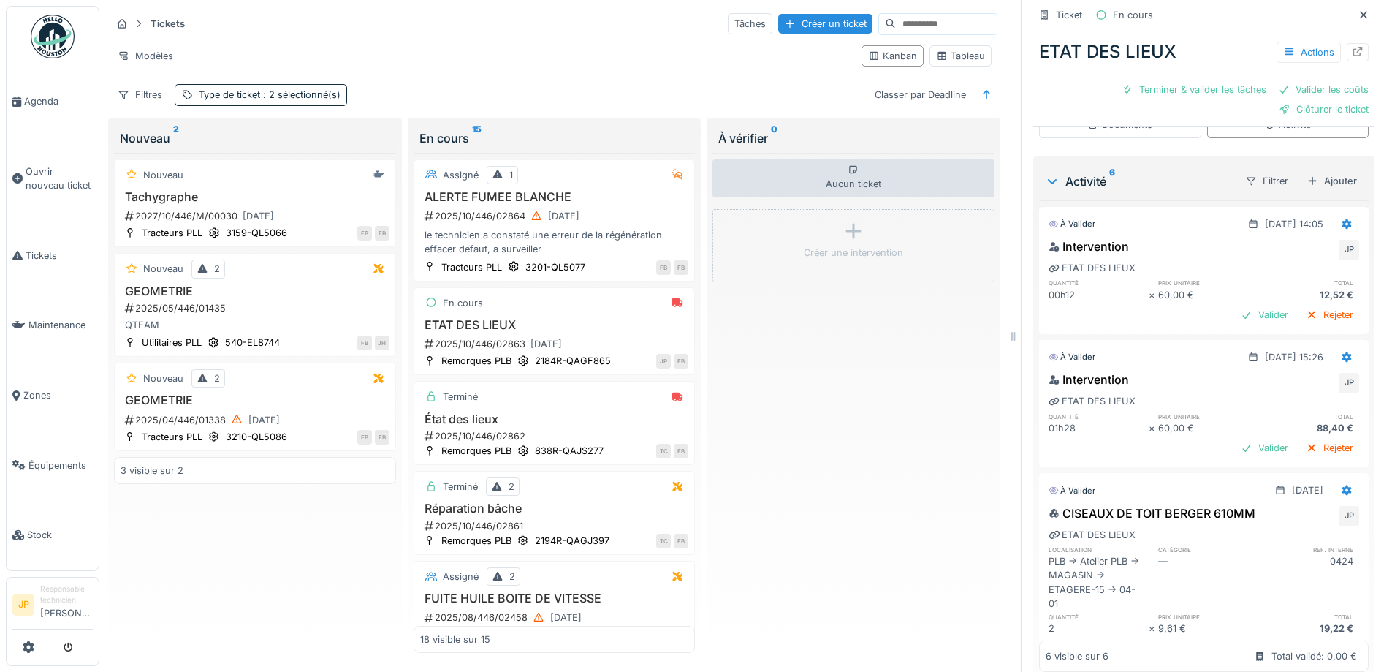
scroll to position [80, 0]
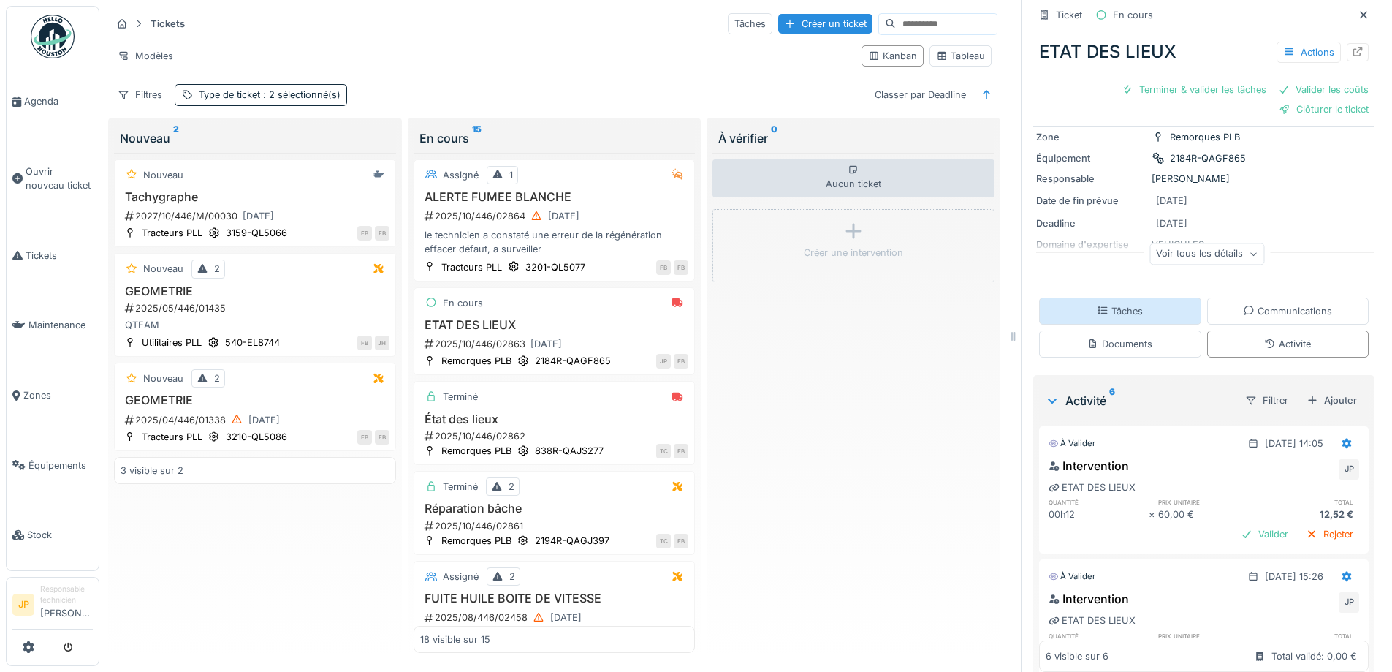
click at [1109, 304] on div "Tâches" at bounding box center [1120, 311] width 46 height 14
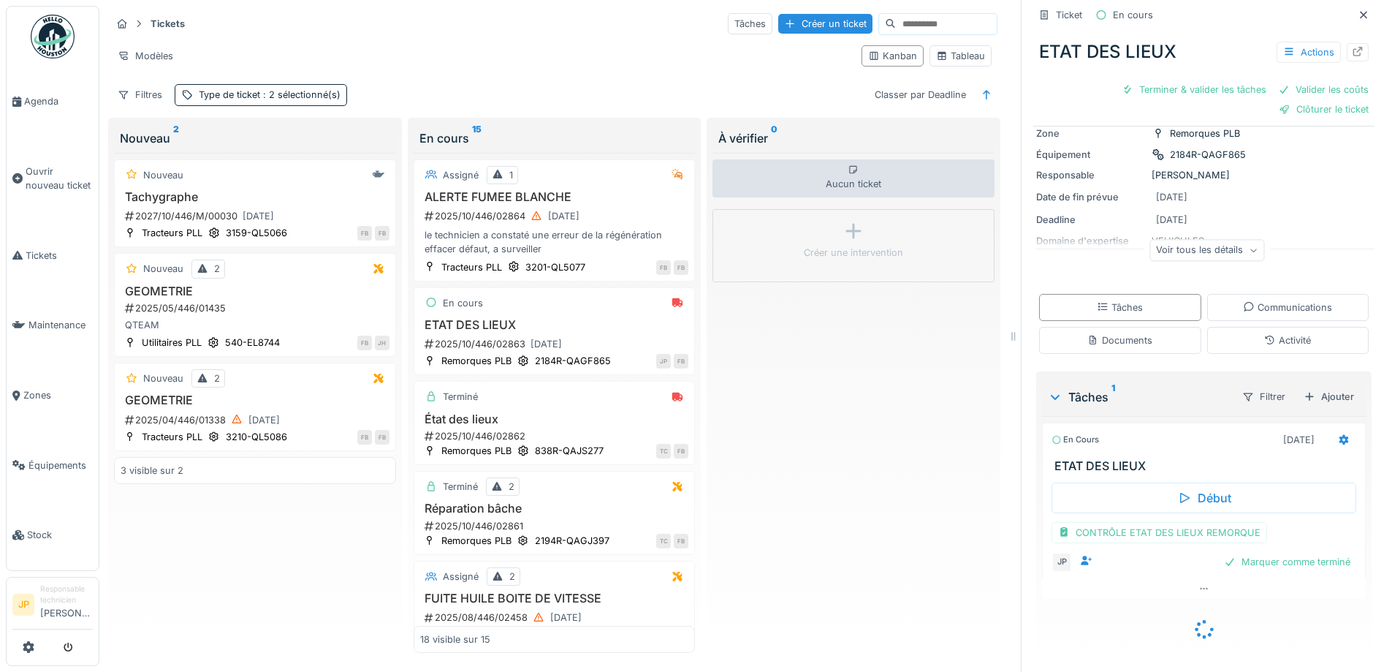
scroll to position [64, 0]
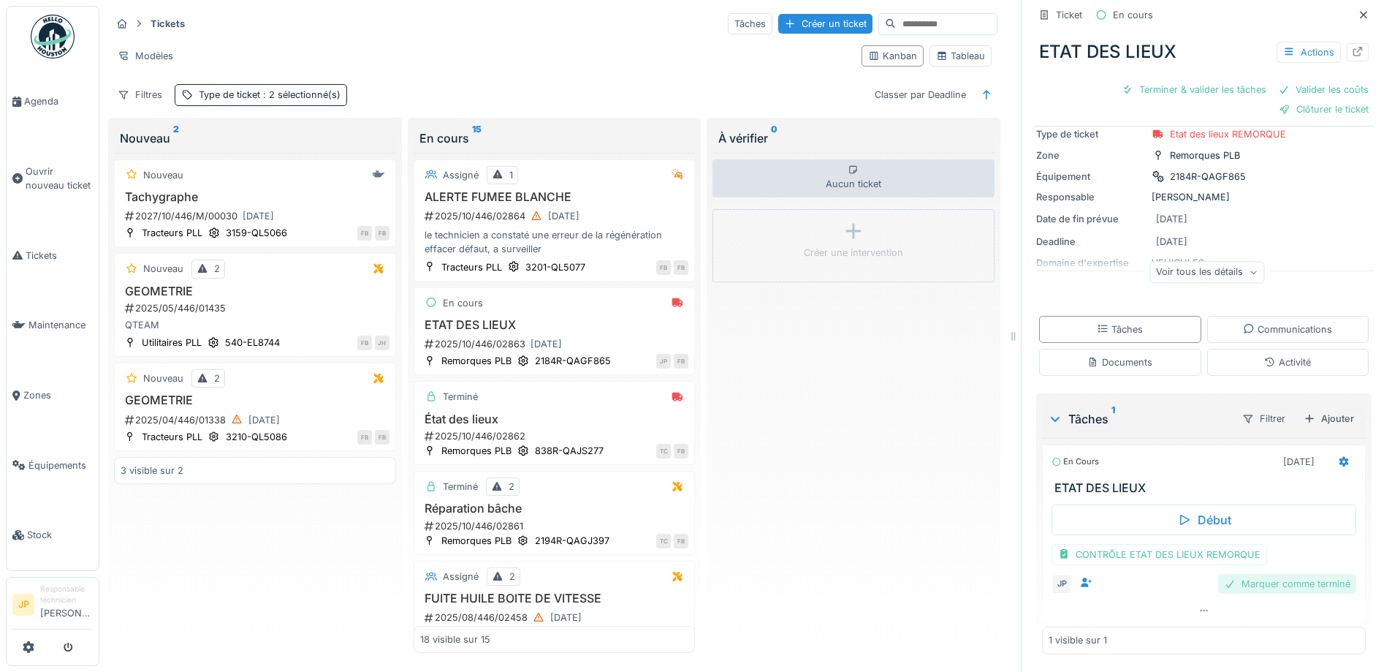
click at [1283, 585] on div "Marquer comme terminé" at bounding box center [1287, 584] width 138 height 20
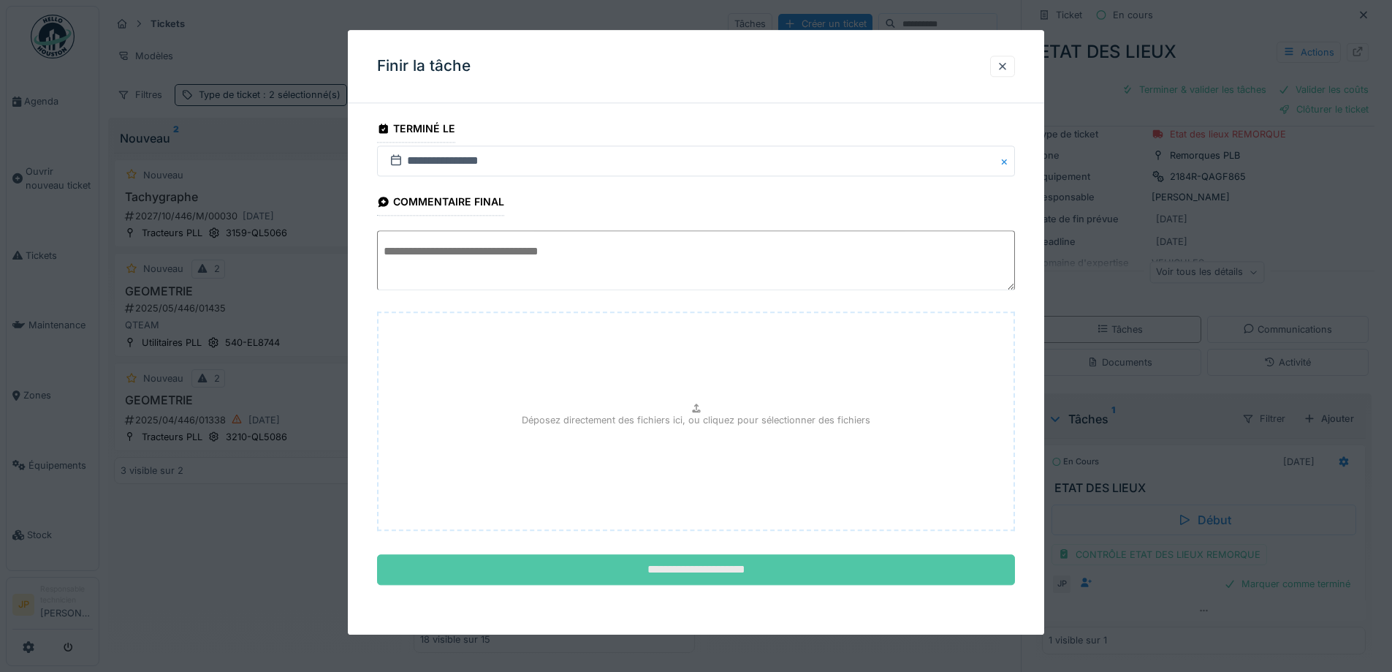
click at [703, 559] on input "**********" at bounding box center [696, 570] width 638 height 31
